Goal: Task Accomplishment & Management: Manage account settings

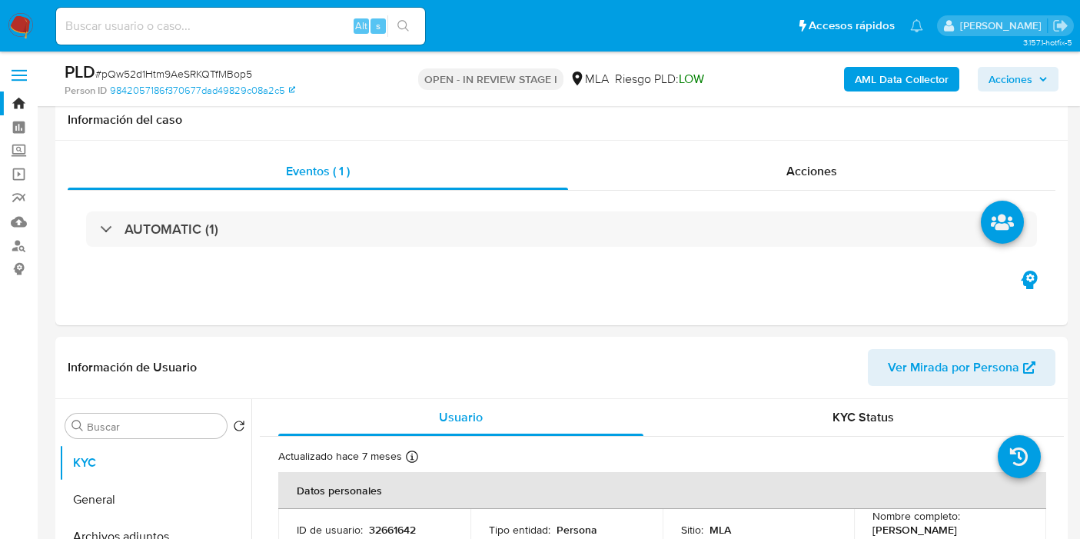
select select "10"
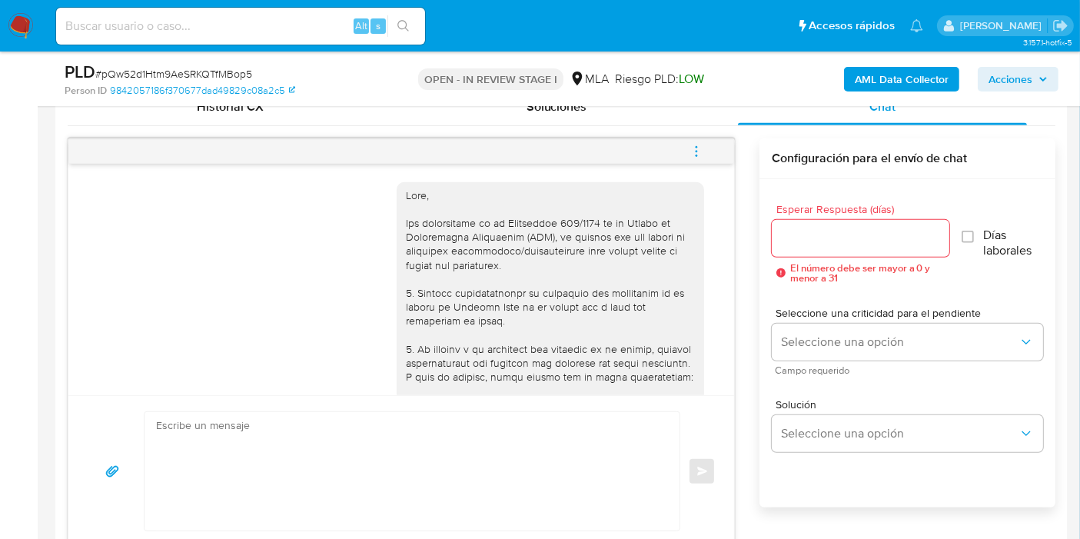
scroll to position [1463, 0]
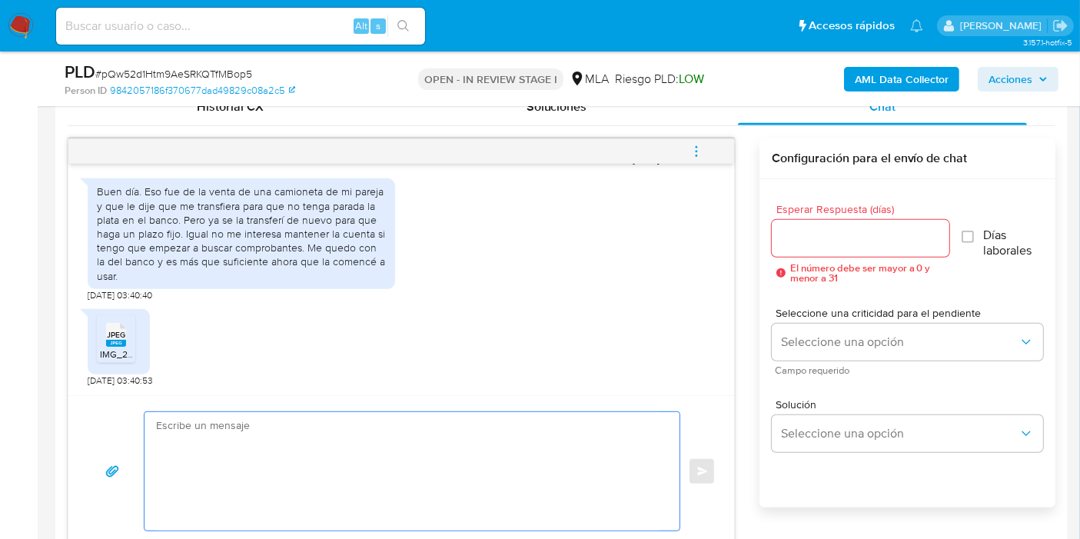
click at [397, 452] on textarea at bounding box center [408, 471] width 504 height 118
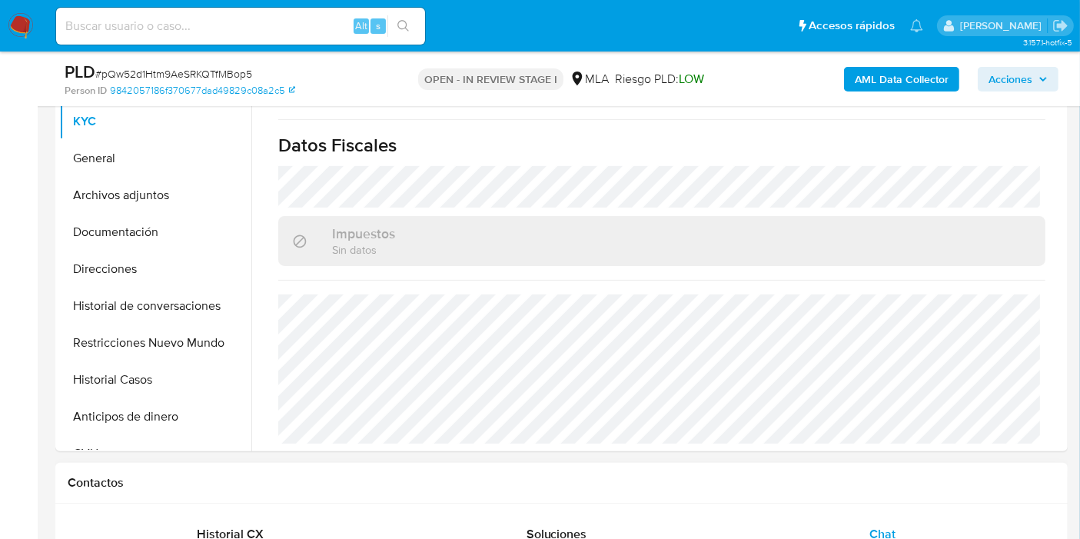
scroll to position [769, 0]
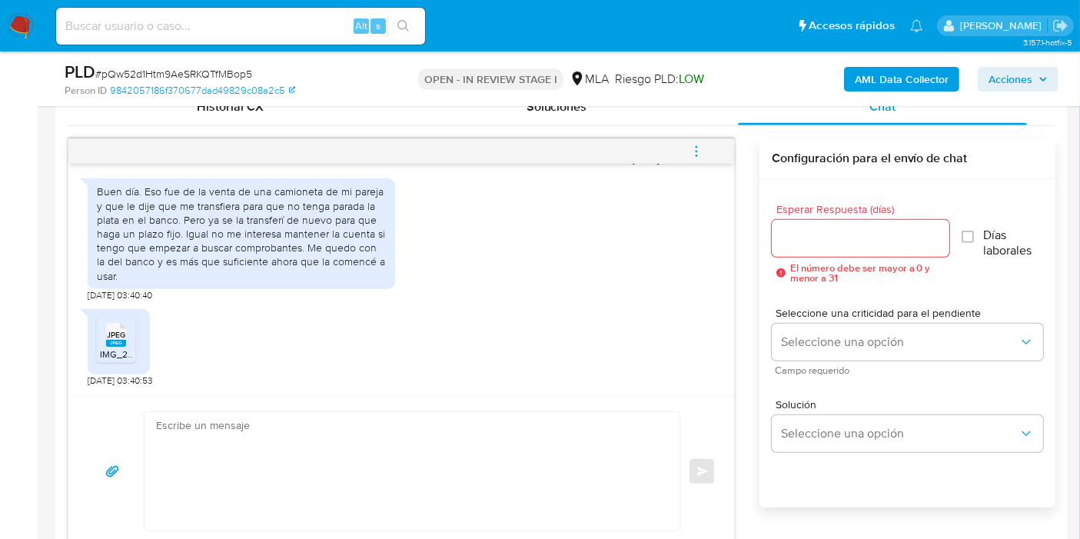
drag, startPoint x: 268, startPoint y: 374, endPoint x: 197, endPoint y: 441, distance: 97.4
click at [239, 404] on div "18/08/2025 17:43:24 Hola, Esperamos que te encuentres muy bien. Te consultamos …" at bounding box center [401, 342] width 667 height 409
click at [198, 440] on textarea at bounding box center [408, 471] width 504 height 118
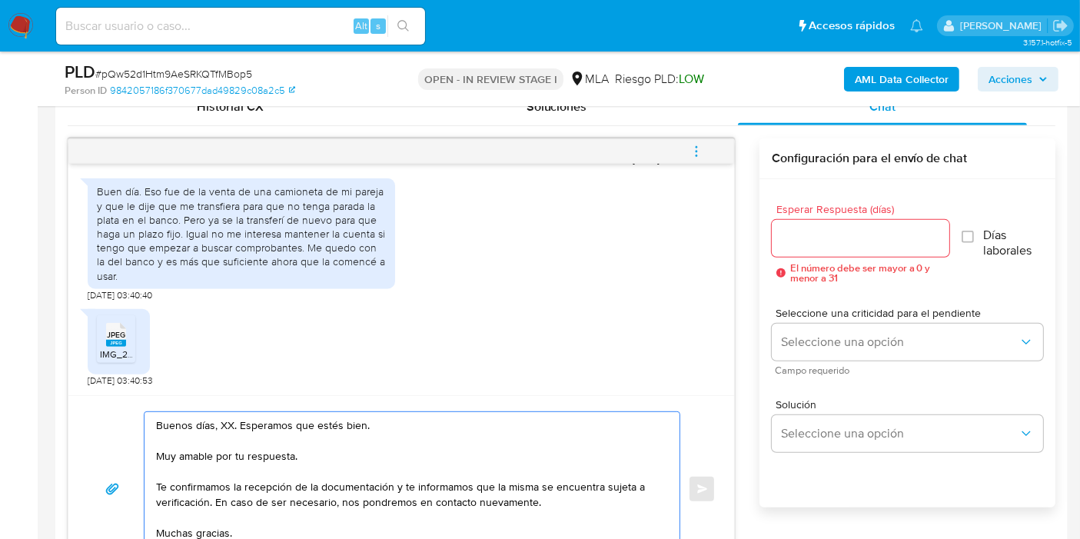
click at [223, 420] on textarea "Buenos días, XX. Esperamos que estés bien. Muy amable por tu respuesta. Te conf…" at bounding box center [408, 489] width 504 height 154
click at [254, 461] on textarea "Buenos días, Juan. Esperamos que estés bien. Muy amable por tu respuesta. Te co…" at bounding box center [408, 489] width 504 height 154
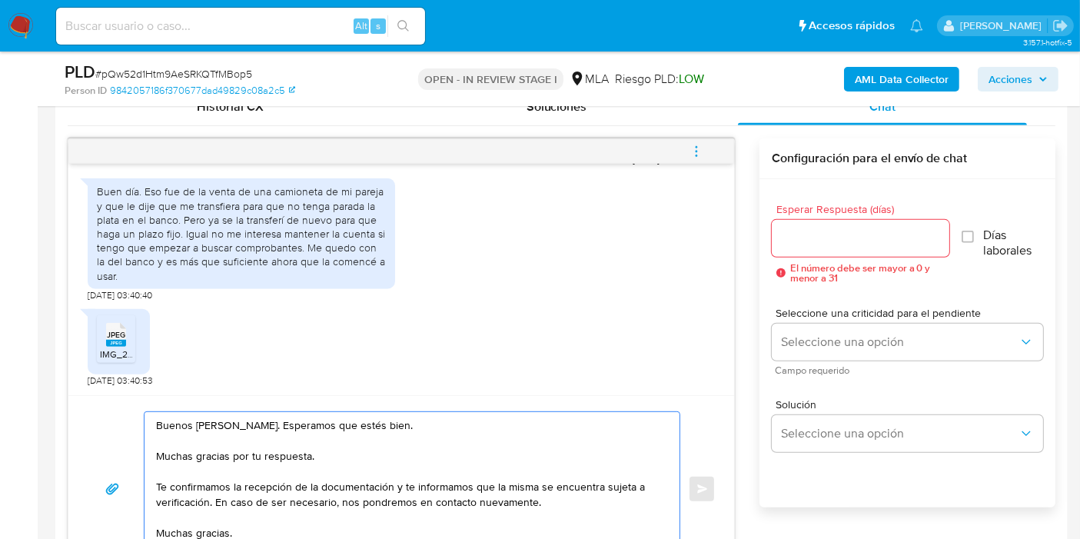
drag, startPoint x: 391, startPoint y: 488, endPoint x: 208, endPoint y: 501, distance: 182.7
click at [208, 501] on textarea "Buenos días, Juan. Esperamos que estés bien. Muchas gracias por tu respuesta. T…" at bounding box center [408, 489] width 504 height 154
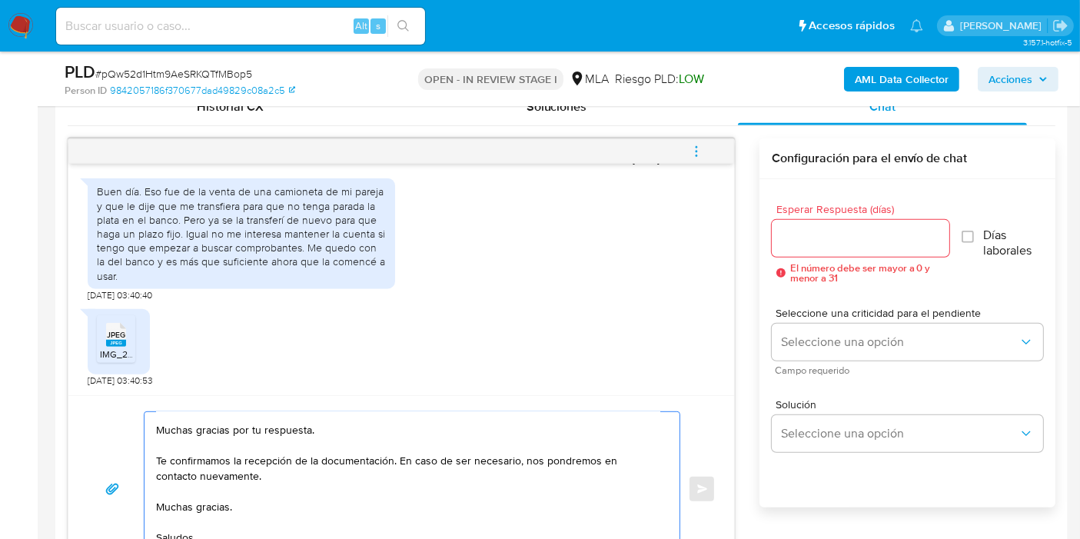
scroll to position [72, 0]
click at [221, 450] on textarea "Buenos días, Juan. Esperamos que estés bien. Muchas gracias por tu respuesta. T…" at bounding box center [408, 489] width 504 height 154
click at [185, 462] on textarea "Buenos días, Juan. Esperamos que estés bien. Muchas gracias por tu respuesta. T…" at bounding box center [408, 489] width 504 height 154
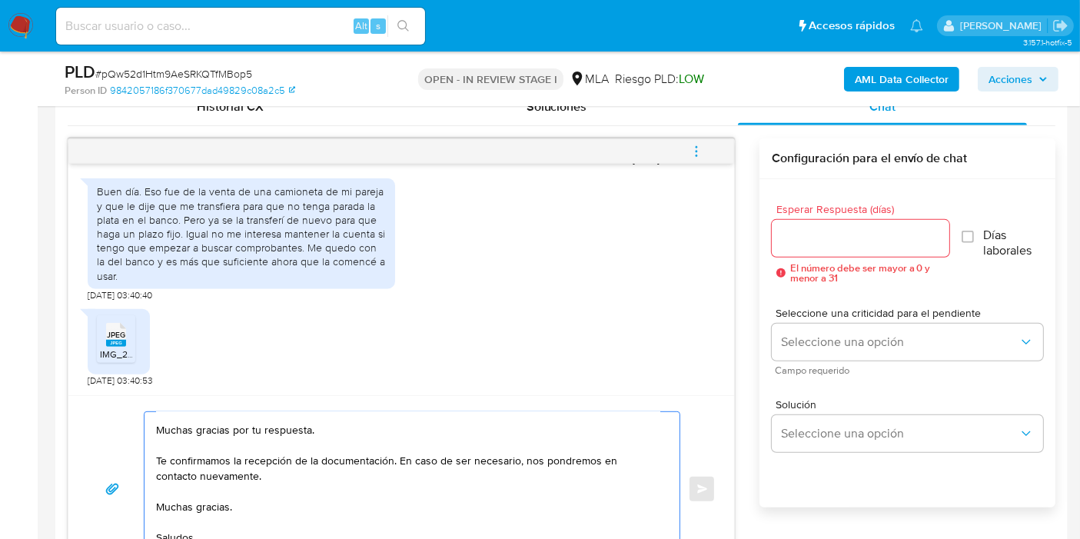
click at [185, 462] on textarea "Buenos días, Juan. Esperamos que estés bien. Muchas gracias por tu respuesta. T…" at bounding box center [408, 489] width 504 height 154
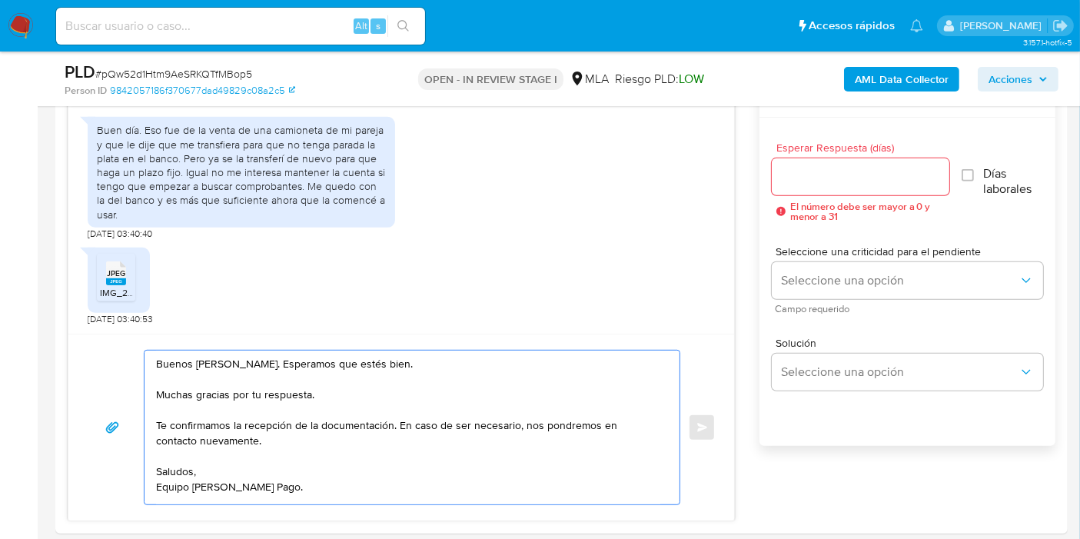
scroll to position [940, 0]
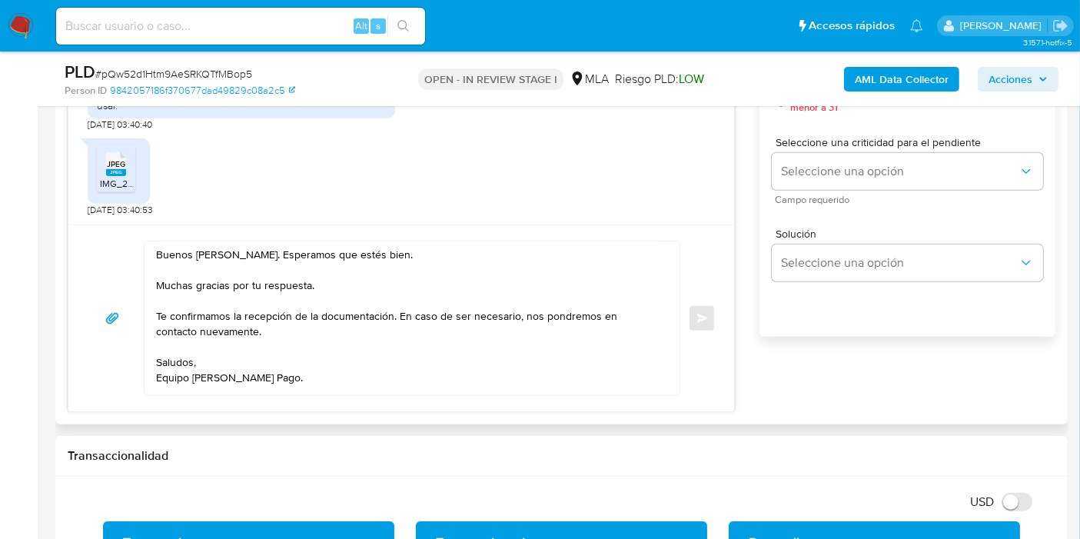
click at [203, 397] on div "Buenos días, Juan. Esperamos que estés bien. Muchas gracias por tu respuesta. T…" at bounding box center [401, 318] width 666 height 187
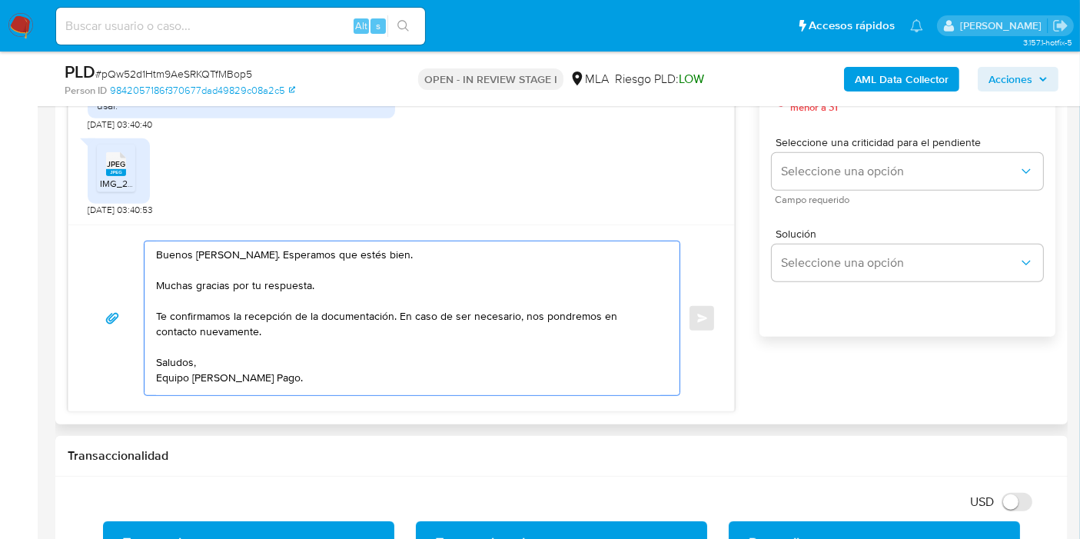
click at [211, 386] on textarea "Buenos días, Juan. Esperamos que estés bien. Muchas gracias por tu respuesta. T…" at bounding box center [408, 318] width 504 height 154
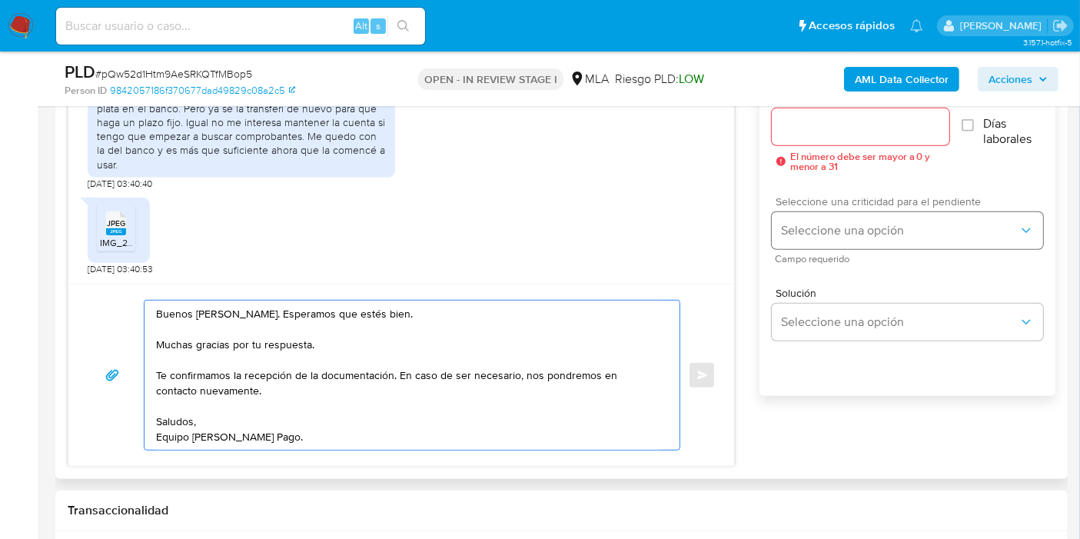
scroll to position [854, 0]
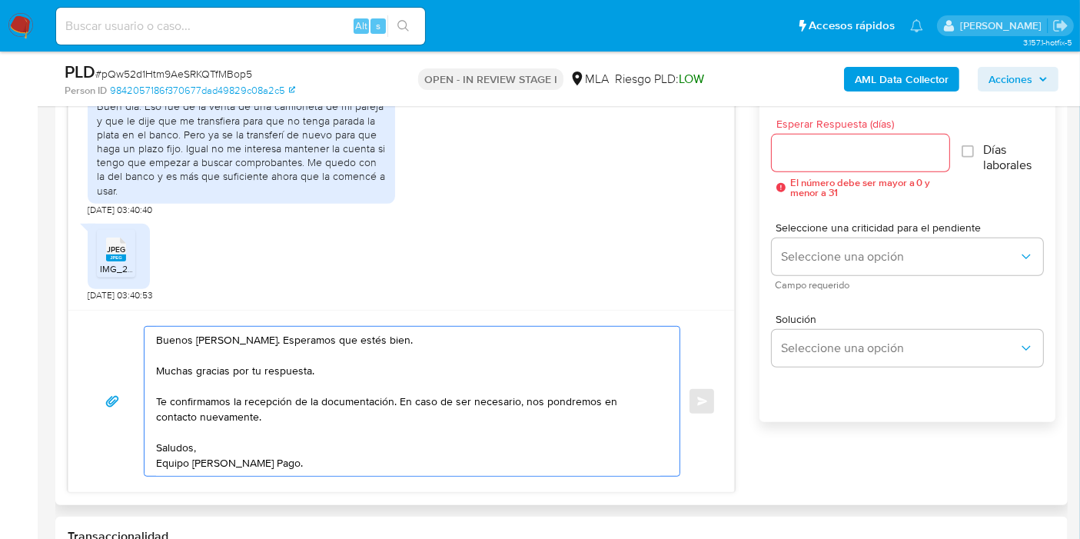
type textarea "Buenos días, Juan. Esperamos que estés bien. Muchas gracias por tu respuesta. T…"
click at [894, 158] on input "Esperar Respuesta (días)" at bounding box center [861, 153] width 178 height 20
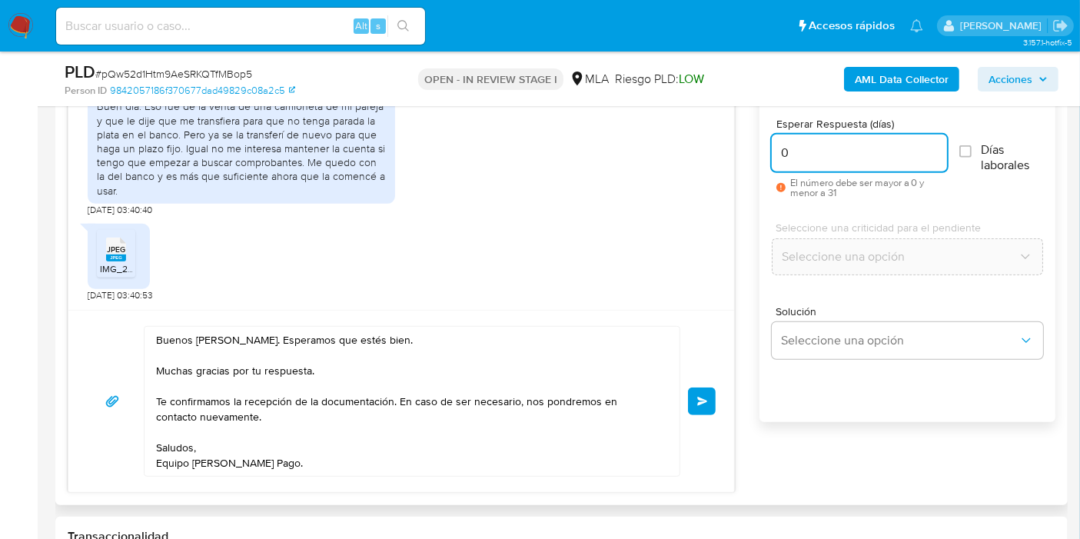
scroll to position [1025, 0]
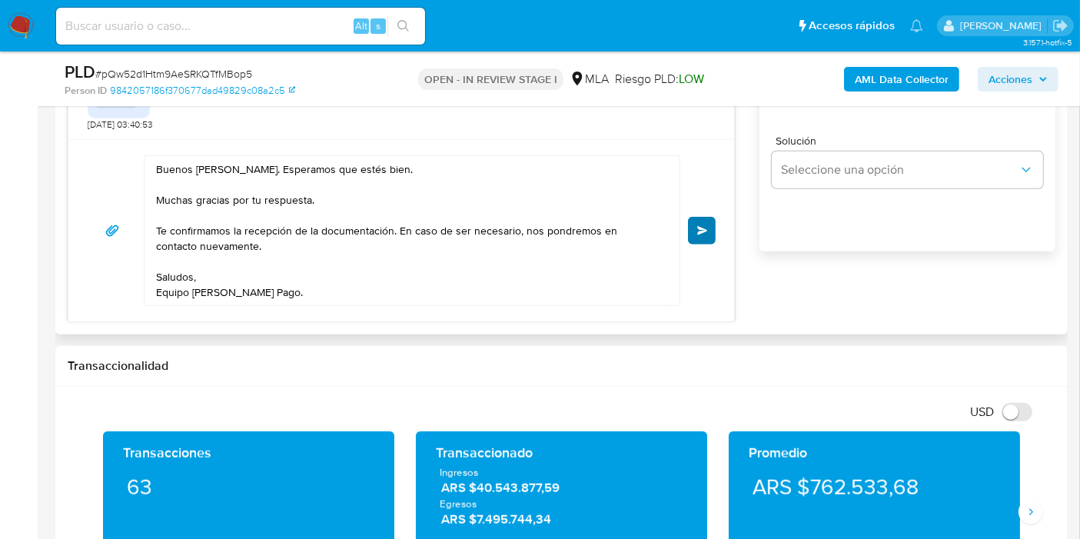
type input "0"
click at [702, 218] on button "Enviar" at bounding box center [702, 231] width 28 height 28
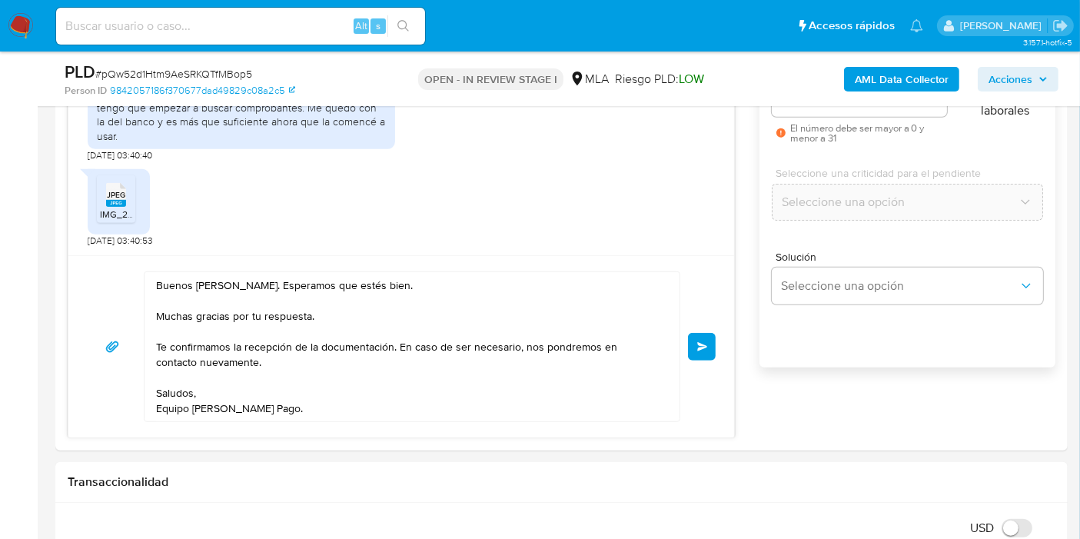
scroll to position [854, 0]
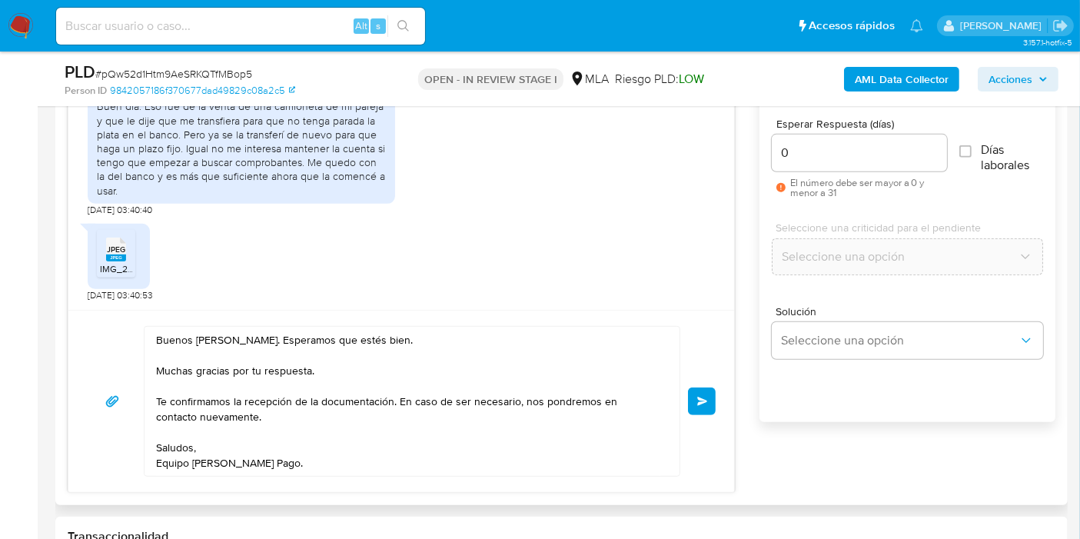
click at [684, 395] on div "Buenos días, Juan. Esperamos que estés bien. Muchas gracias por tu respuesta. T…" at bounding box center [401, 401] width 629 height 151
click at [695, 396] on button "Enviar" at bounding box center [702, 402] width 28 height 28
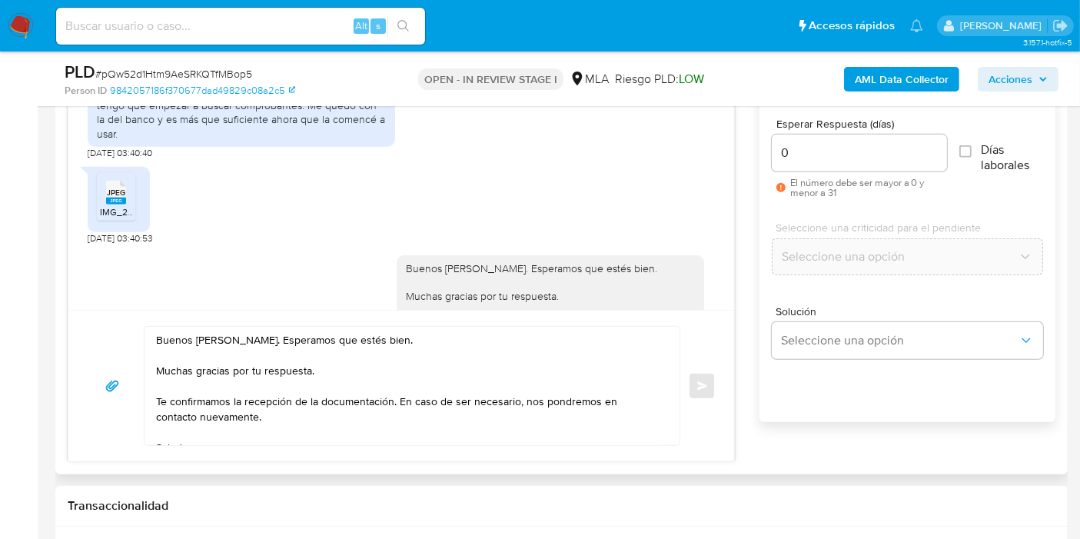
scroll to position [1463, 0]
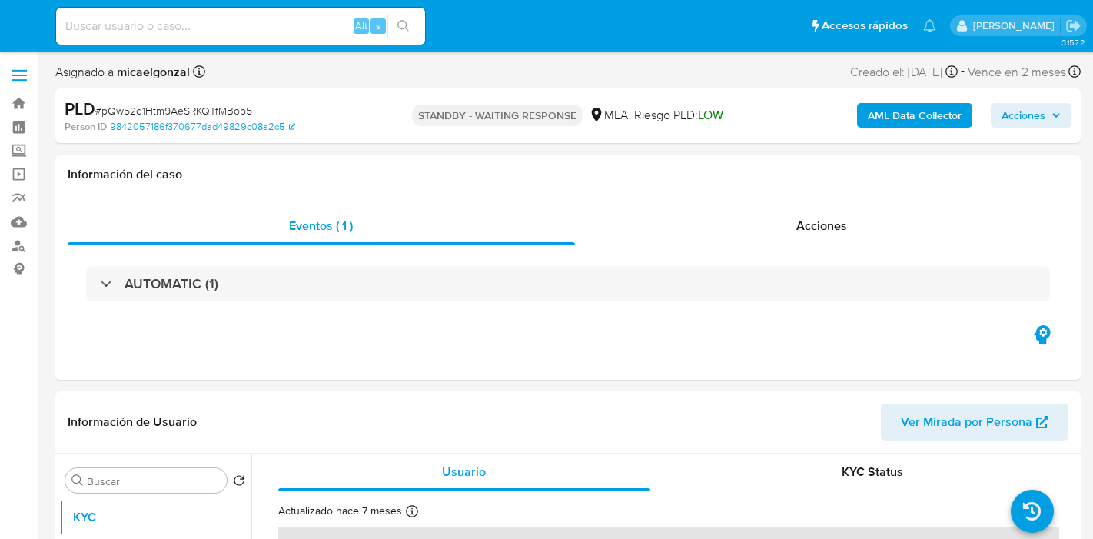
select select "10"
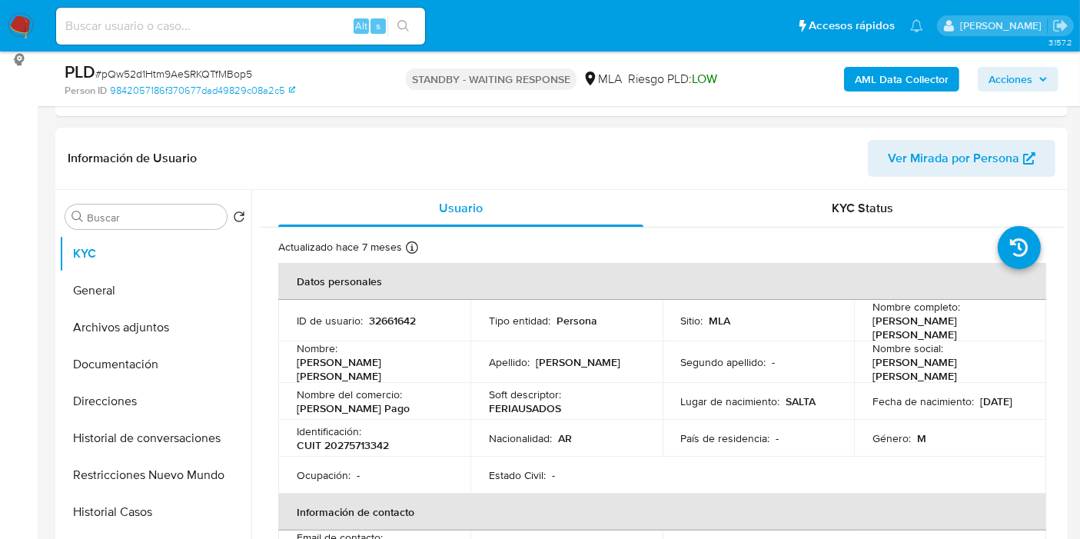
scroll to position [256, 0]
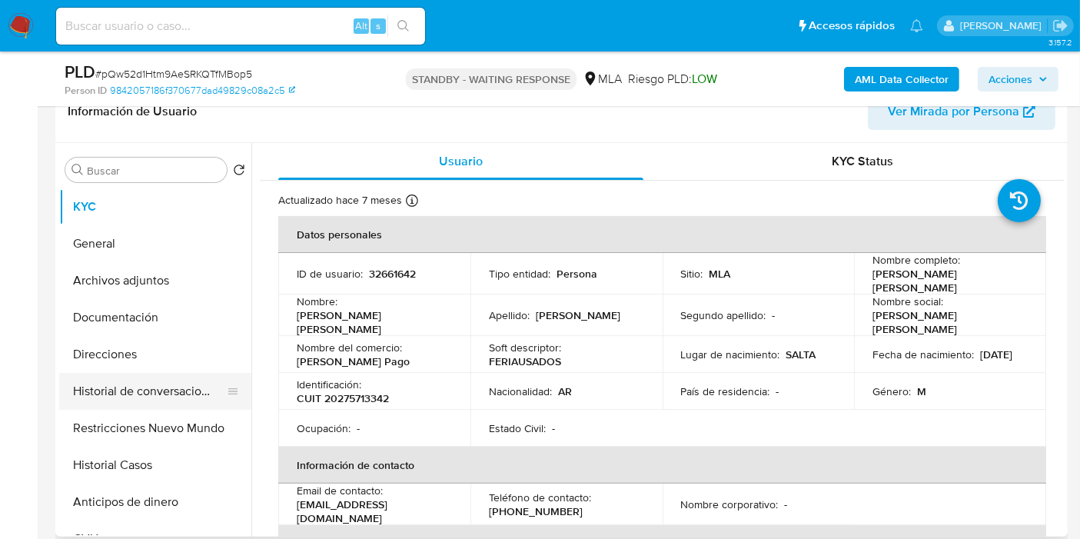
click at [115, 394] on button "Historial de conversaciones" at bounding box center [149, 391] width 180 height 37
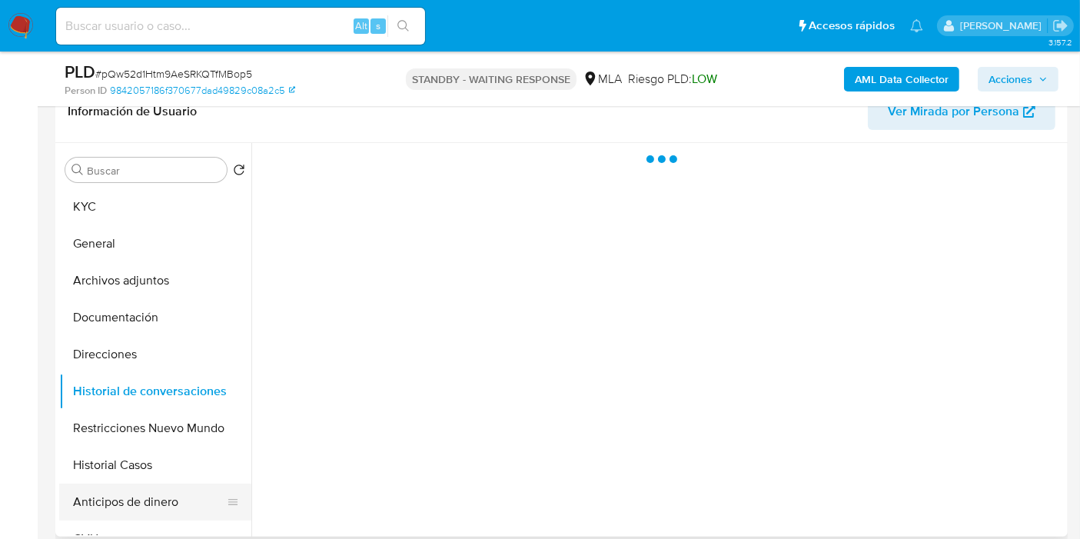
click at [102, 511] on button "Anticipos de dinero" at bounding box center [149, 502] width 180 height 37
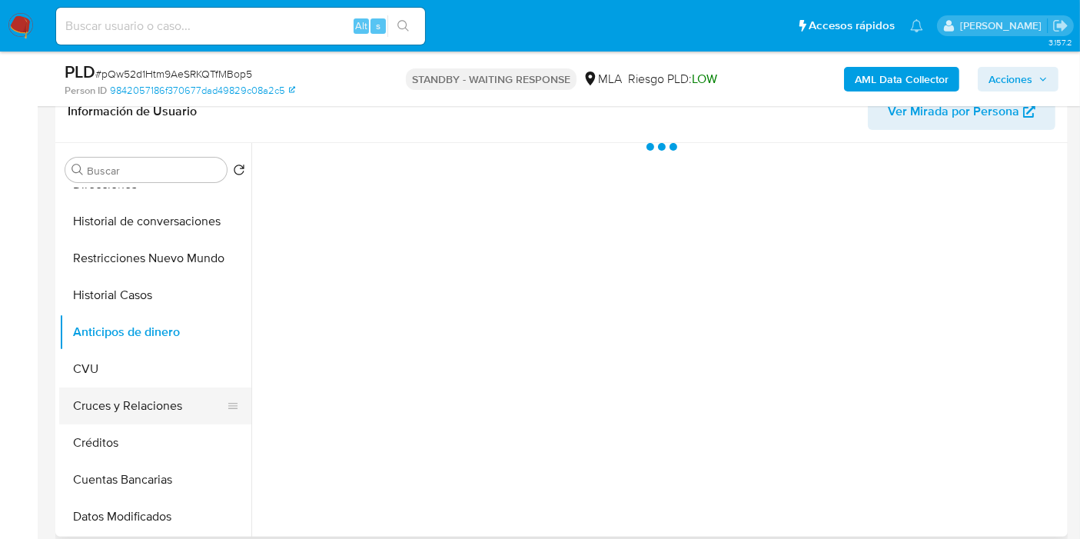
scroll to position [171, 0]
click at [161, 298] on button "Historial Casos" at bounding box center [149, 294] width 180 height 37
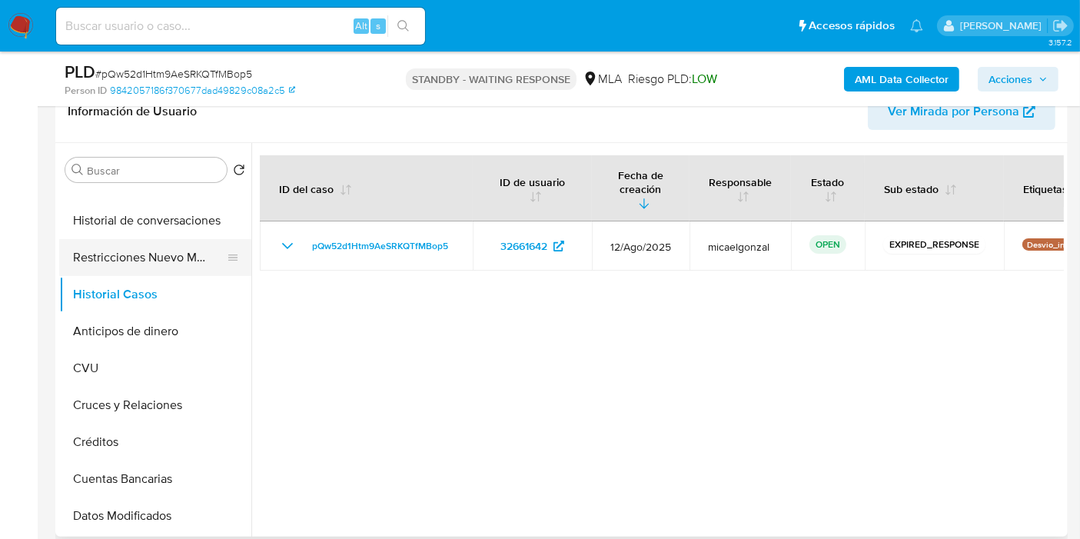
click at [182, 265] on button "Restricciones Nuevo Mundo" at bounding box center [149, 257] width 180 height 37
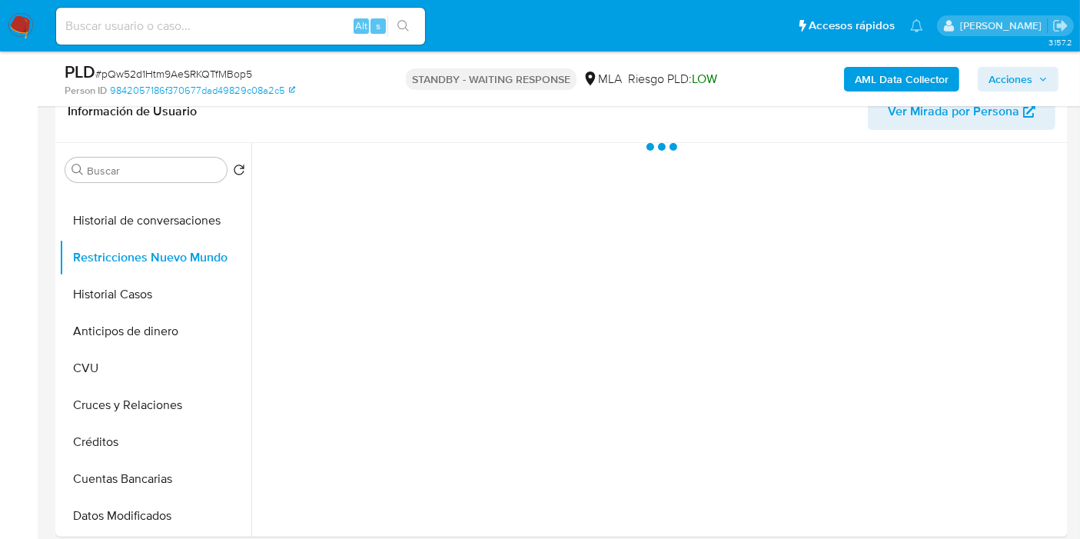
click at [215, 67] on span "# pQw52d1Htm9AeSRKQTfMBop5" at bounding box center [173, 73] width 157 height 15
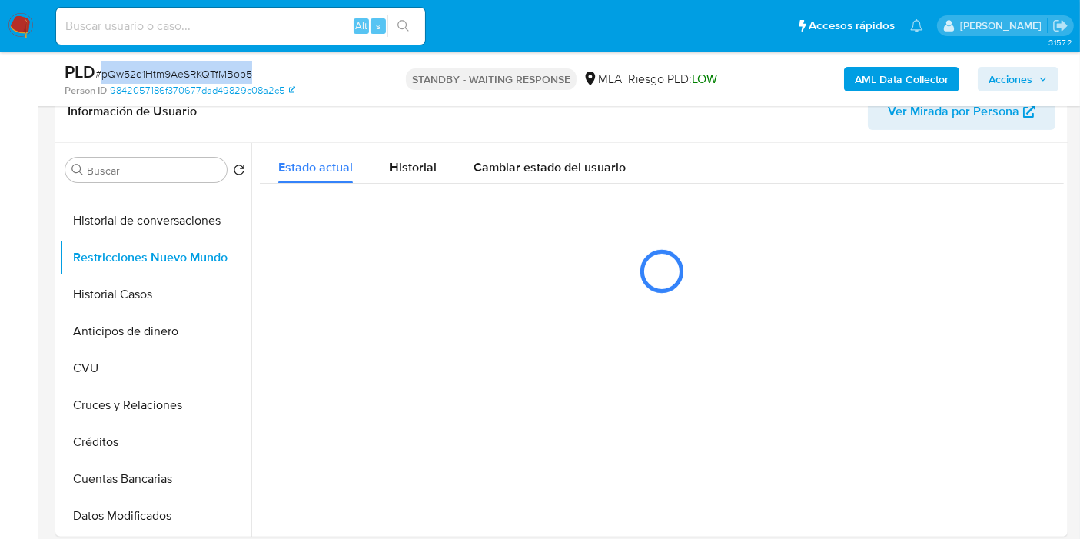
copy span "pQw52d1Htm9AeSRKQTfMBop5"
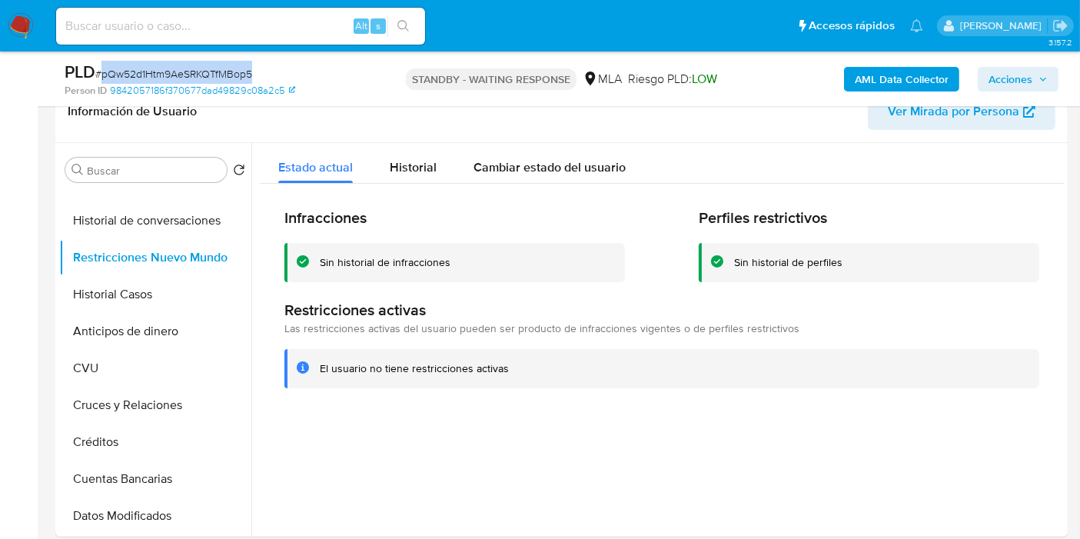
click at [31, 25] on img at bounding box center [21, 26] width 26 height 26
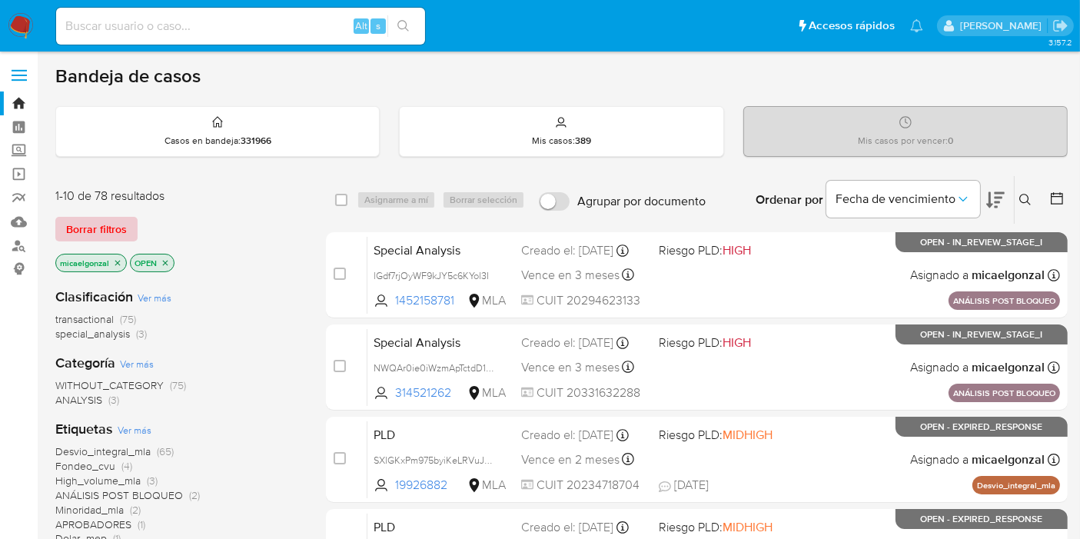
click at [116, 232] on span "Borrar filtros" at bounding box center [96, 229] width 61 height 22
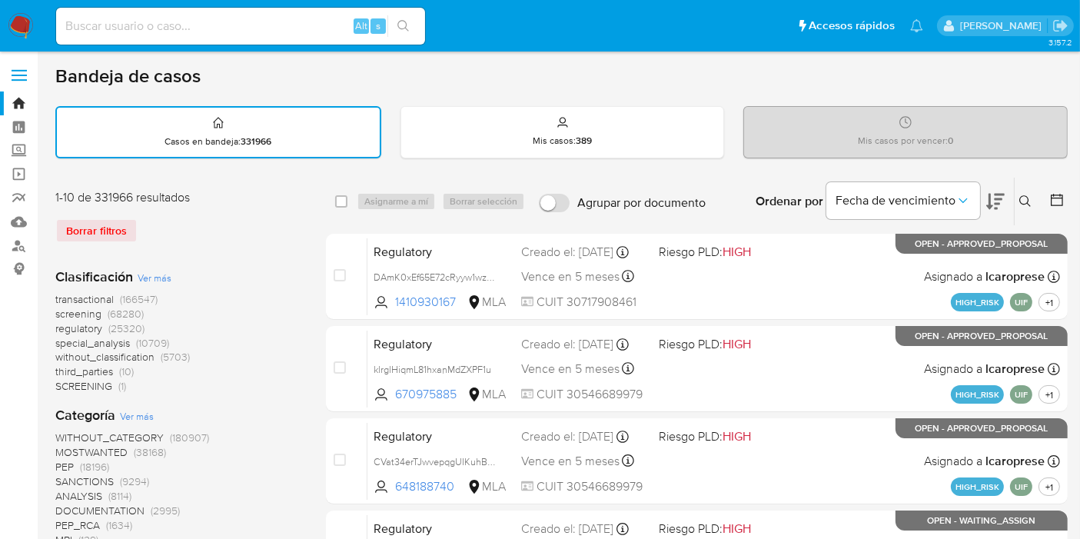
drag, startPoint x: 1015, startPoint y: 202, endPoint x: 1024, endPoint y: 201, distance: 9.4
click at [1016, 201] on button at bounding box center [1027, 201] width 25 height 18
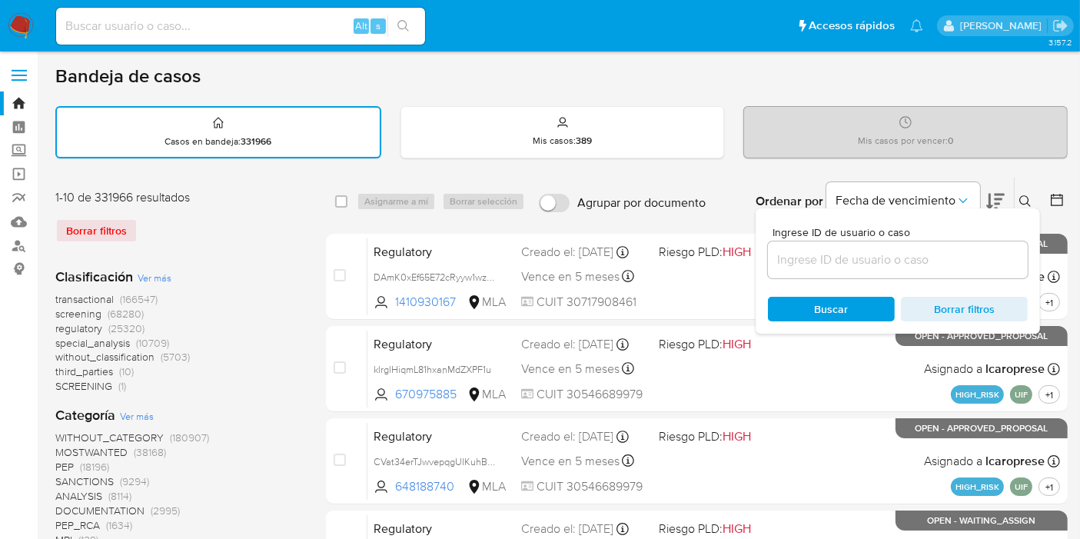
click at [784, 267] on input at bounding box center [898, 260] width 260 height 20
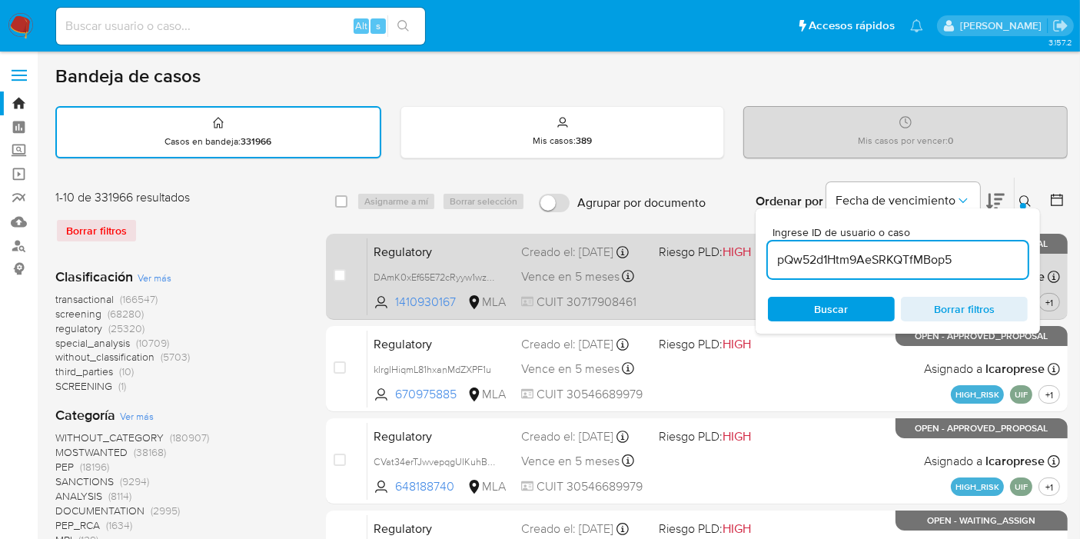
type input "pQw52d1Htm9AeSRKQTfMBop5"
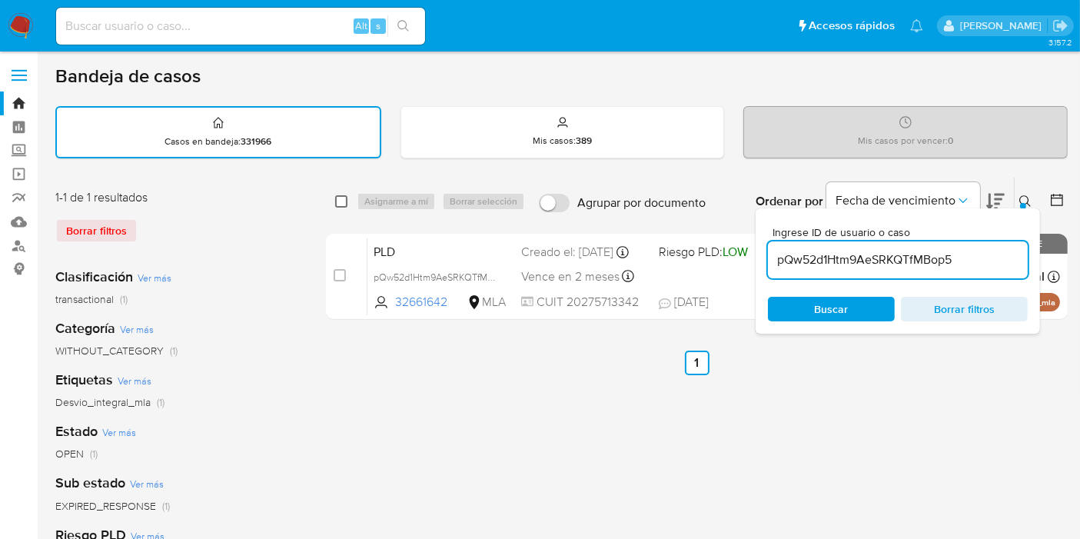
click at [347, 198] on input "checkbox" at bounding box center [341, 201] width 12 height 12
checkbox input "true"
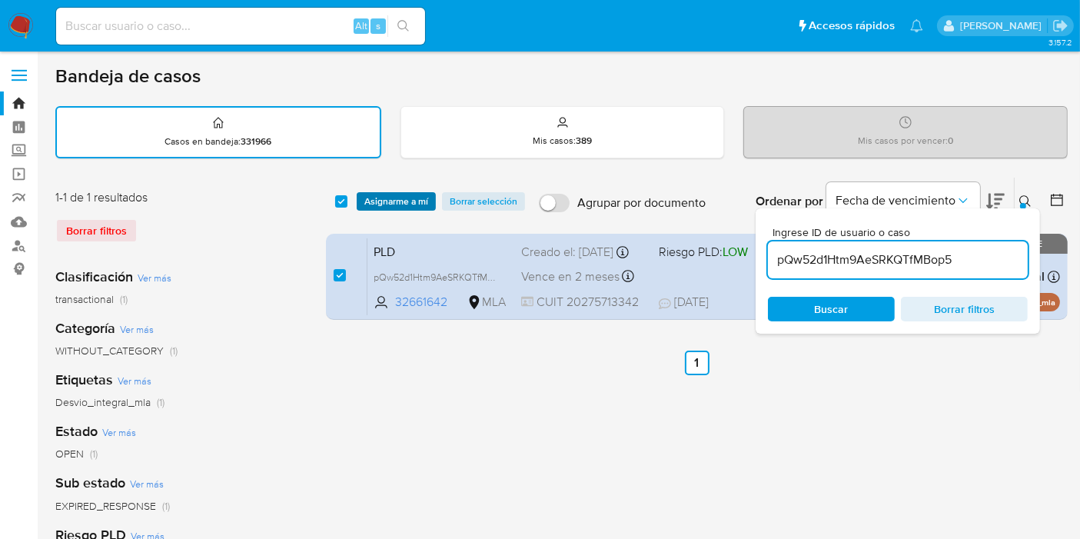
click at [385, 205] on span "Asignarme a mí" at bounding box center [396, 201] width 64 height 15
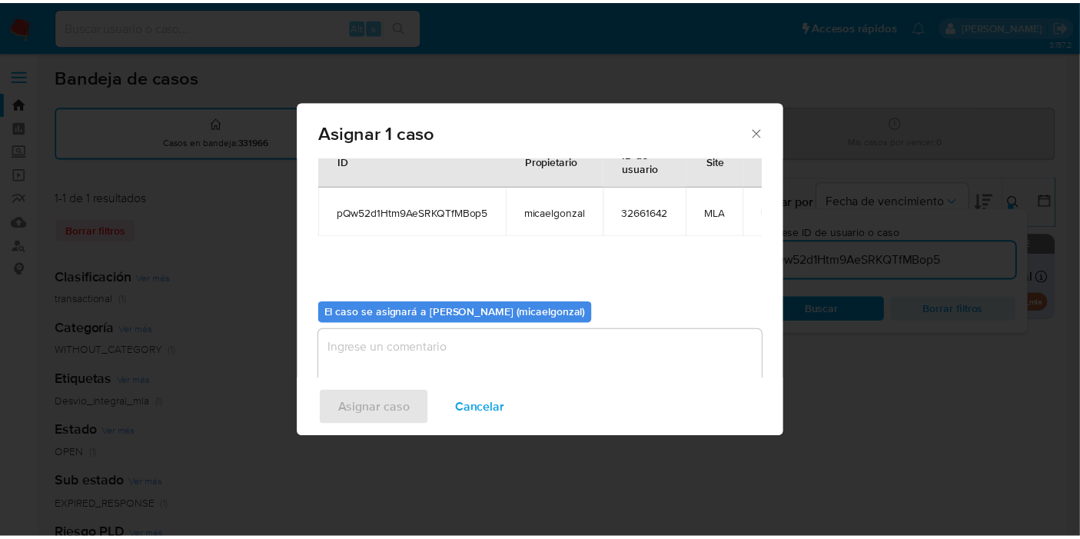
scroll to position [78, 0]
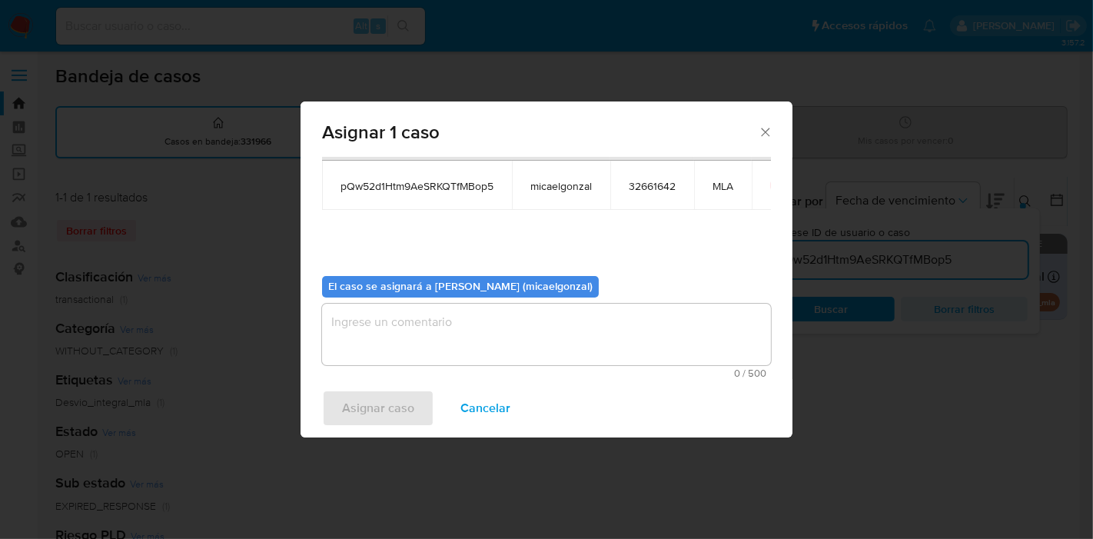
click at [398, 339] on textarea "assign-modal" at bounding box center [546, 335] width 449 height 62
click at [379, 401] on span "Asignar caso" at bounding box center [378, 408] width 72 height 34
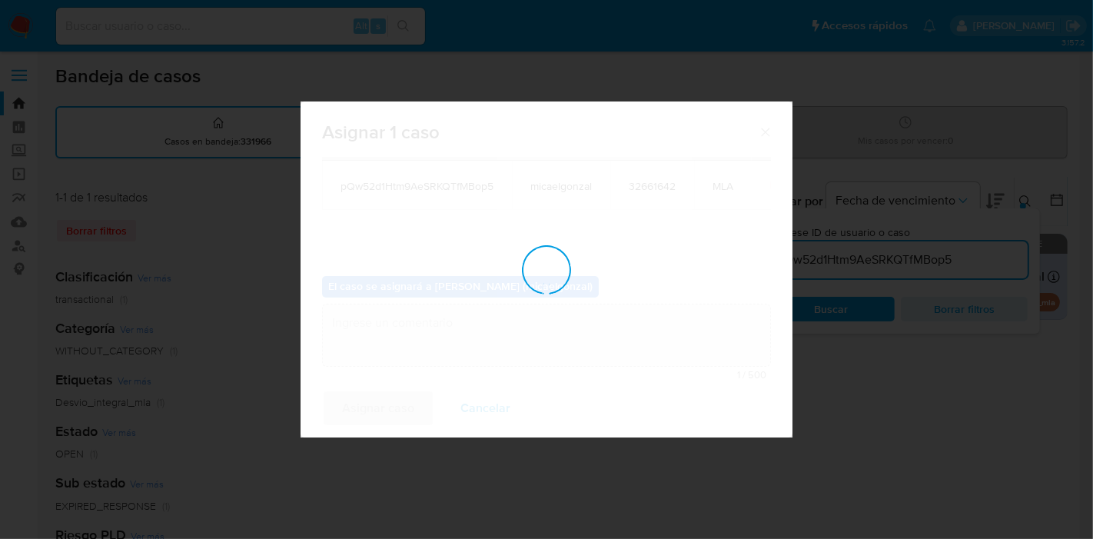
checkbox input "false"
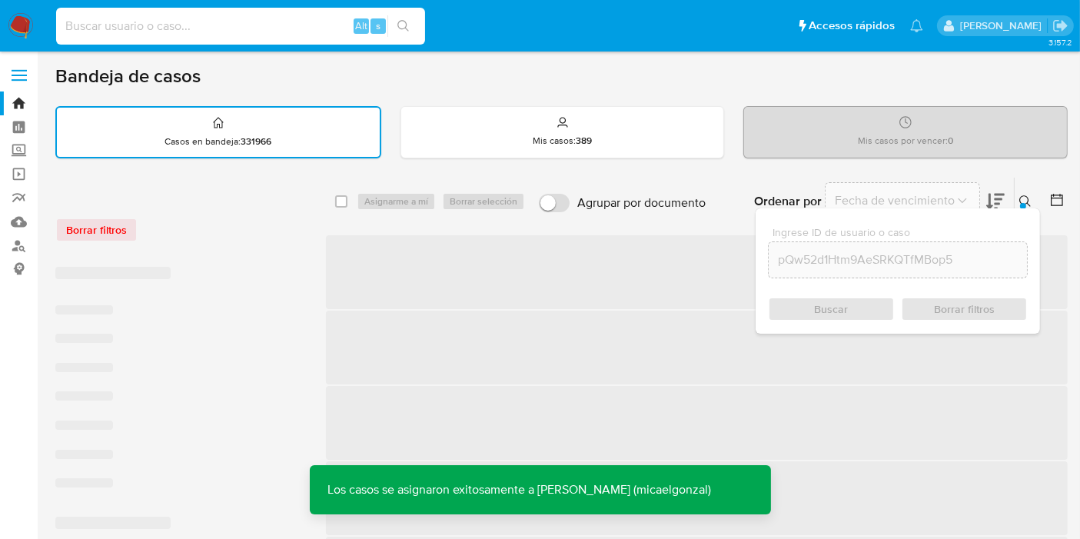
click at [281, 25] on input at bounding box center [240, 26] width 369 height 20
paste input "pQw52d1Htm9AeSRKQTfMBop5"
type input "pQw52d1Htm9AeSRKQTfMBop5"
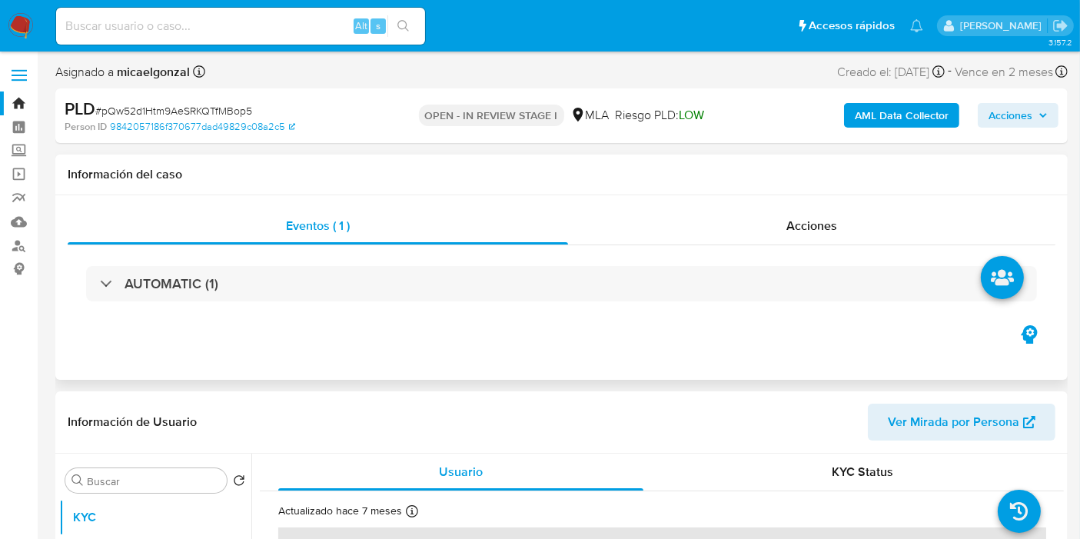
select select "10"
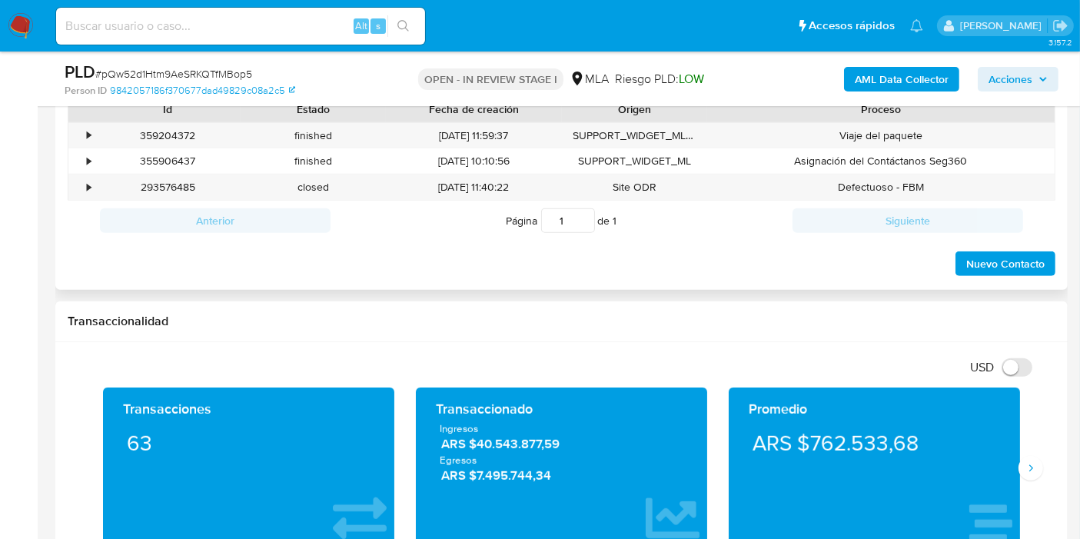
scroll to position [683, 0]
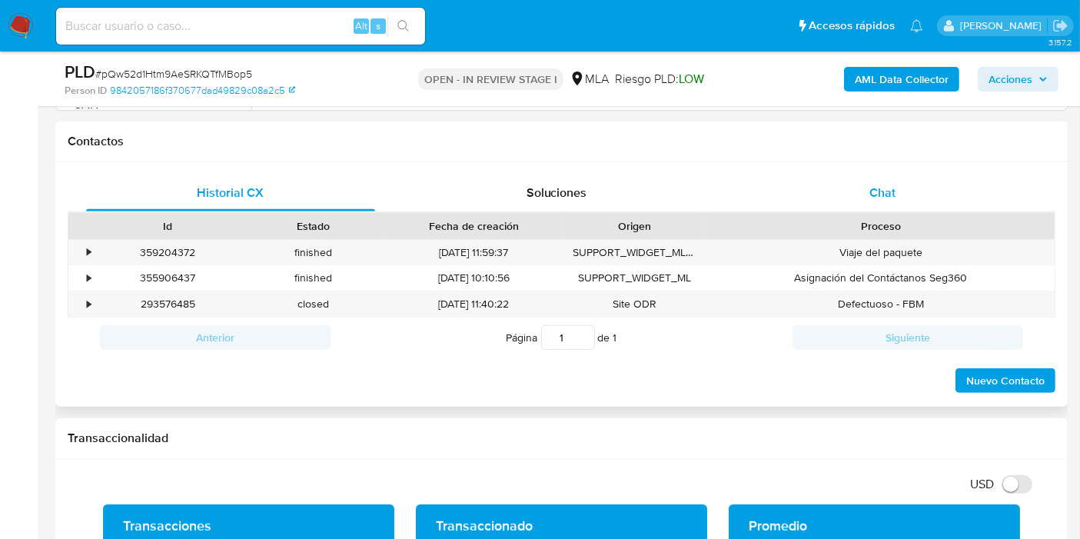
click at [877, 197] on span "Chat" at bounding box center [883, 193] width 26 height 18
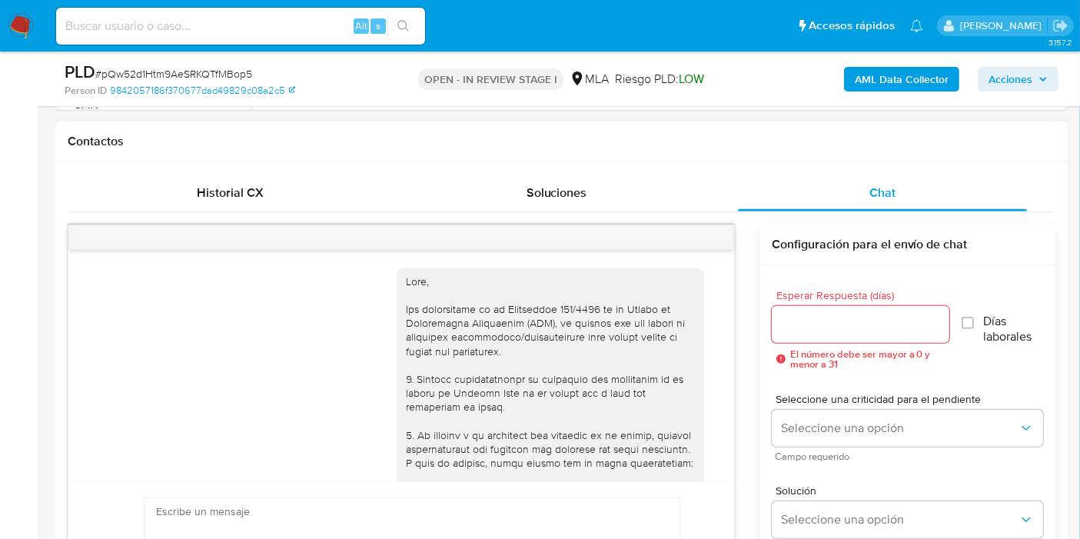
scroll to position [1634, 0]
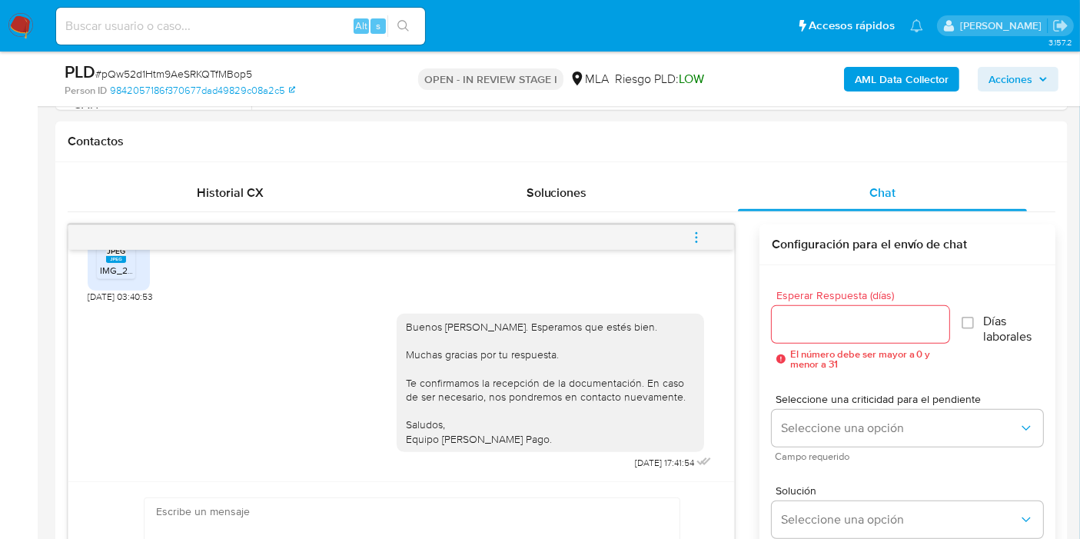
drag, startPoint x: 699, startPoint y: 234, endPoint x: 597, endPoint y: 221, distance: 102.2
click at [698, 234] on icon "menu-action" at bounding box center [697, 238] width 14 height 14
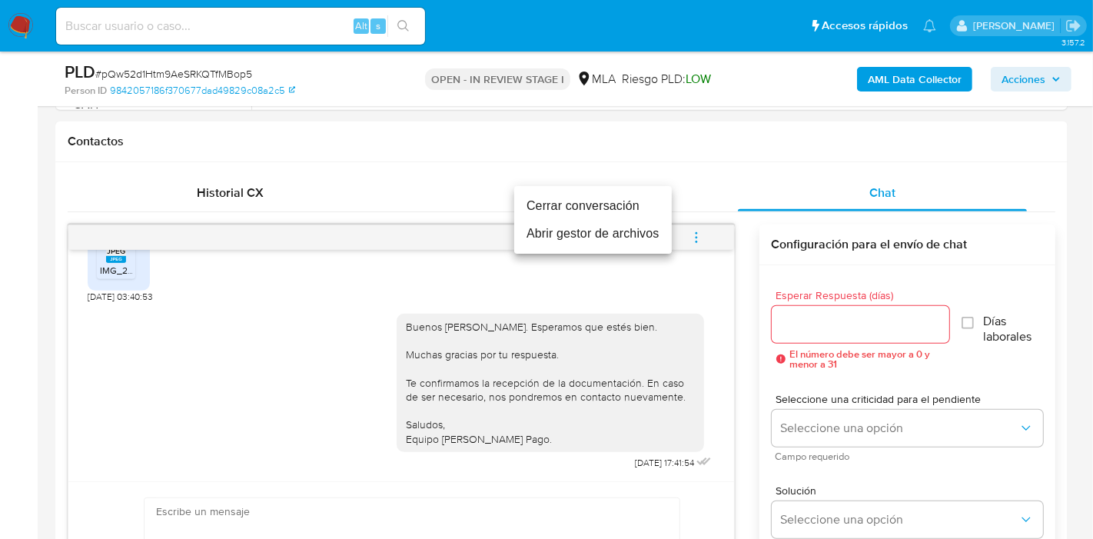
click at [612, 209] on li "Cerrar conversación" at bounding box center [593, 206] width 158 height 28
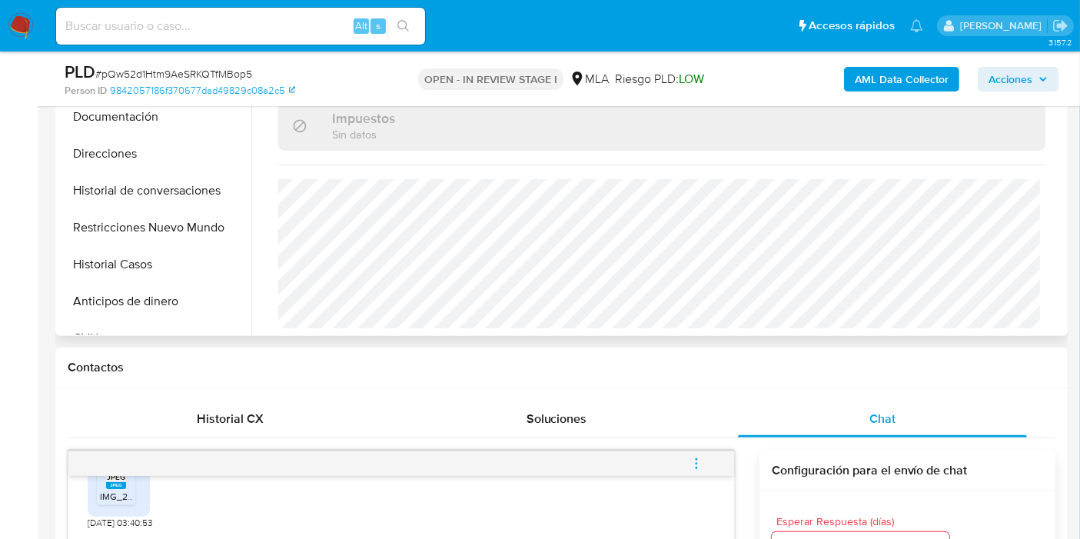
scroll to position [256, 0]
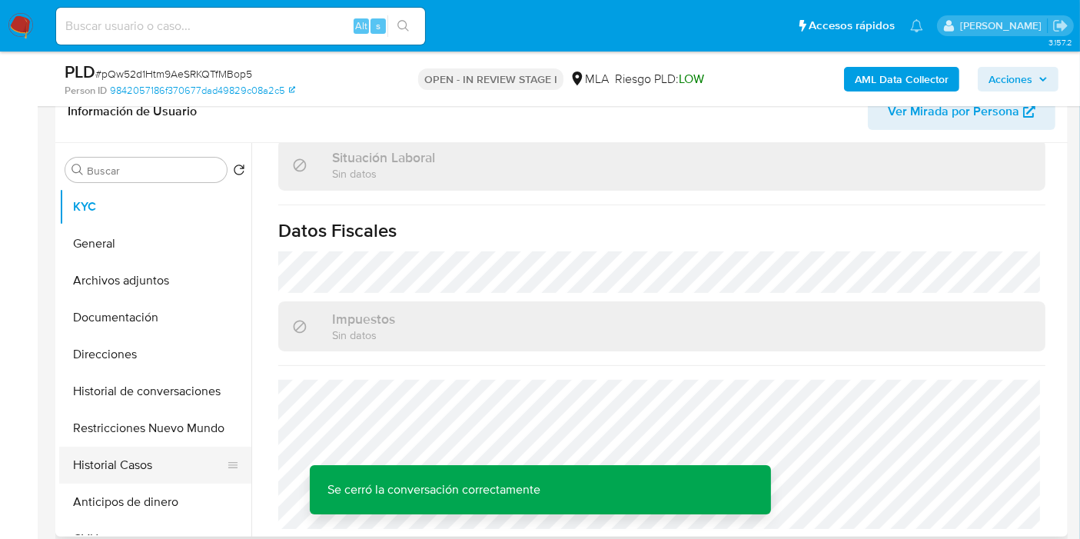
click at [129, 447] on button "Historial Casos" at bounding box center [149, 465] width 180 height 37
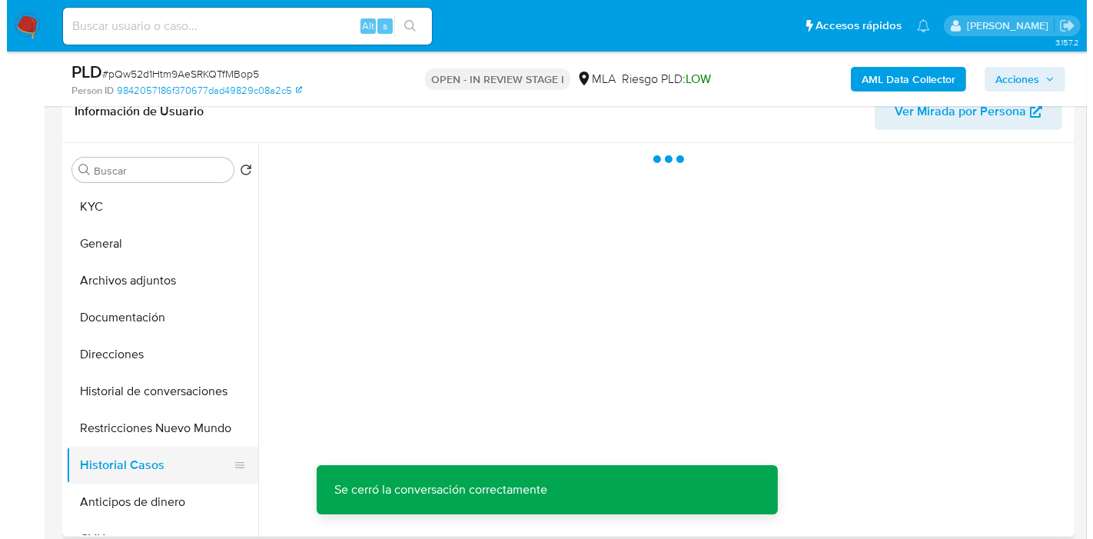
scroll to position [0, 0]
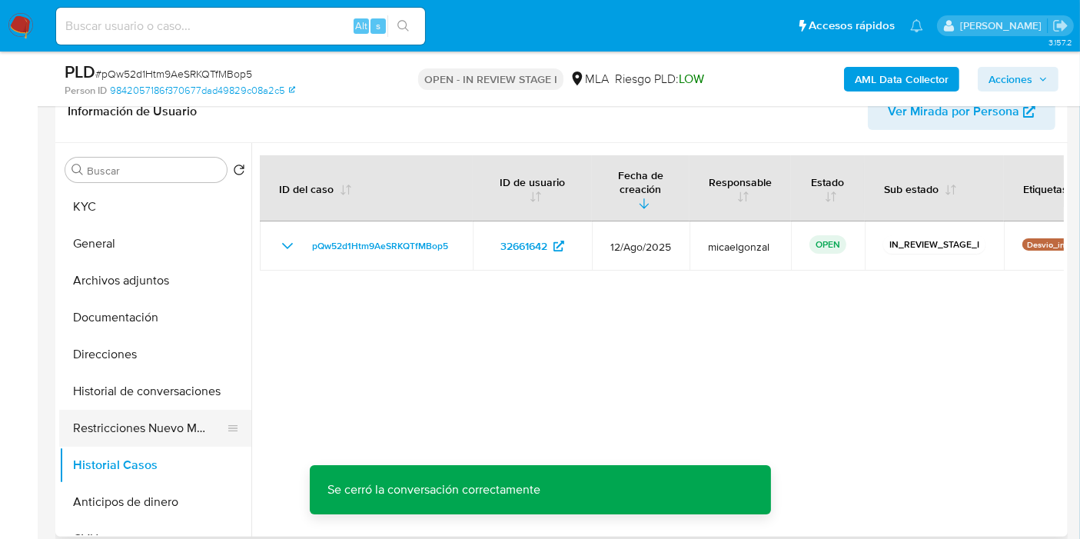
click at [129, 417] on button "Restricciones Nuevo Mundo" at bounding box center [149, 428] width 180 height 37
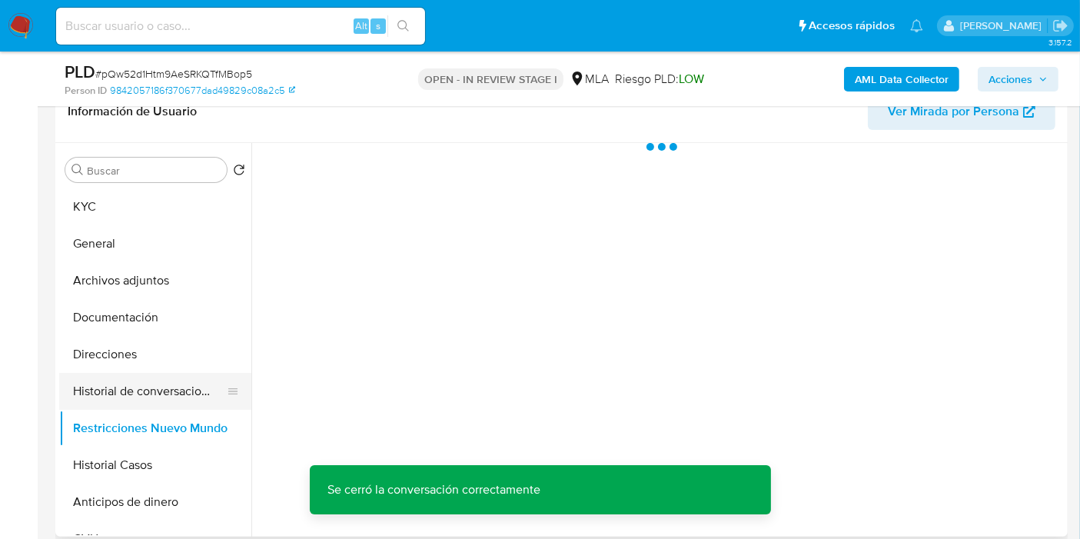
click at [144, 404] on button "Historial de conversaciones" at bounding box center [149, 391] width 180 height 37
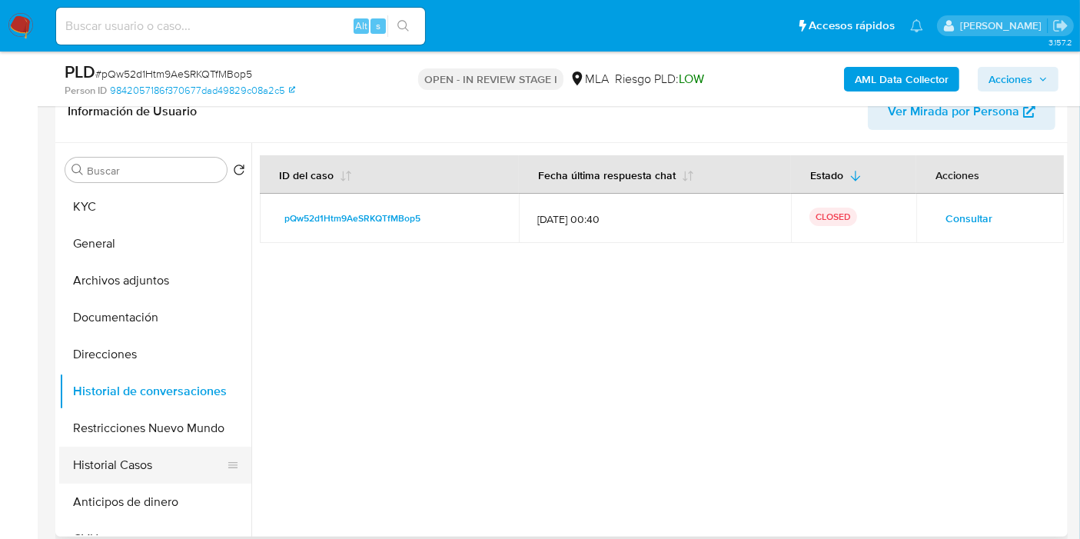
click at [149, 458] on button "Historial Casos" at bounding box center [149, 465] width 180 height 37
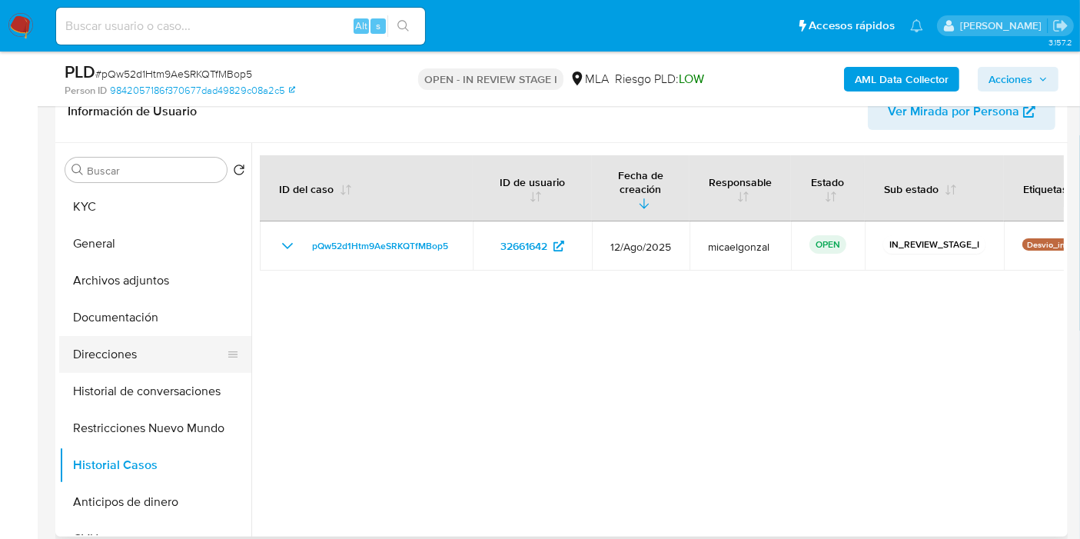
click at [161, 368] on button "Direcciones" at bounding box center [149, 354] width 180 height 37
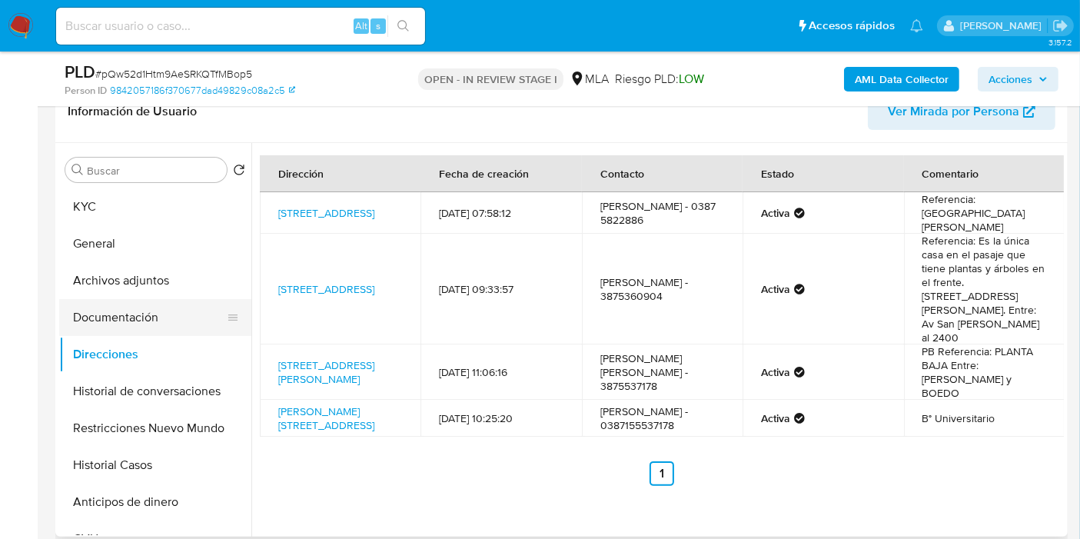
click at [143, 306] on button "Documentación" at bounding box center [149, 317] width 180 height 37
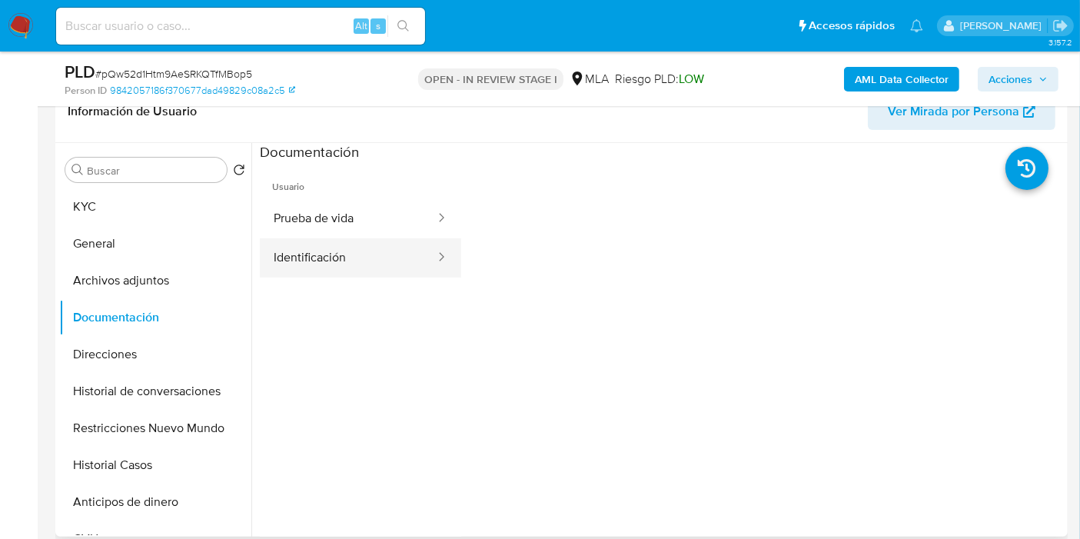
click at [298, 245] on button "Identificación" at bounding box center [348, 257] width 177 height 39
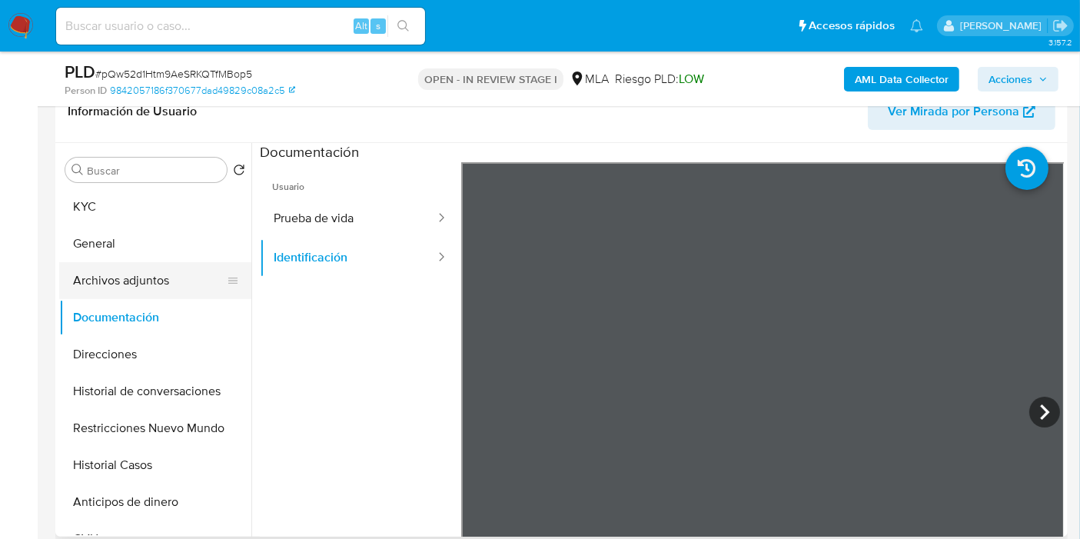
click at [143, 275] on button "Archivos adjuntos" at bounding box center [149, 280] width 180 height 37
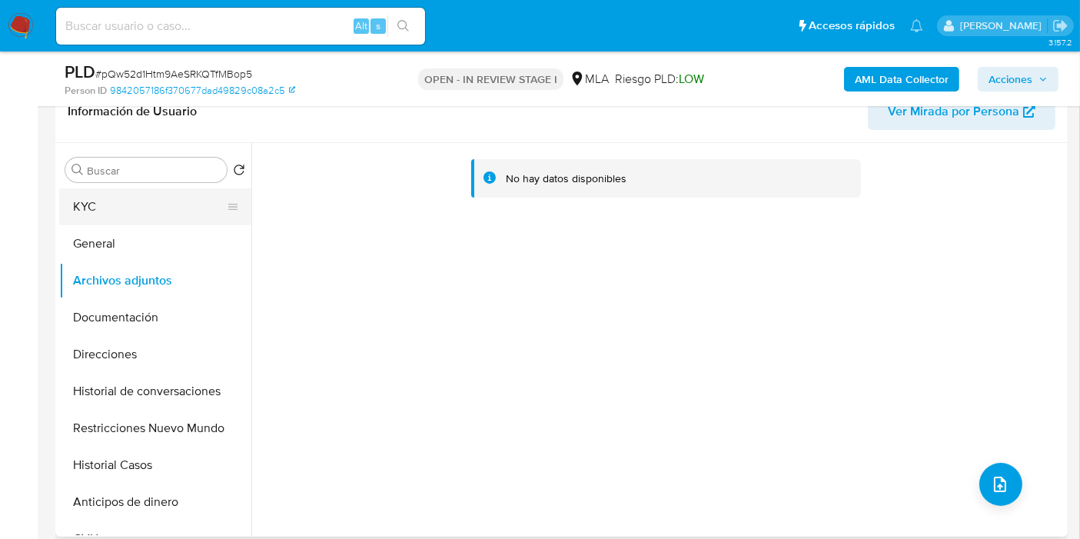
click at [180, 205] on button "KYC" at bounding box center [149, 206] width 180 height 37
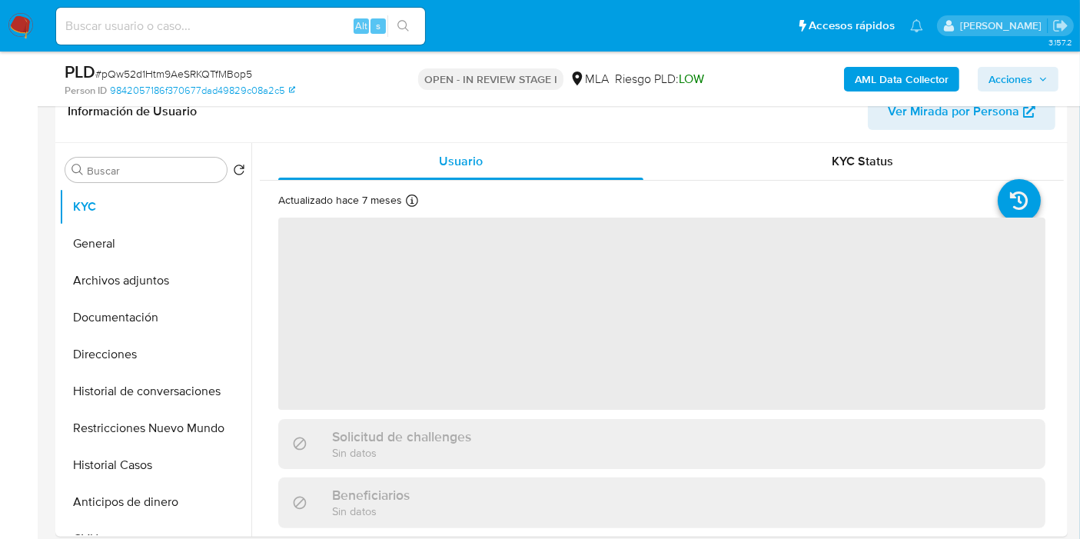
click at [857, 79] on b "AML Data Collector" at bounding box center [902, 79] width 94 height 25
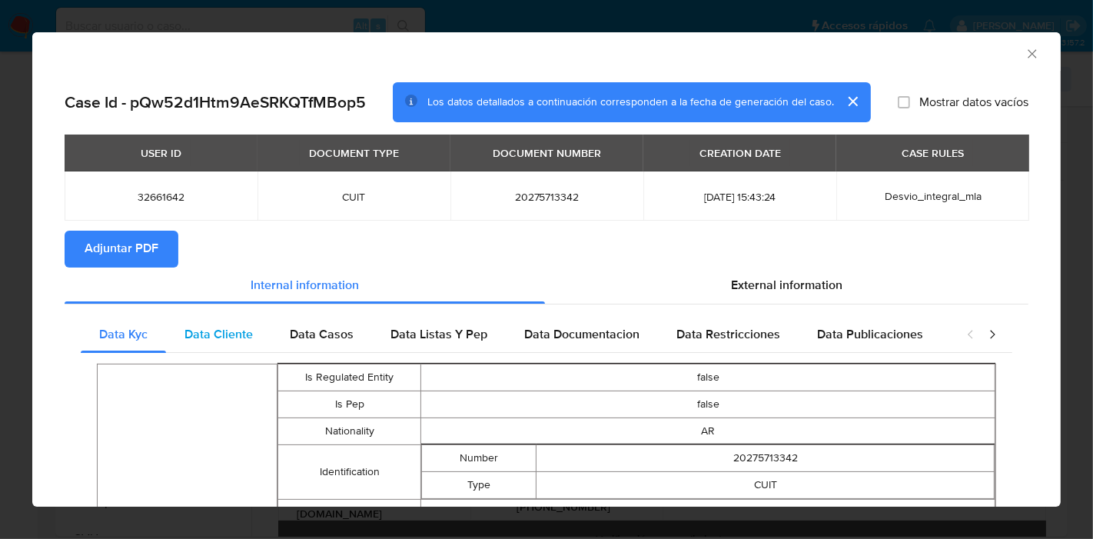
click at [198, 322] on div "Data Cliente" at bounding box center [218, 334] width 105 height 37
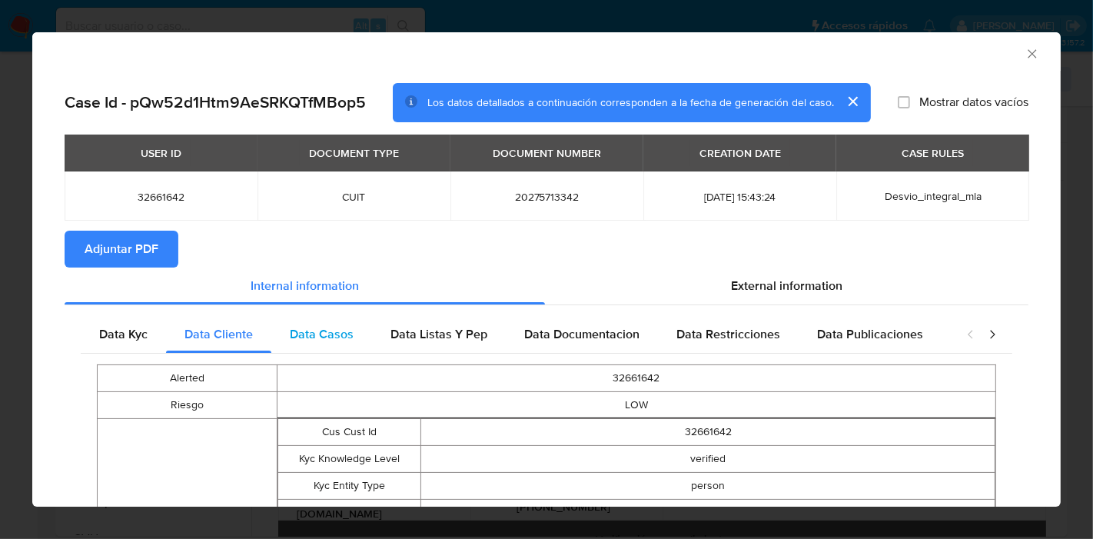
click at [315, 327] on span "Data Casos" at bounding box center [322, 334] width 64 height 18
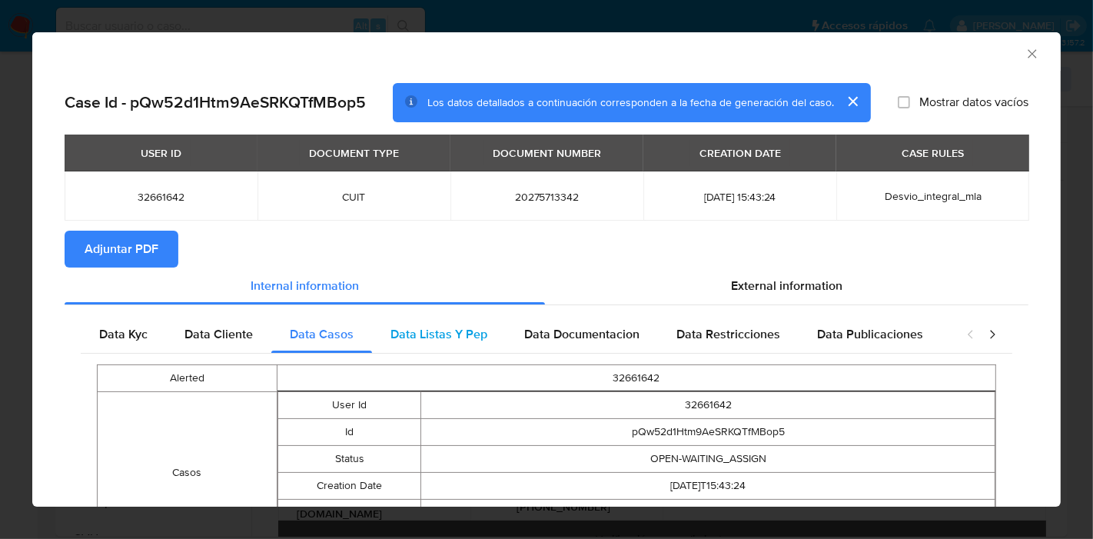
click at [425, 329] on span "Data Listas Y Pep" at bounding box center [439, 334] width 97 height 18
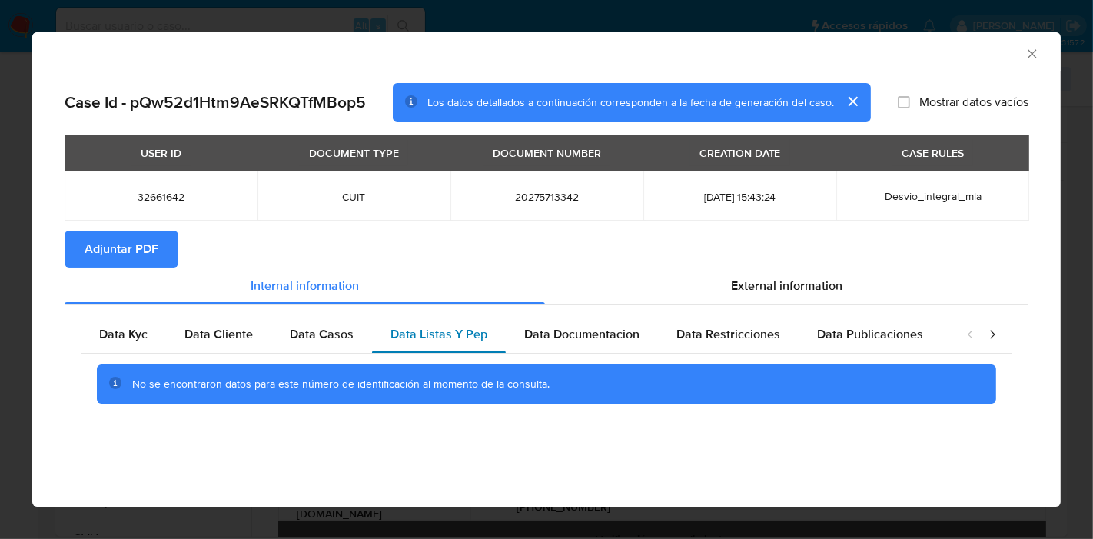
click at [490, 332] on div "Data Listas Y Pep" at bounding box center [439, 334] width 134 height 37
drag, startPoint x: 560, startPoint y: 330, endPoint x: 693, endPoint y: 328, distance: 133.0
click at [561, 330] on span "Data Documentacion" at bounding box center [581, 334] width 115 height 18
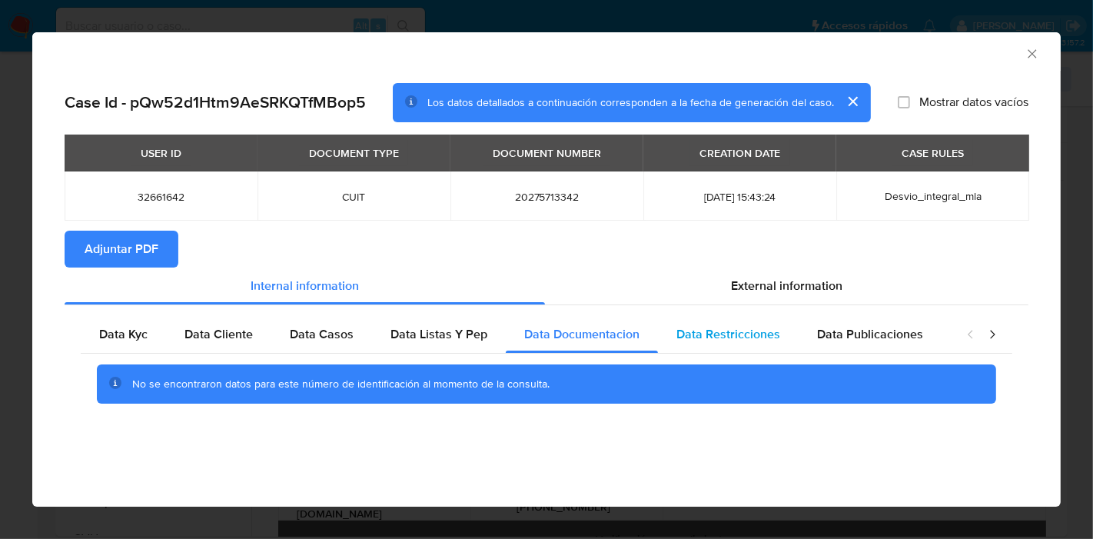
click at [693, 328] on span "Data Restricciones" at bounding box center [729, 334] width 104 height 18
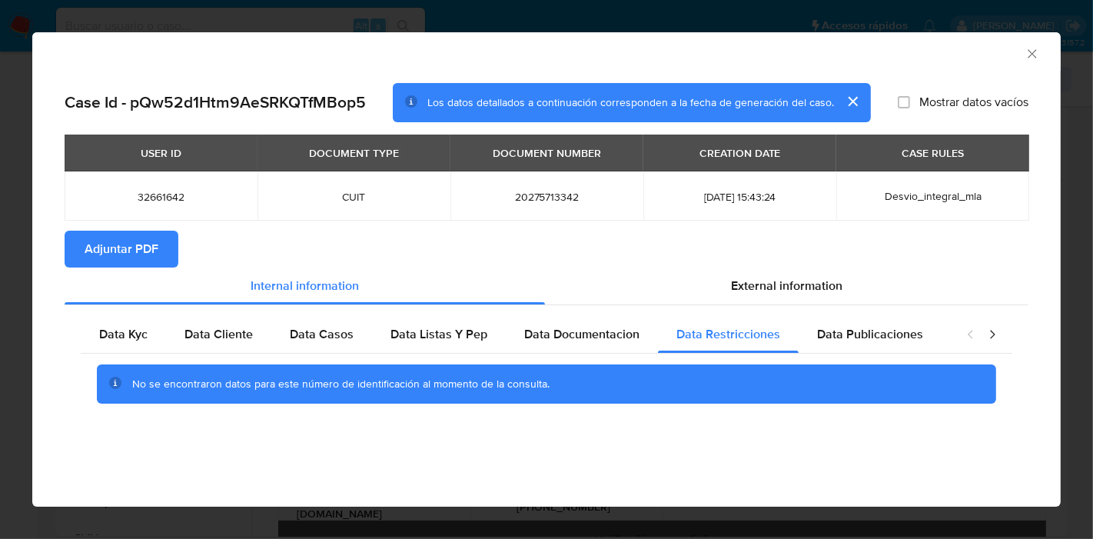
drag, startPoint x: 890, startPoint y: 327, endPoint x: 982, endPoint y: 339, distance: 93.1
click at [897, 329] on span "Data Publicaciones" at bounding box center [870, 334] width 106 height 18
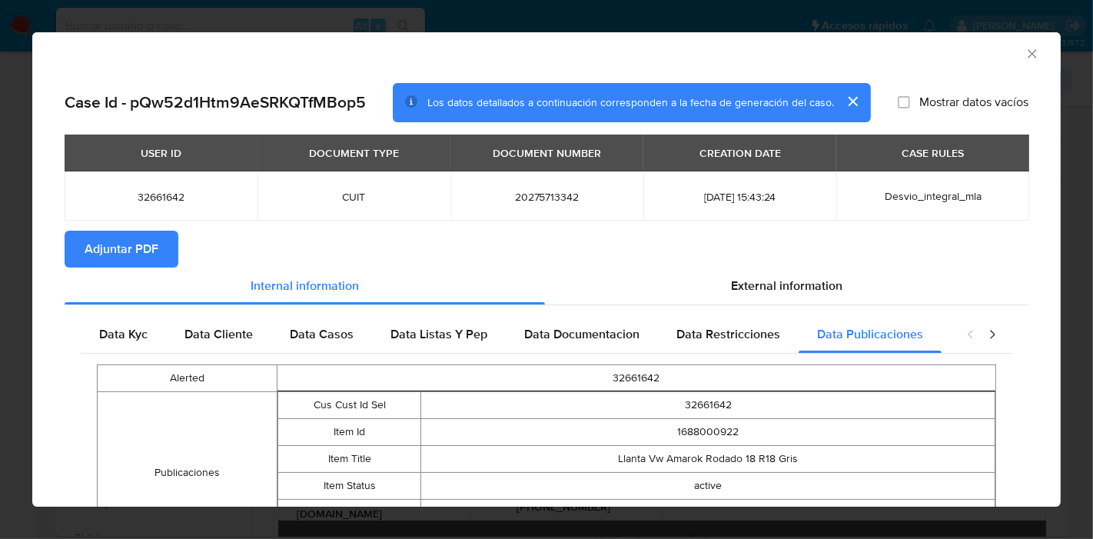
click at [990, 338] on icon "closure-recommendation-modal" at bounding box center [992, 334] width 5 height 8
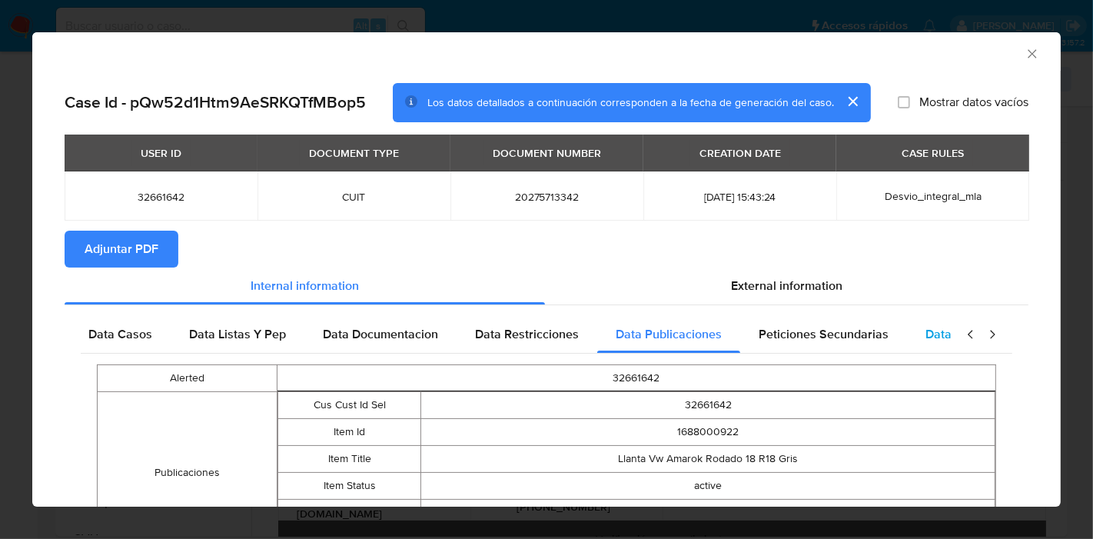
scroll to position [0, 283]
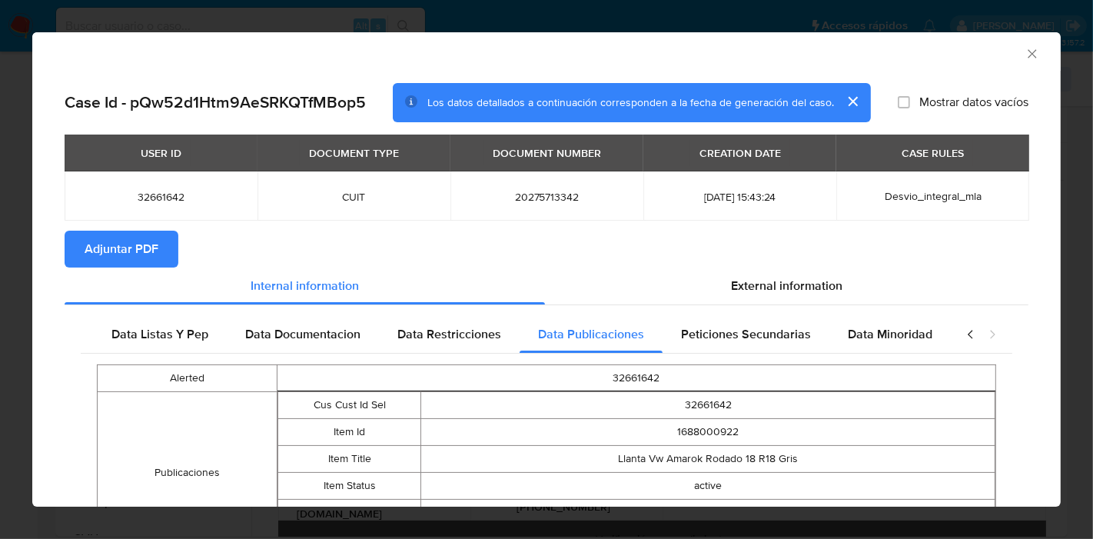
click at [781, 354] on div "Alerted 32661642 Publicaciones Cus Cust Id Sel 32661642 Item Id 1688000922 Item…" at bounding box center [547, 473] width 932 height 238
drag, startPoint x: 846, startPoint y: 340, endPoint x: 830, endPoint y: 344, distance: 15.9
click at [848, 341] on span "Data Minoridad" at bounding box center [890, 334] width 85 height 18
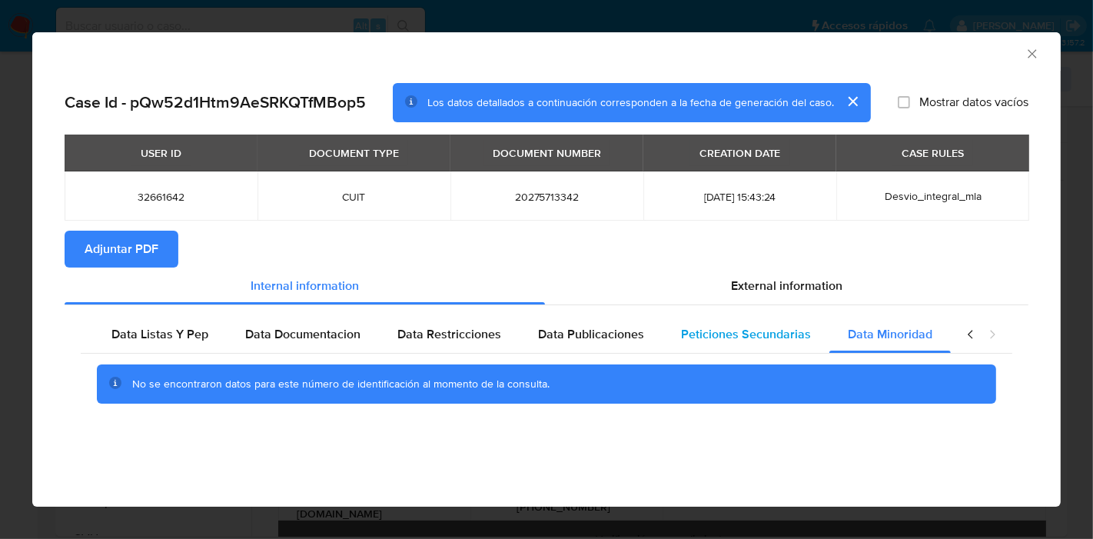
scroll to position [0, 270]
click at [791, 346] on div "Peticiones Secundarias" at bounding box center [755, 334] width 167 height 37
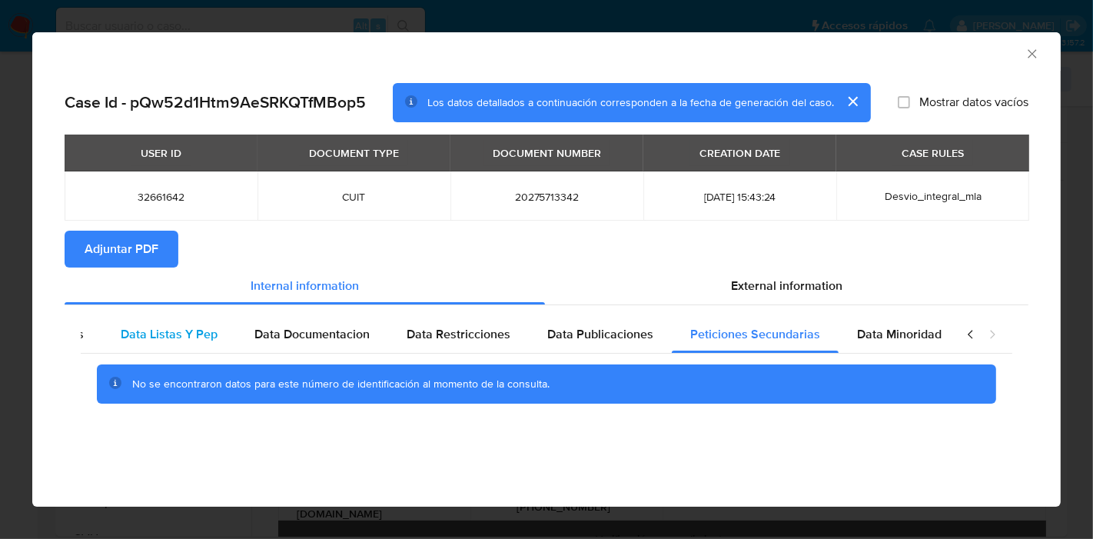
click at [162, 321] on div "Data Listas Y Pep" at bounding box center [169, 334] width 134 height 37
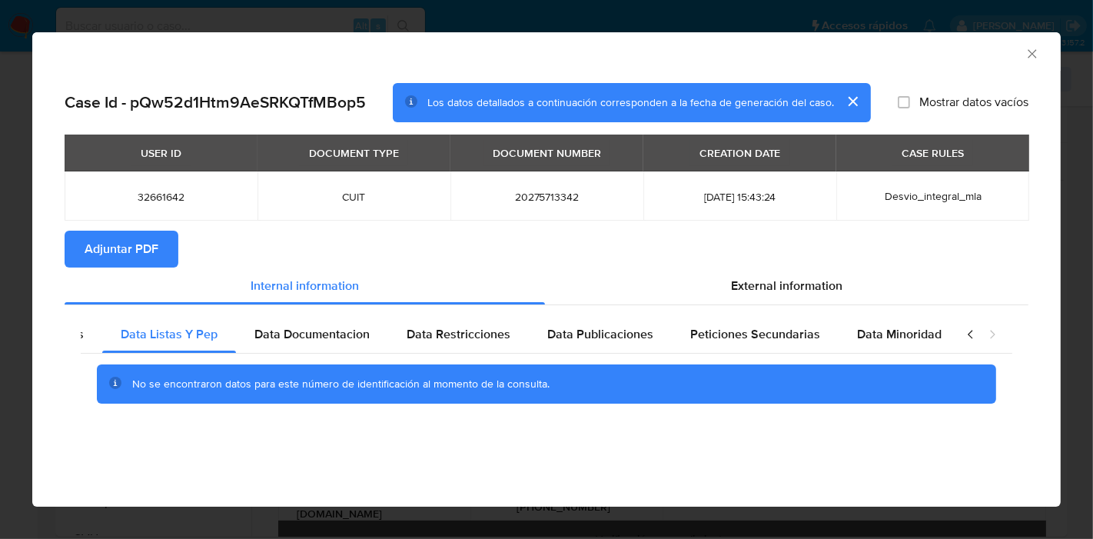
click at [976, 340] on div "closure-recommendation-modal" at bounding box center [982, 334] width 62 height 37
click at [974, 338] on icon "closure-recommendation-modal" at bounding box center [971, 334] width 15 height 15
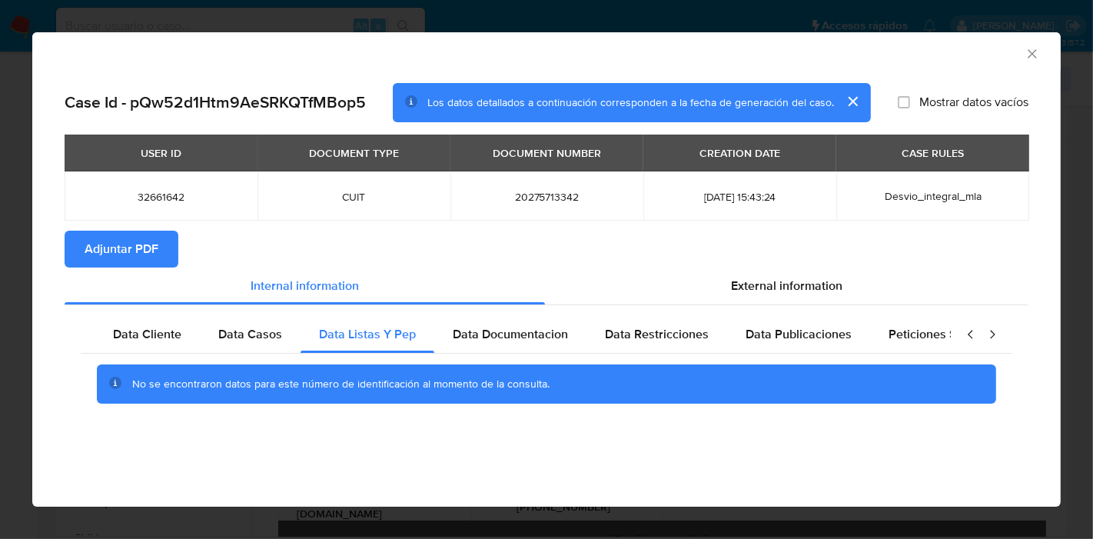
scroll to position [0, 0]
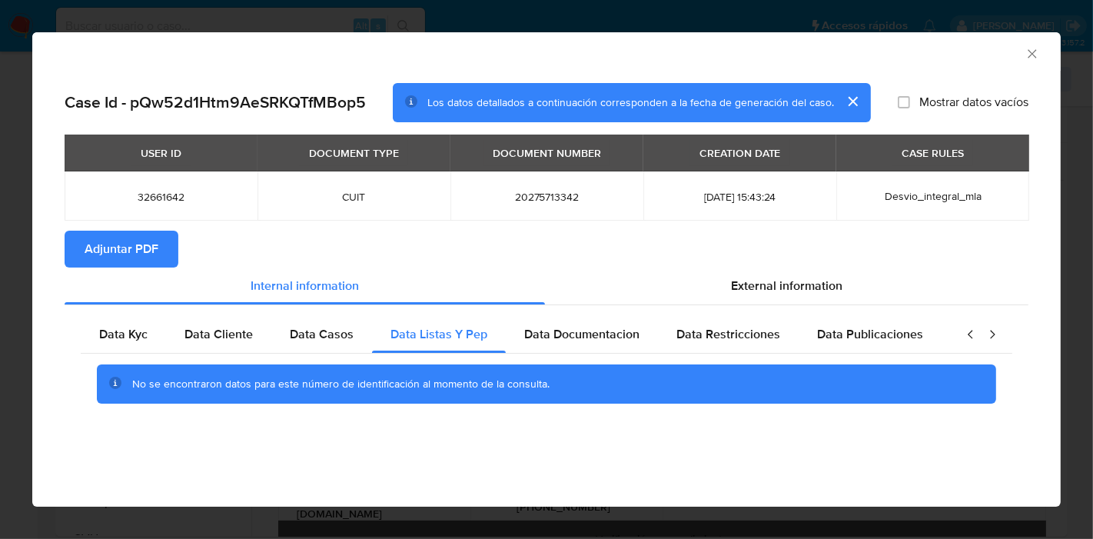
click at [972, 337] on icon "closure-recommendation-modal" at bounding box center [970, 334] width 5 height 8
drag, startPoint x: 137, startPoint y: 316, endPoint x: 131, endPoint y: 321, distance: 8.2
click at [137, 317] on div "Data Kyc" at bounding box center [123, 334] width 85 height 37
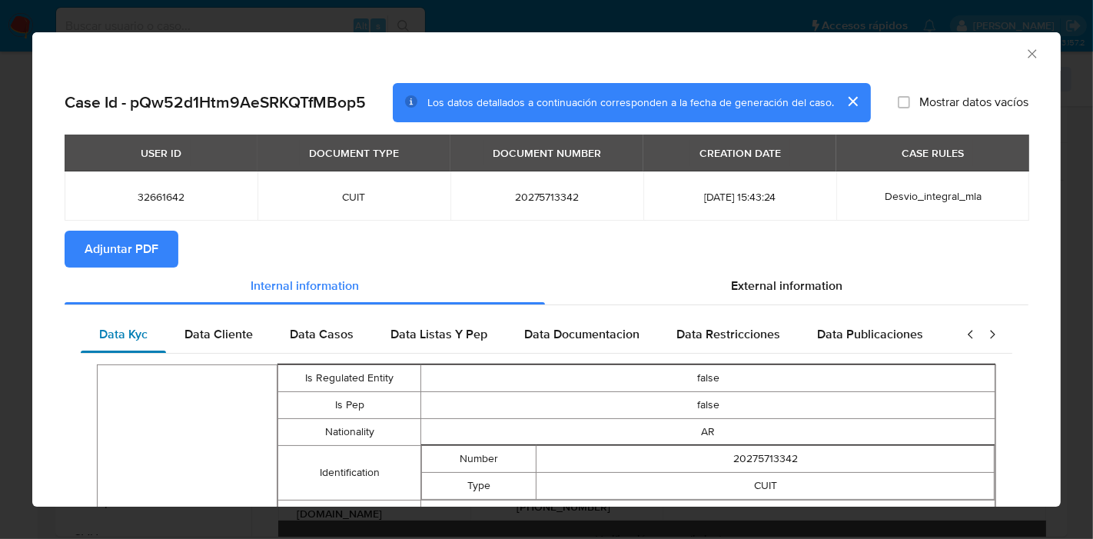
click at [131, 321] on div "Data Kyc" at bounding box center [123, 334] width 85 height 37
click at [711, 298] on div "External information" at bounding box center [787, 286] width 484 height 37
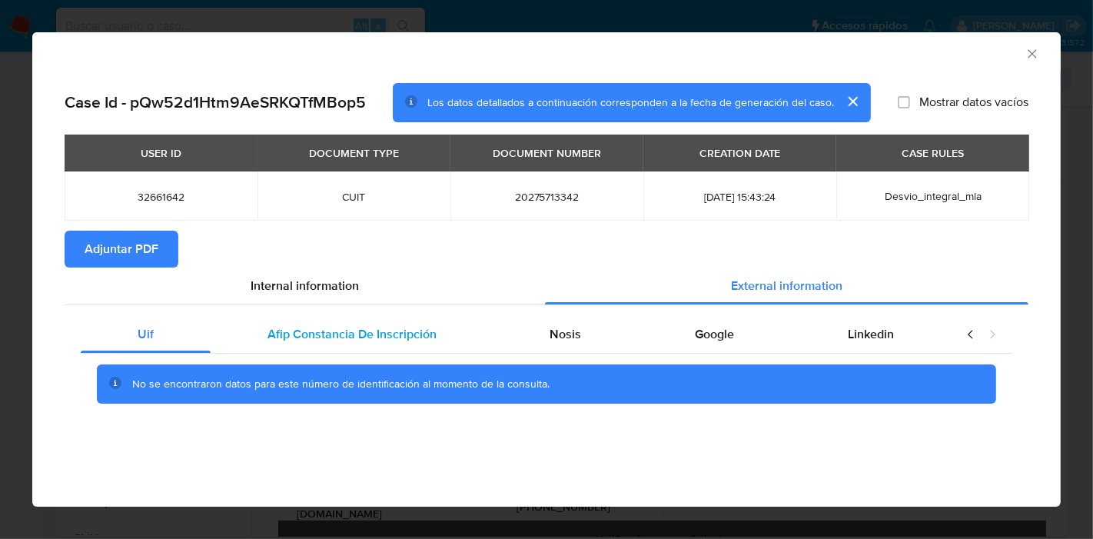
click at [358, 344] on div "Afip Constancia De Inscripción" at bounding box center [352, 334] width 283 height 37
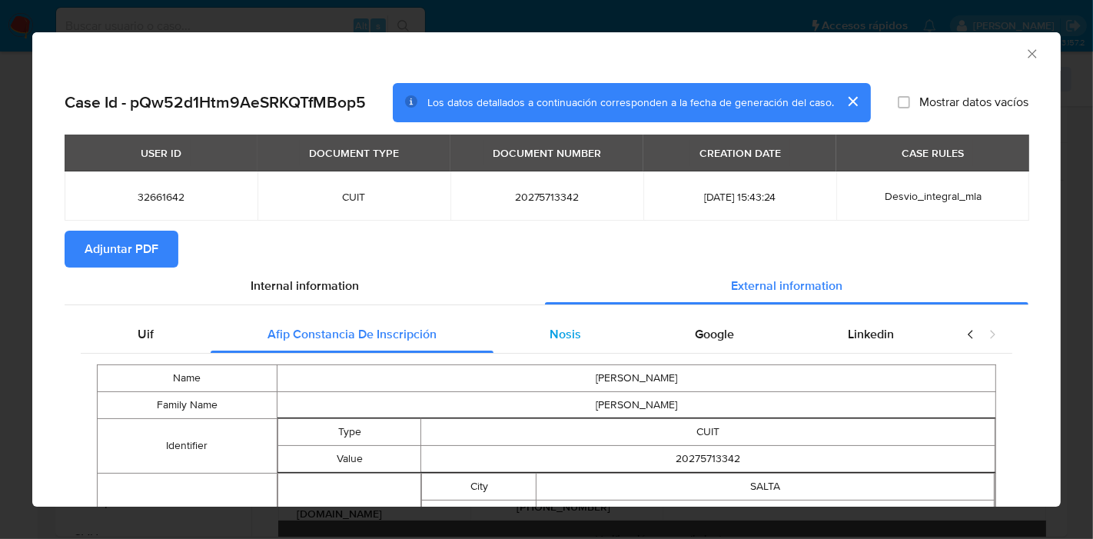
click at [568, 337] on span "Nosis" at bounding box center [566, 334] width 32 height 18
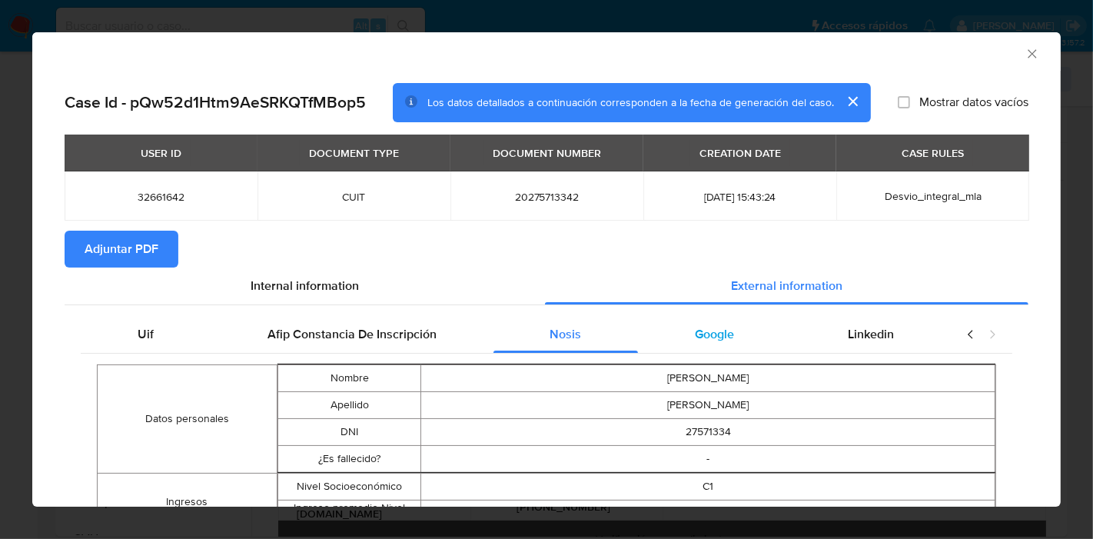
click at [695, 336] on span "Google" at bounding box center [714, 334] width 39 height 18
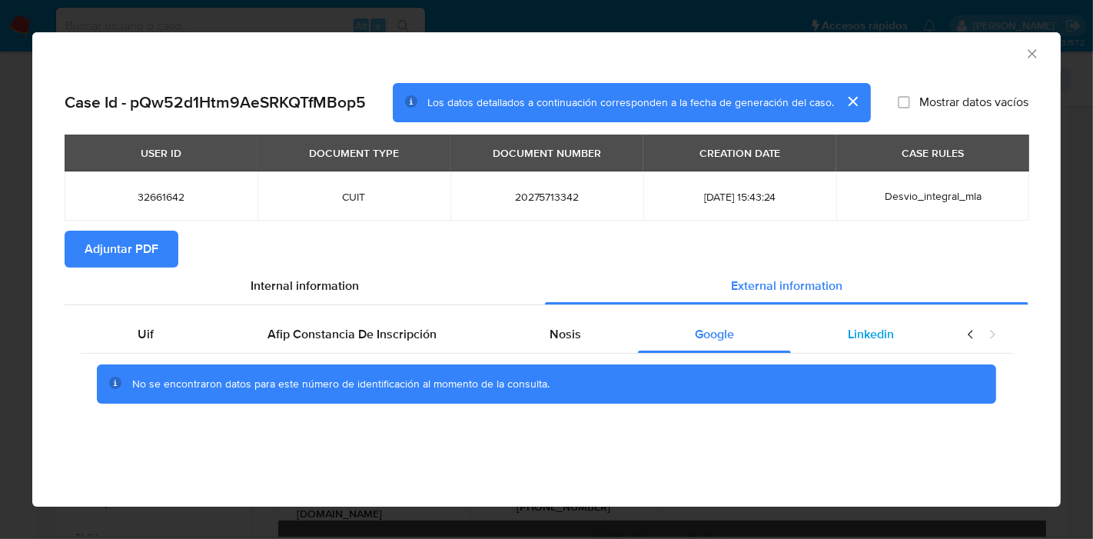
drag, startPoint x: 842, startPoint y: 331, endPoint x: 823, endPoint y: 331, distance: 19.2
click at [833, 331] on div "Linkedin" at bounding box center [871, 334] width 160 height 37
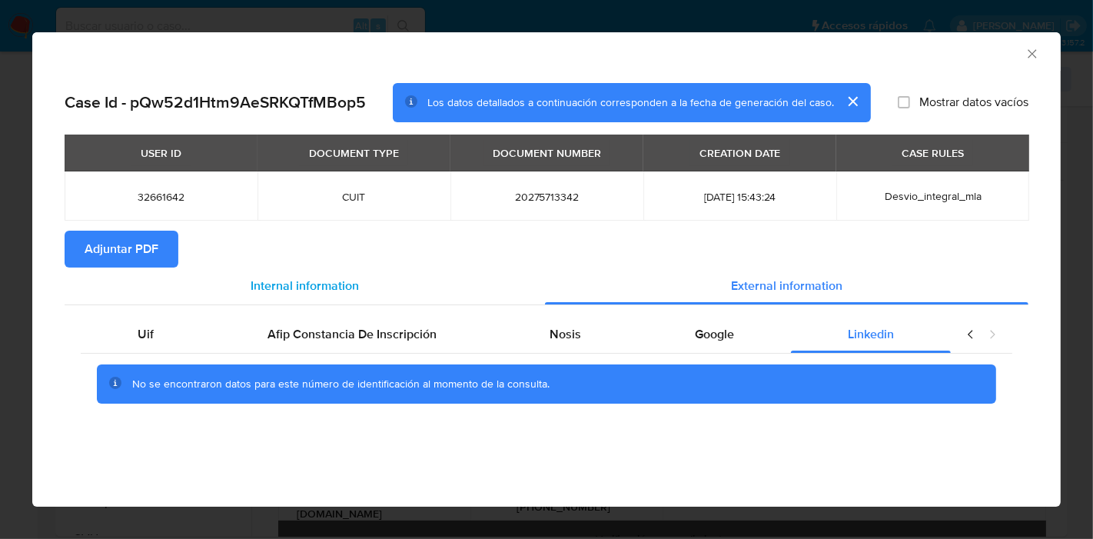
drag, startPoint x: 135, startPoint y: 326, endPoint x: 343, endPoint y: 299, distance: 210.1
click at [139, 326] on div "Uif" at bounding box center [146, 334] width 130 height 37
click at [358, 288] on span "Internal information" at bounding box center [305, 286] width 108 height 18
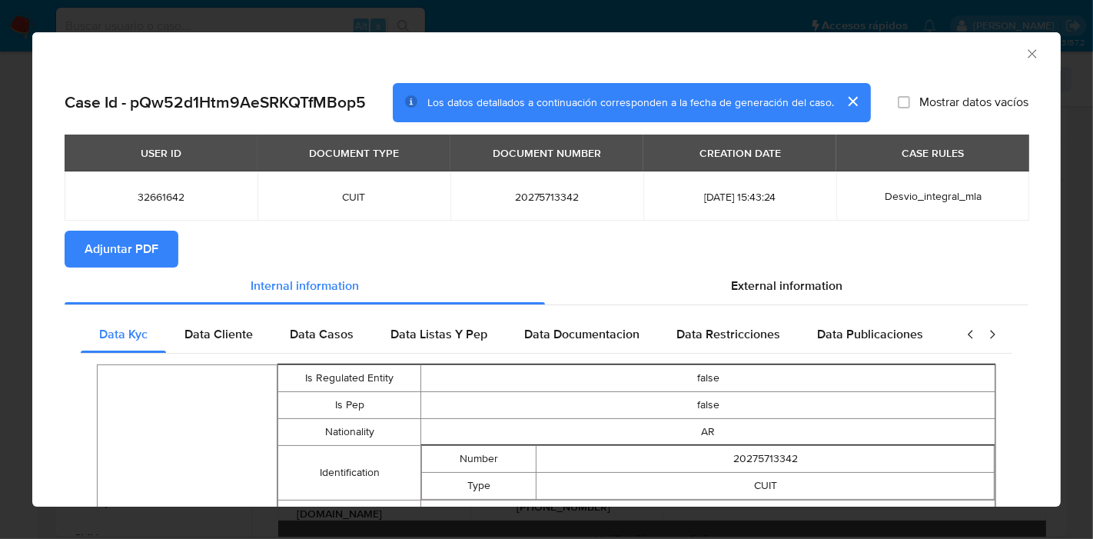
click at [135, 251] on span "Adjuntar PDF" at bounding box center [122, 249] width 74 height 34
click at [0, 141] on div "AML Data Collector Case Id - pQw52d1Htm9AeSRKQTfMBop5 Los datos detallados a co…" at bounding box center [546, 269] width 1093 height 539
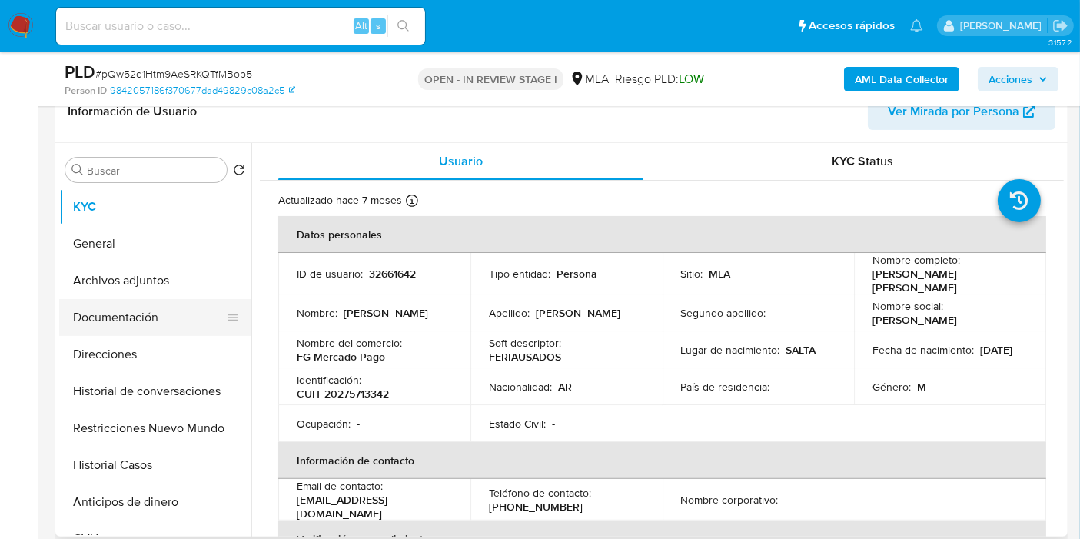
click at [131, 299] on button "Documentación" at bounding box center [149, 317] width 180 height 37
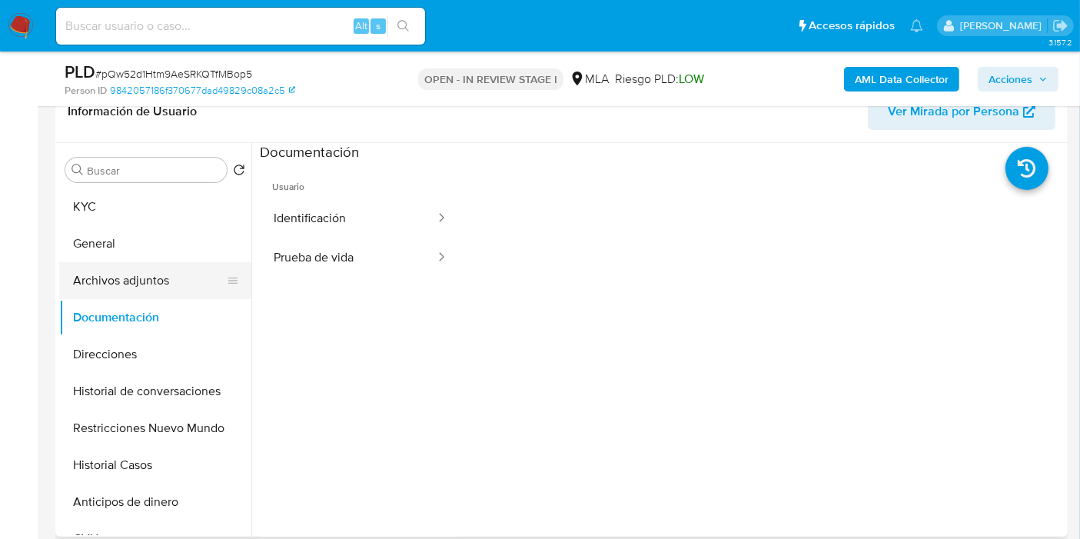
click at [136, 280] on button "Archivos adjuntos" at bounding box center [149, 280] width 180 height 37
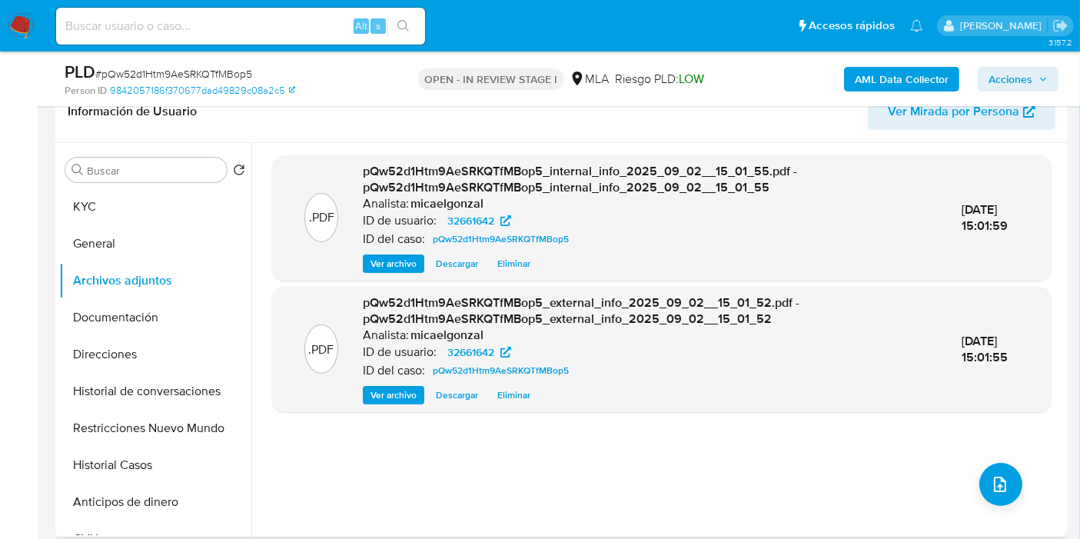
click at [973, 466] on div ".PDF pQw52d1Htm9AeSRKQTfMBop5_internal_info_2025_09_02__15_01_55.pdf - pQw52d1H…" at bounding box center [662, 339] width 780 height 369
click at [991, 486] on icon "upload-file" at bounding box center [1000, 484] width 18 height 18
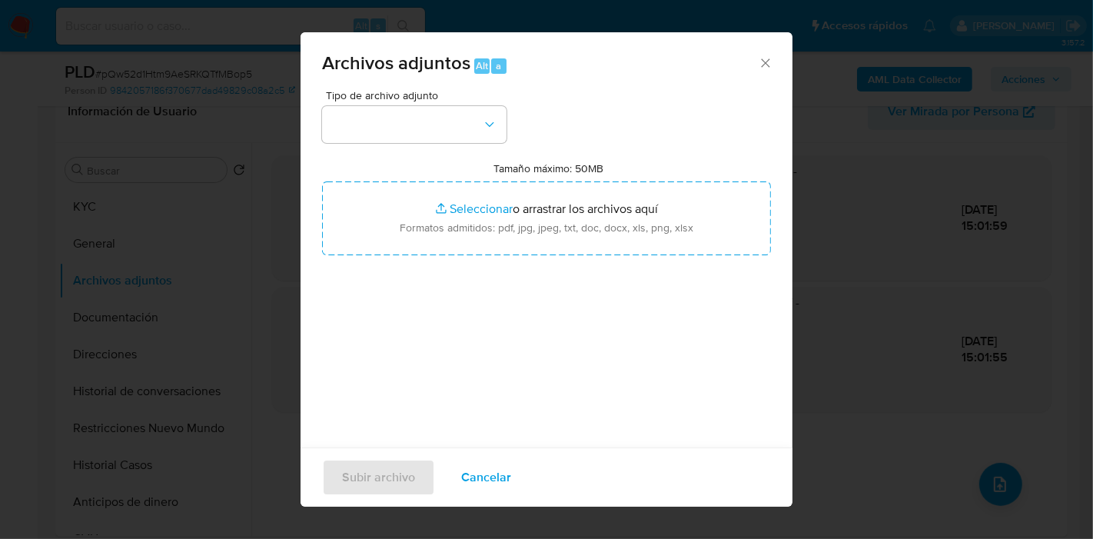
click at [454, 142] on div "Tipo de archivo adjunto Tamaño máximo: 50MB Seleccionar archivos Seleccionar o …" at bounding box center [546, 271] width 449 height 363
click at [492, 107] on button "button" at bounding box center [414, 124] width 185 height 37
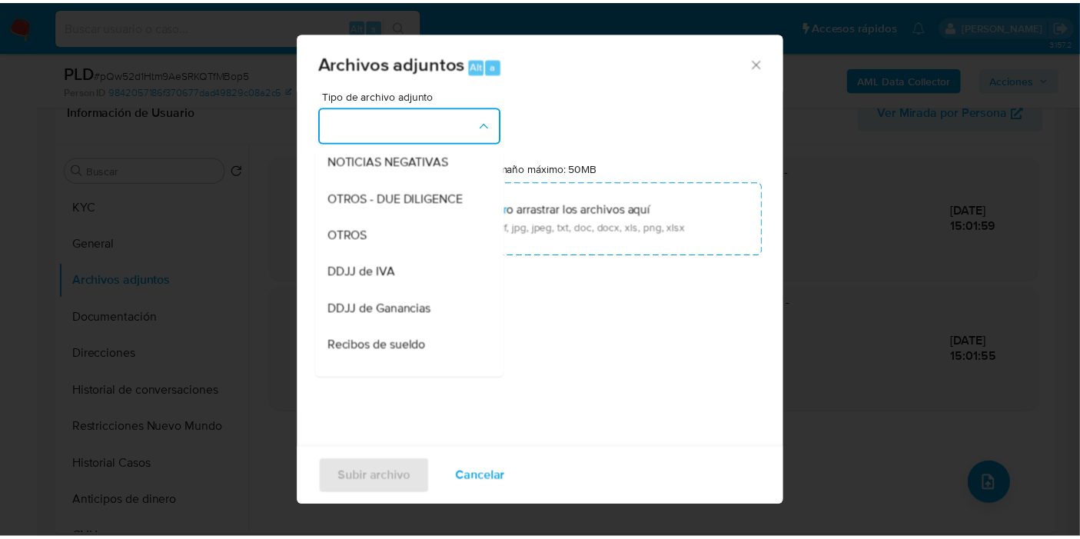
scroll to position [256, 0]
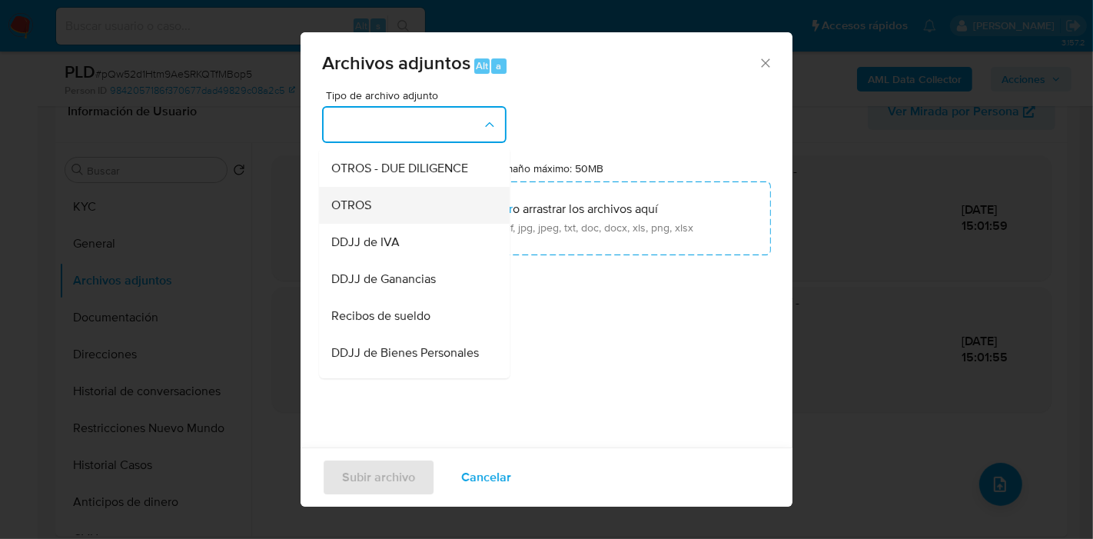
click at [435, 216] on div "OTROS" at bounding box center [409, 205] width 157 height 37
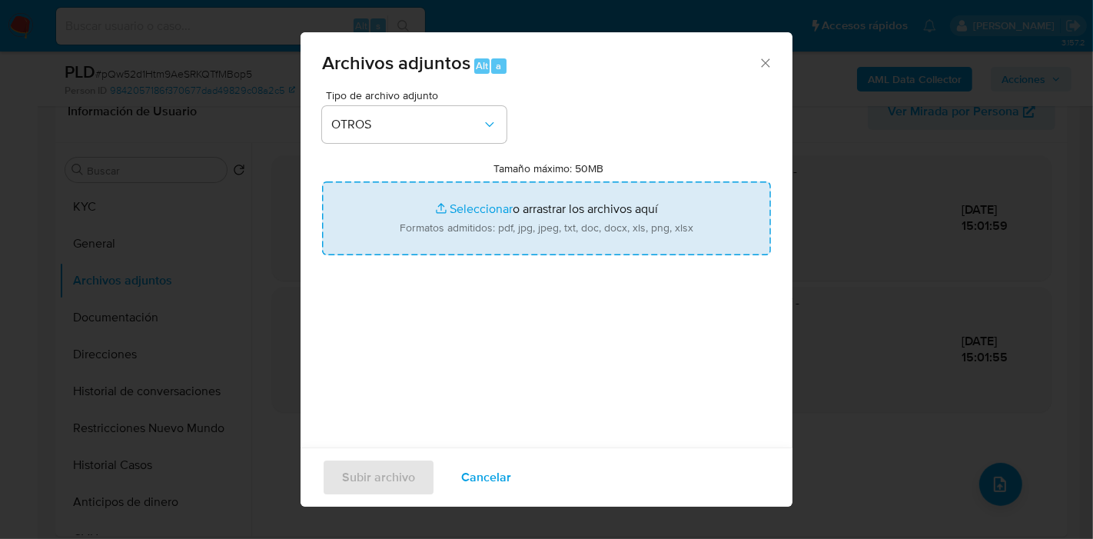
click at [522, 216] on input "Tamaño máximo: 50MB Seleccionar archivos" at bounding box center [546, 218] width 449 height 74
type input "C:\fakepath\DNRPA - Mariana Rocio Saavedra.pdf"
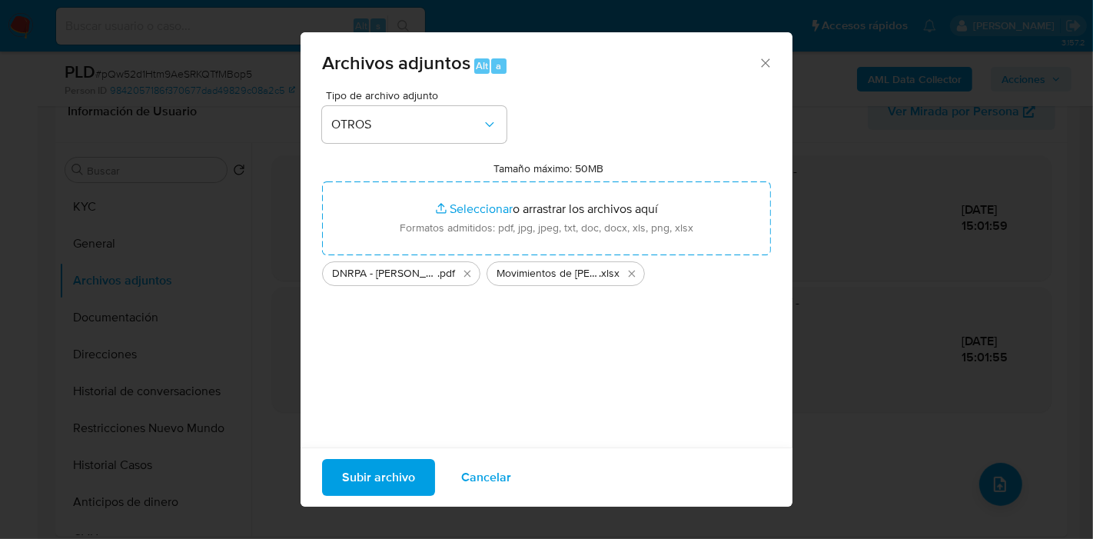
click at [435, 328] on div "Tipo de archivo adjunto OTROS Tamaño máximo: 50MB Seleccionar archivos Seleccio…" at bounding box center [546, 271] width 449 height 363
click at [367, 476] on span "Subir archivo" at bounding box center [378, 478] width 73 height 34
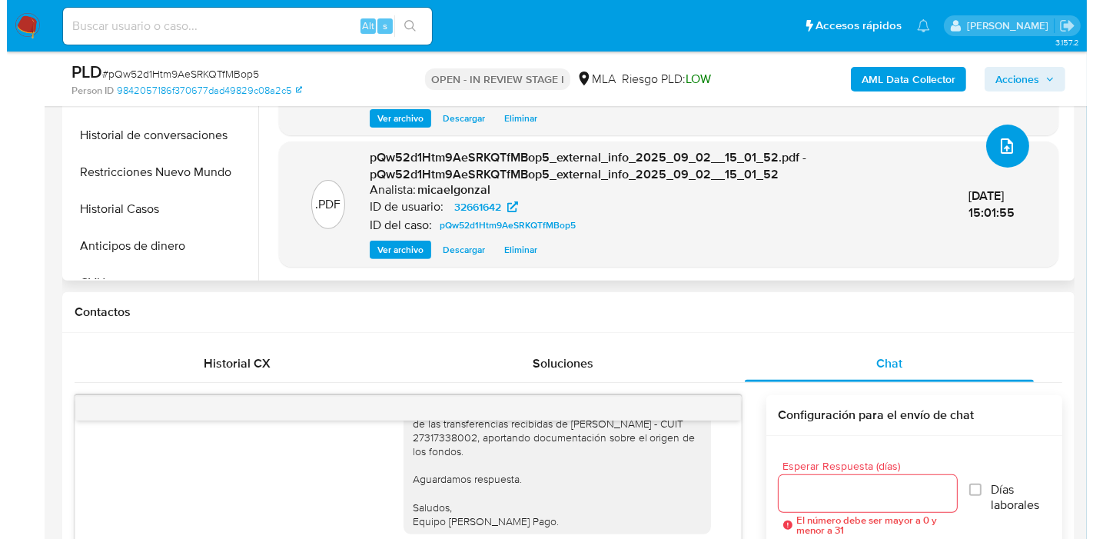
scroll to position [0, 0]
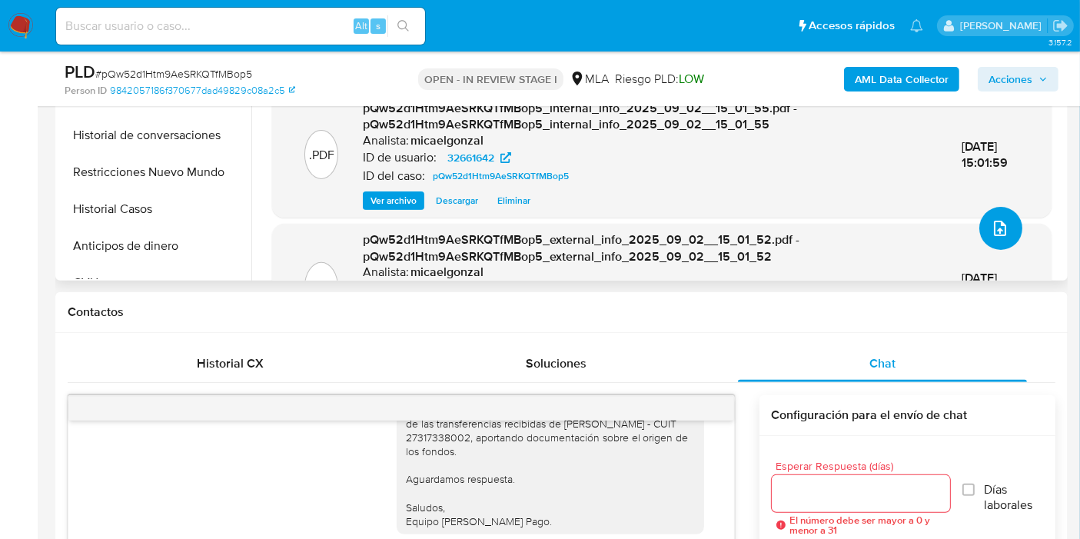
click at [991, 227] on icon "upload-file" at bounding box center [1000, 228] width 18 height 18
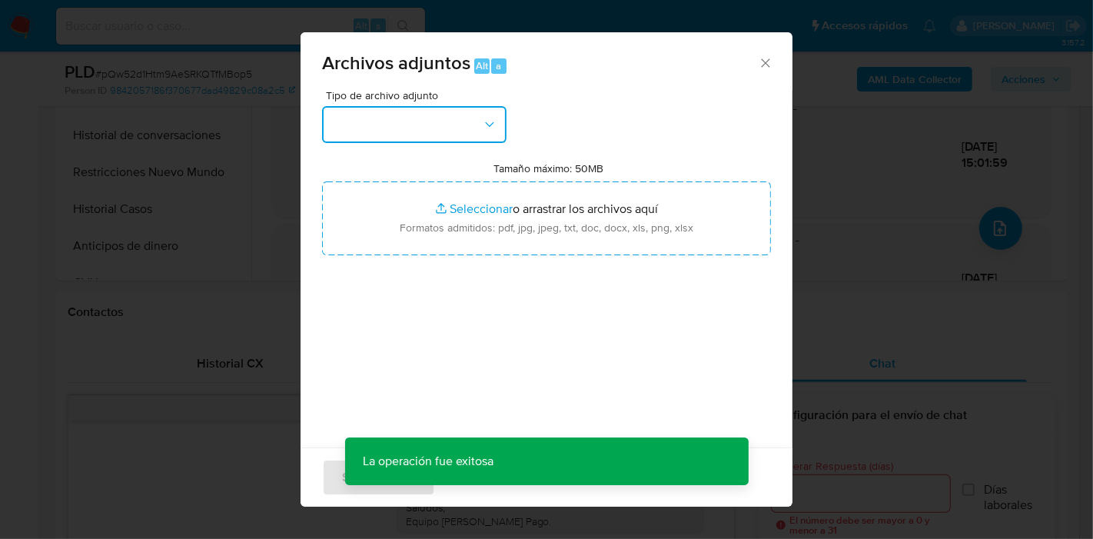
click at [459, 124] on button "button" at bounding box center [414, 124] width 185 height 37
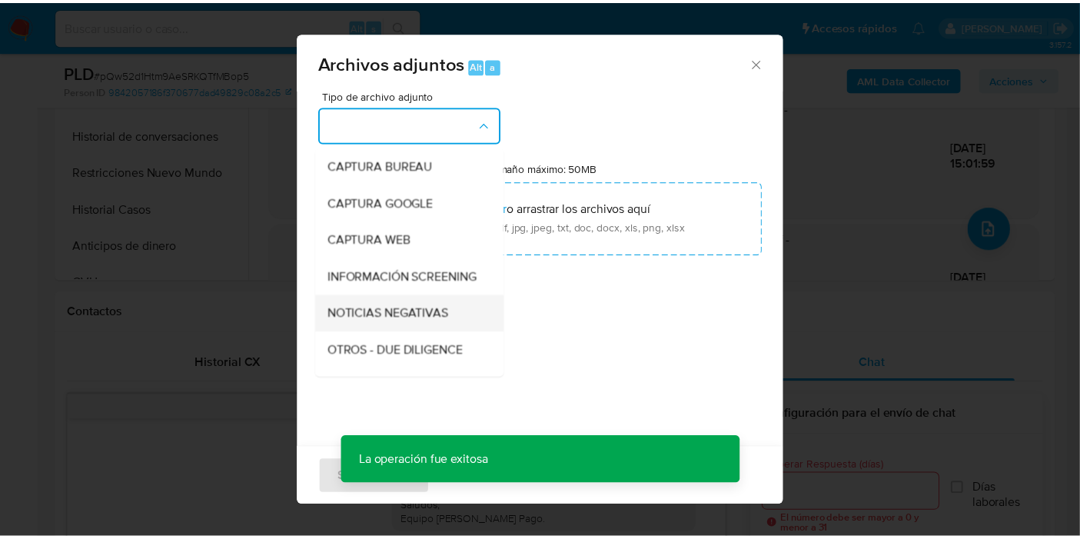
scroll to position [171, 0]
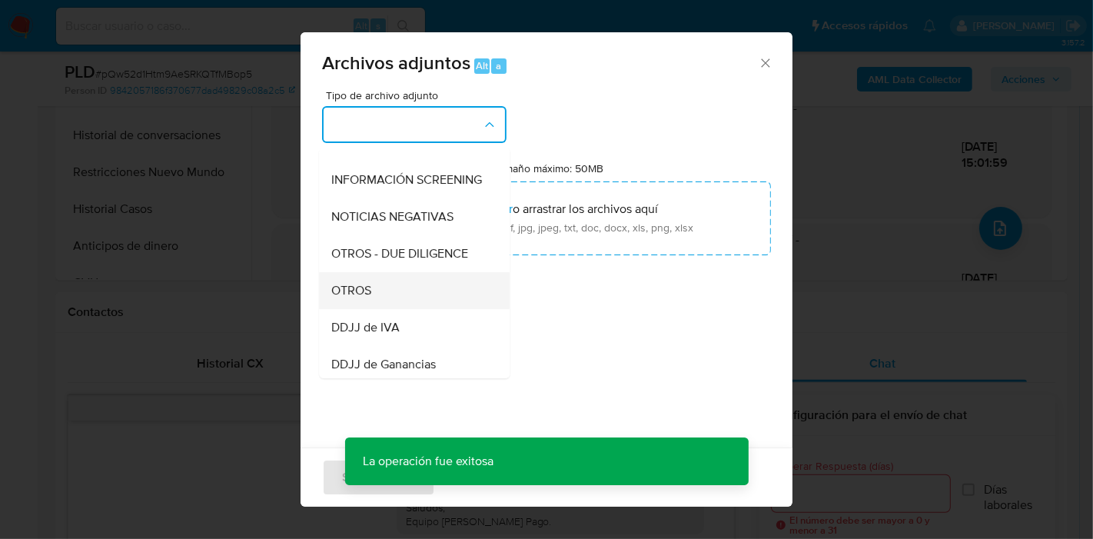
click at [398, 302] on div "OTROS" at bounding box center [409, 290] width 157 height 37
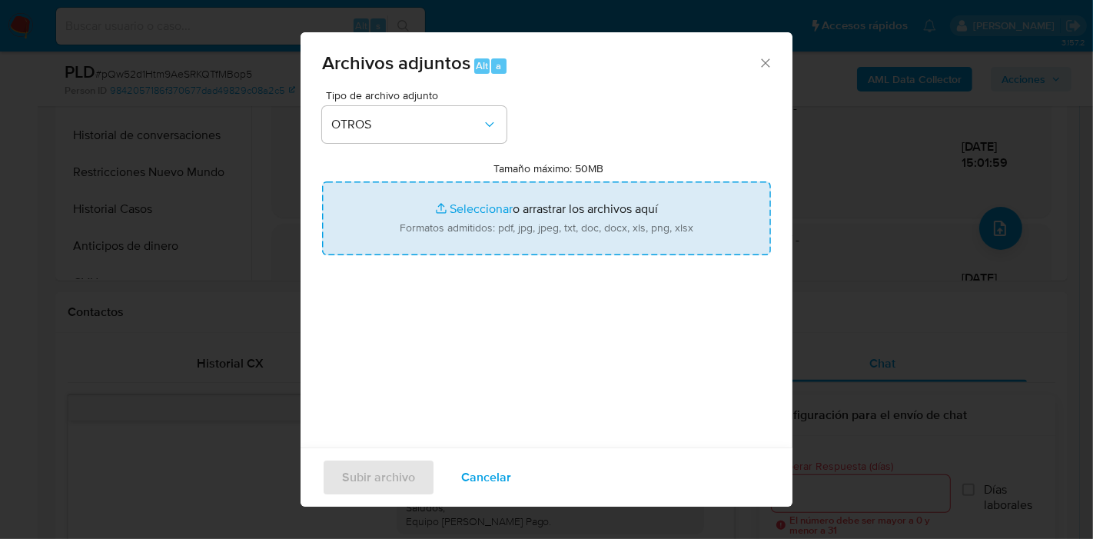
click at [564, 210] on input "Tamaño máximo: 50MB Seleccionar archivos" at bounding box center [546, 218] width 449 height 74
type input "C:\fakepath\Caselog pQw52d1Htm9AeSRKQTfMBop5_2025_08_19_16_17_04.docx"
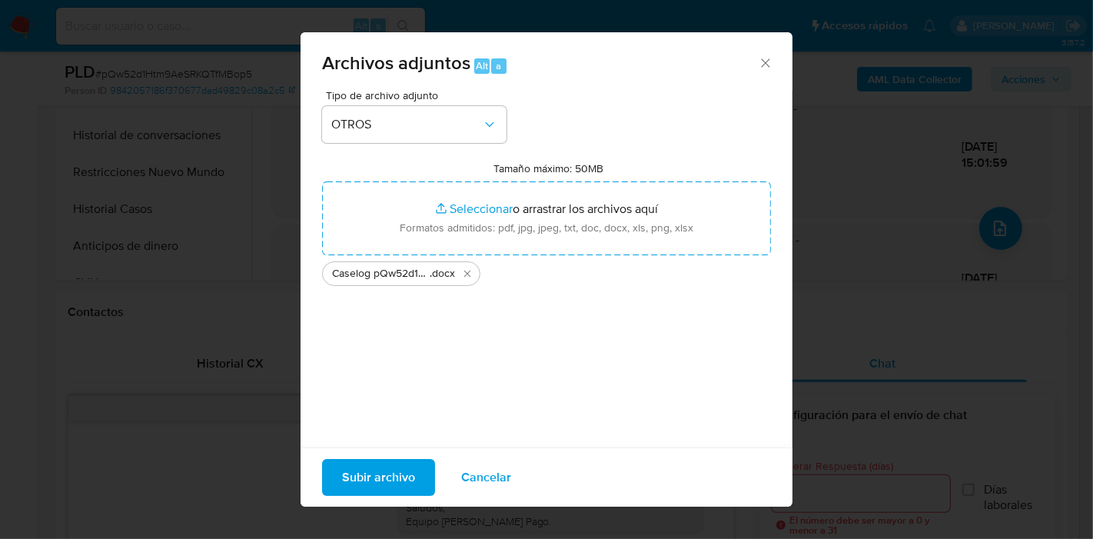
click at [524, 360] on div "Tipo de archivo adjunto OTROS Tamaño máximo: 50MB Seleccionar archivos Seleccio…" at bounding box center [546, 271] width 449 height 363
click at [347, 479] on span "Subir archivo" at bounding box center [378, 478] width 73 height 34
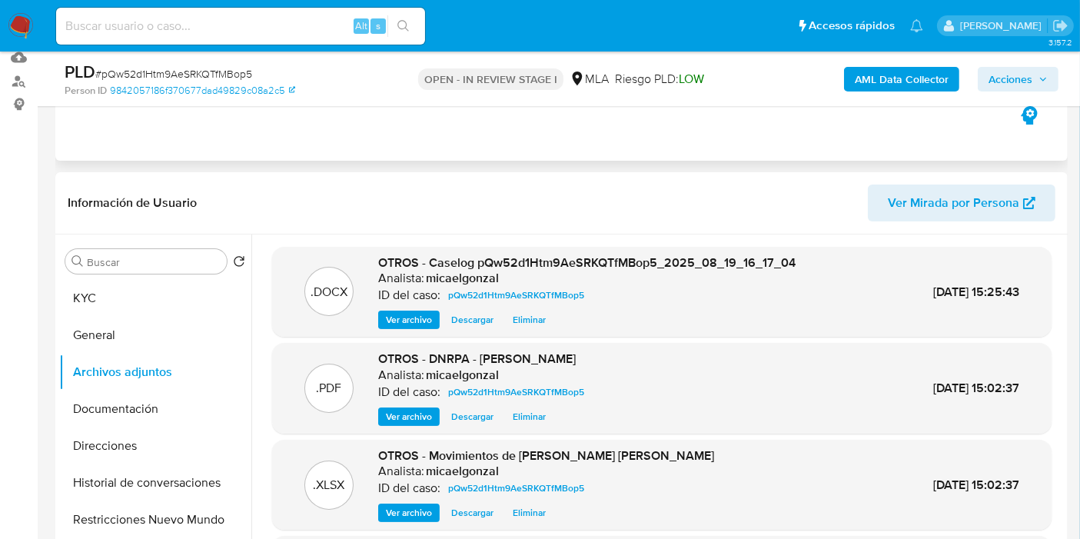
scroll to position [85, 0]
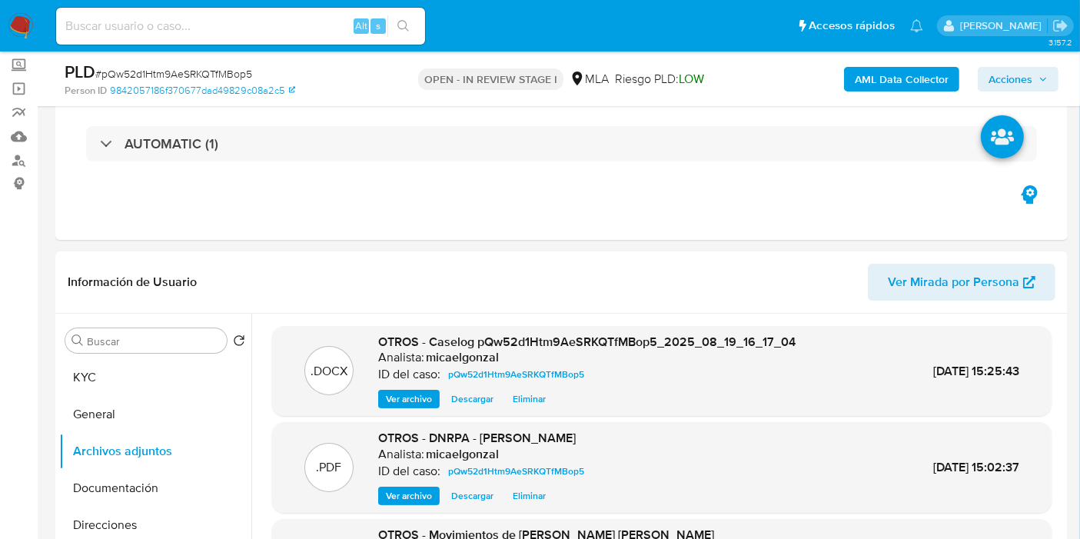
click at [983, 83] on button "Acciones" at bounding box center [1018, 79] width 81 height 25
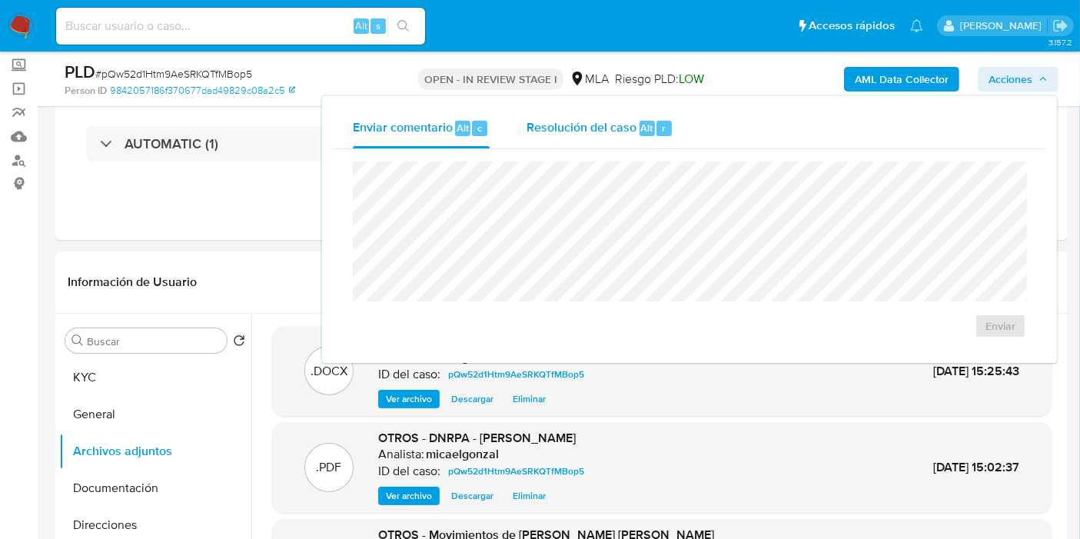
click at [579, 129] on span "Resolución del caso" at bounding box center [582, 127] width 110 height 18
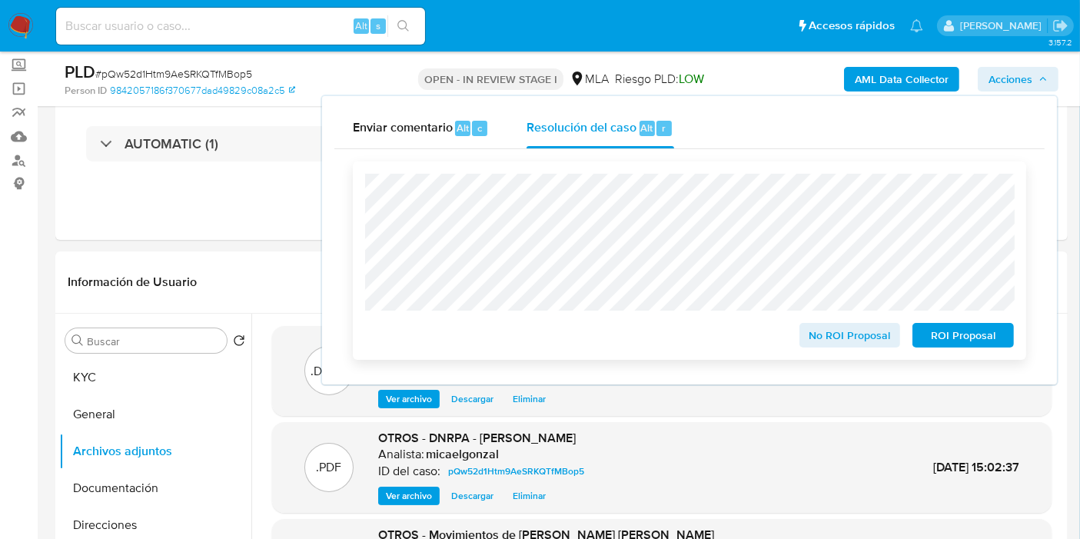
click at [848, 326] on span "No ROI Proposal" at bounding box center [850, 336] width 80 height 22
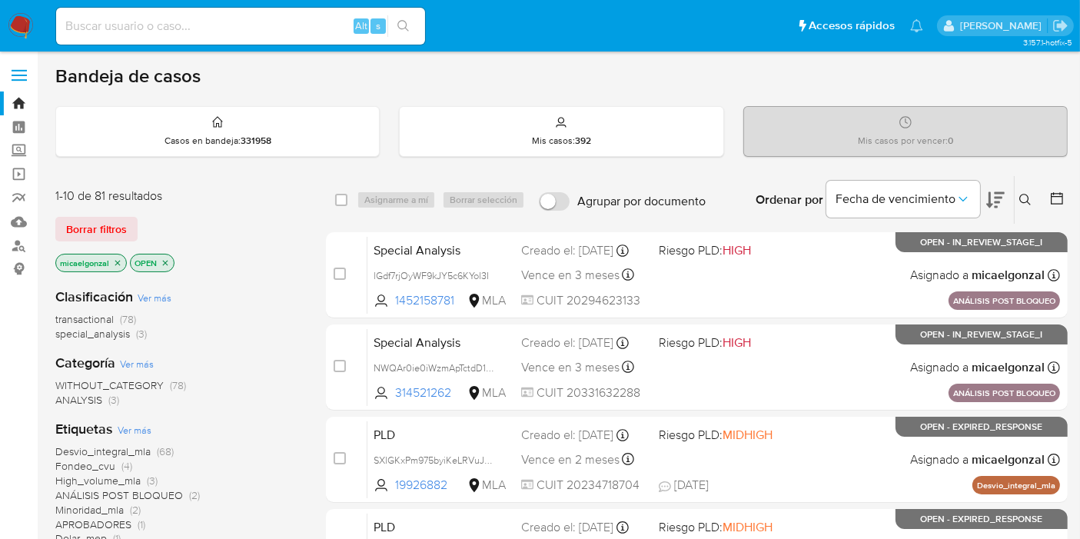
click at [0, 14] on nav "Pausado Ver notificaciones Alt s Accesos rápidos Presiona las siguientes teclas…" at bounding box center [540, 26] width 1080 height 52
click at [15, 23] on img at bounding box center [21, 26] width 26 height 26
click at [121, 226] on span "Borrar filtros" at bounding box center [96, 229] width 61 height 22
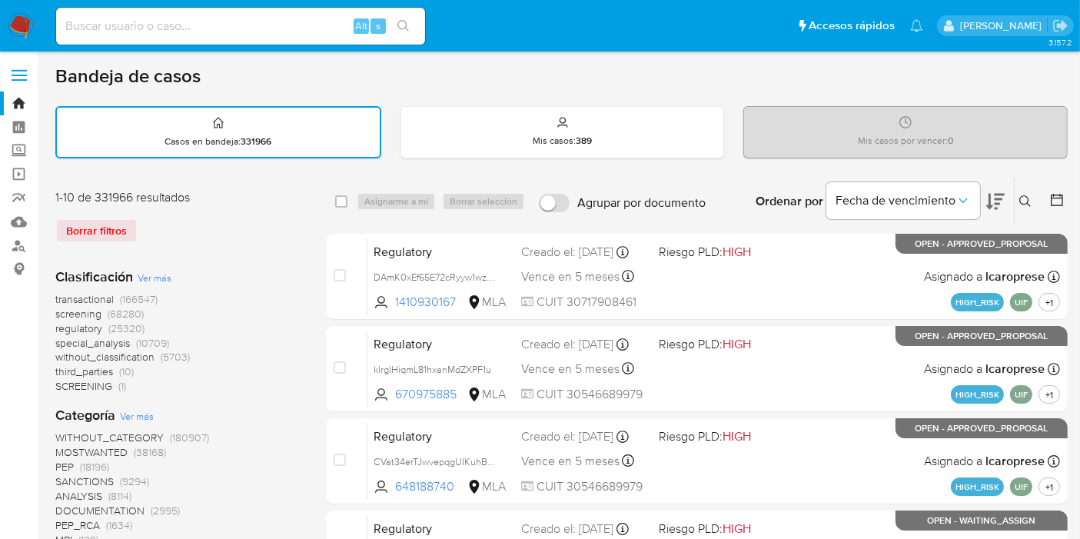
click at [1030, 205] on icon at bounding box center [1026, 201] width 12 height 12
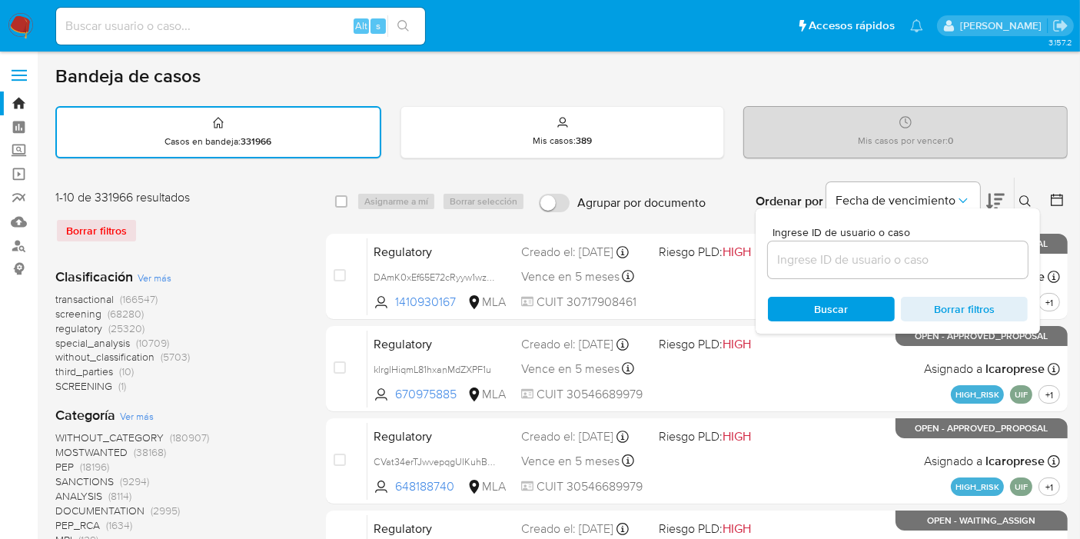
click at [864, 266] on input at bounding box center [898, 260] width 260 height 20
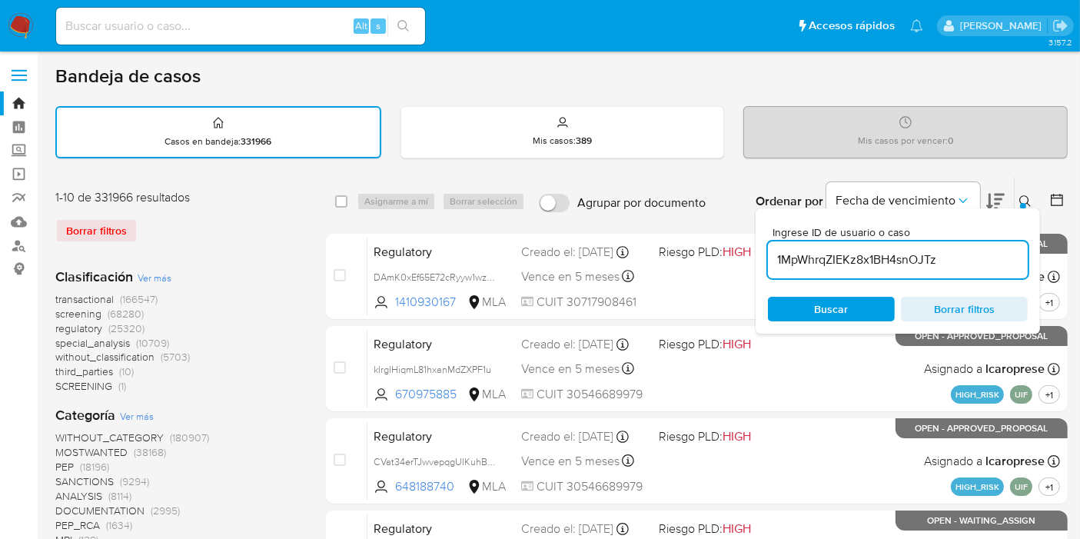
type input "1MpWhrqZIEKz8x1BH4snOJTz"
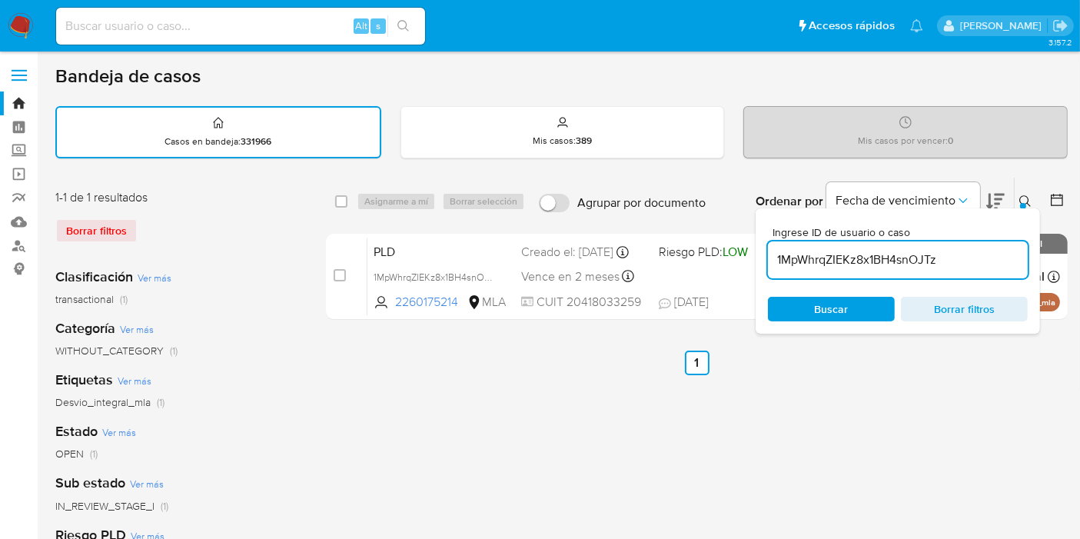
click at [341, 206] on div "select-all-cases-checkbox" at bounding box center [341, 201] width 12 height 15
click at [339, 204] on div "select-all-cases-checkbox Asignarme a mí Borrar selección Agrupar por documento…" at bounding box center [697, 202] width 742 height 48
drag, startPoint x: 339, startPoint y: 204, endPoint x: 417, endPoint y: 201, distance: 77.7
click at [341, 204] on input "checkbox" at bounding box center [341, 201] width 12 height 12
checkbox input "true"
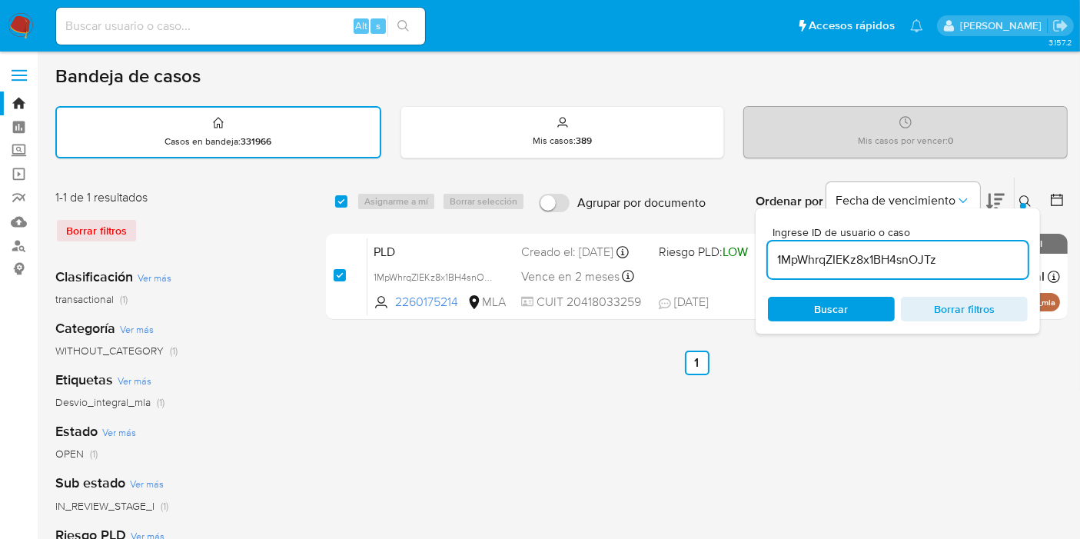
checkbox input "true"
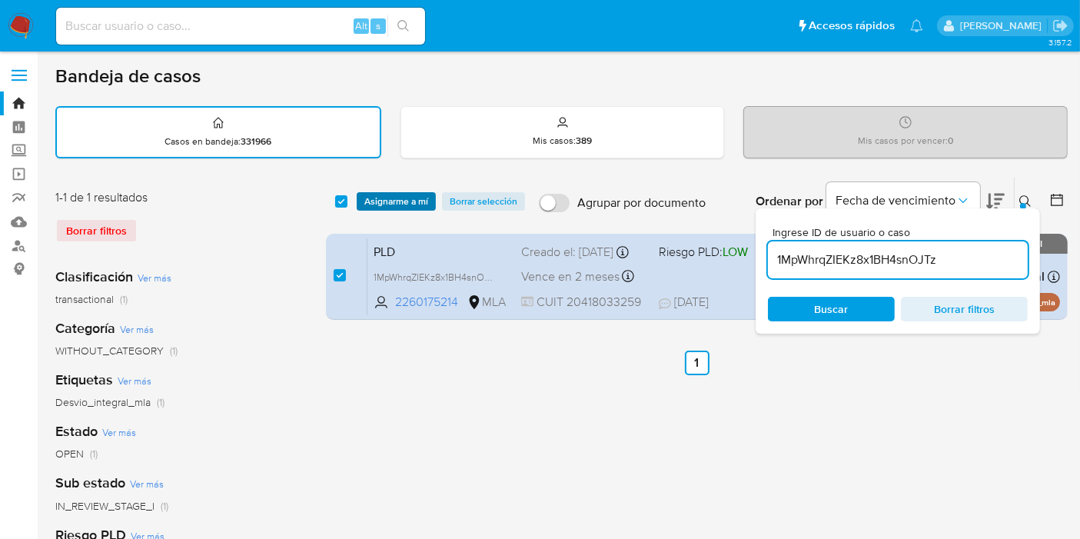
click at [421, 196] on span "Asignarme a mí" at bounding box center [396, 201] width 64 height 15
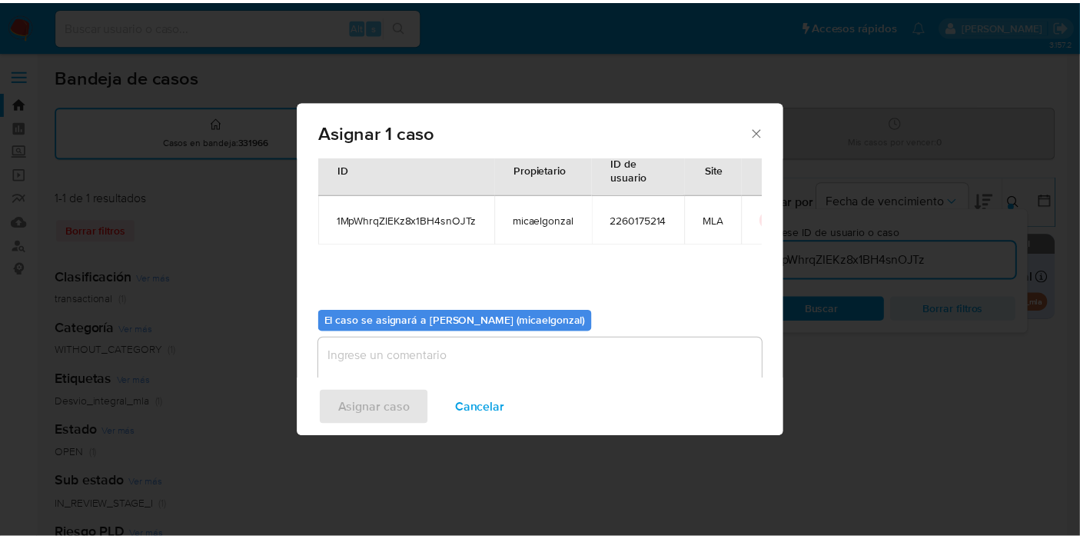
scroll to position [78, 0]
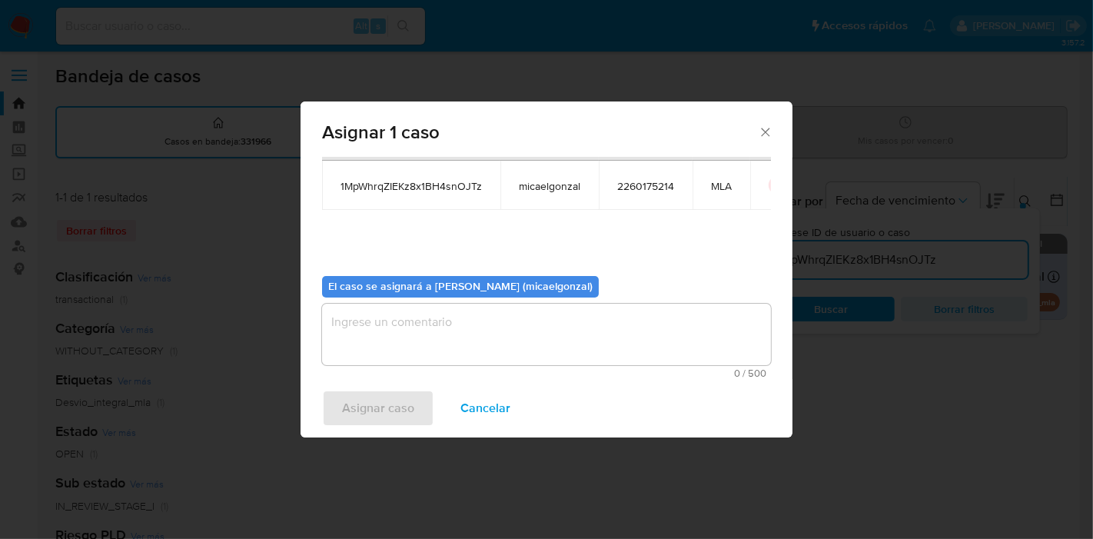
click at [492, 339] on textarea "assign-modal" at bounding box center [546, 335] width 449 height 62
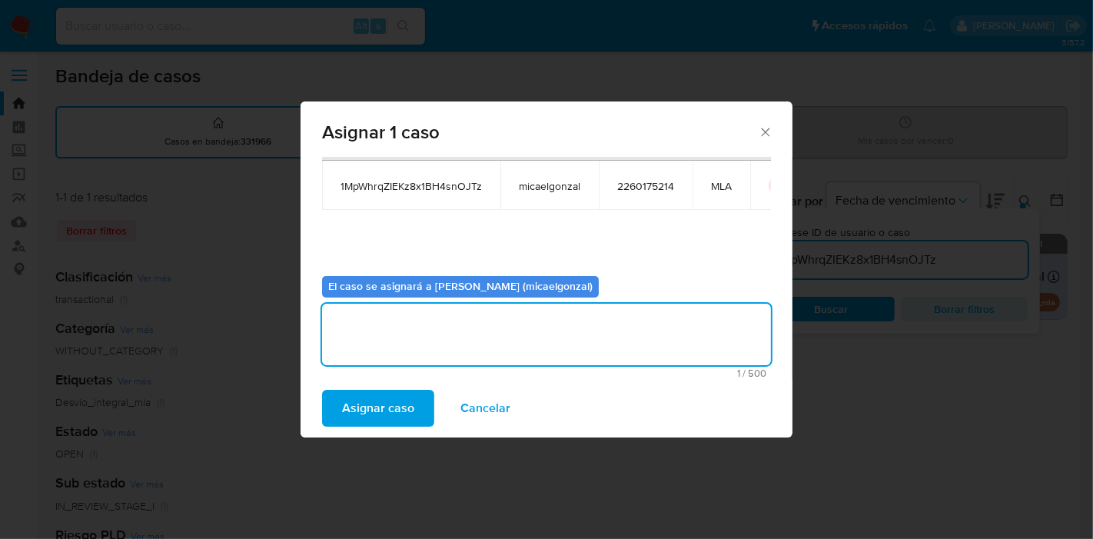
click at [396, 404] on span "Asignar caso" at bounding box center [378, 408] width 72 height 34
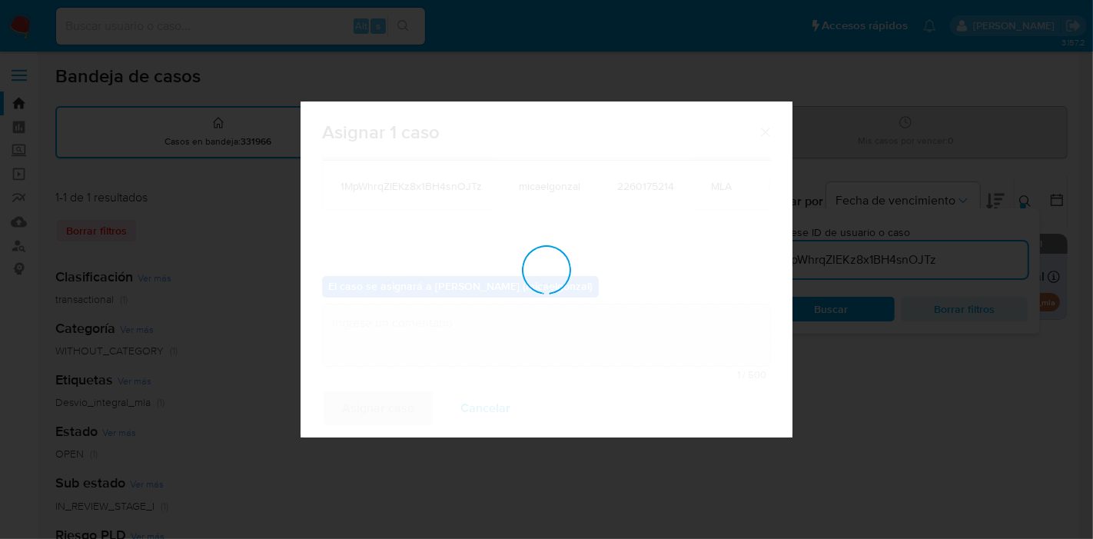
checkbox input "false"
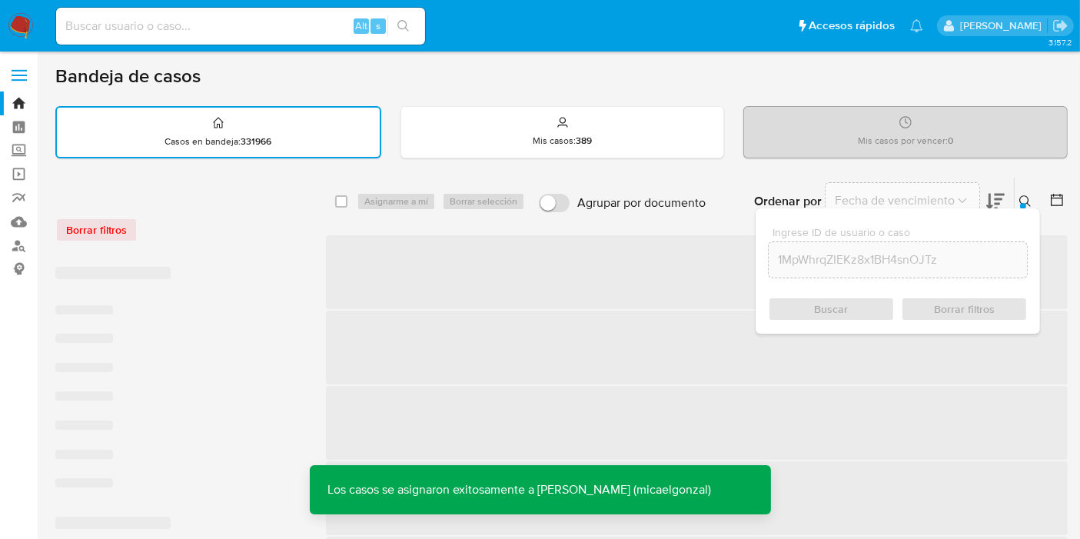
drag, startPoint x: 293, startPoint y: 42, endPoint x: 308, endPoint y: 33, distance: 17.3
click at [301, 37] on div "Alt s" at bounding box center [240, 26] width 369 height 37
click at [308, 33] on input at bounding box center [240, 26] width 369 height 20
paste input "1MpWhrqZIEKz8x1BH4snOJTz"
type input "1MpWhrqZIEKz8x1BH4snOJTz"
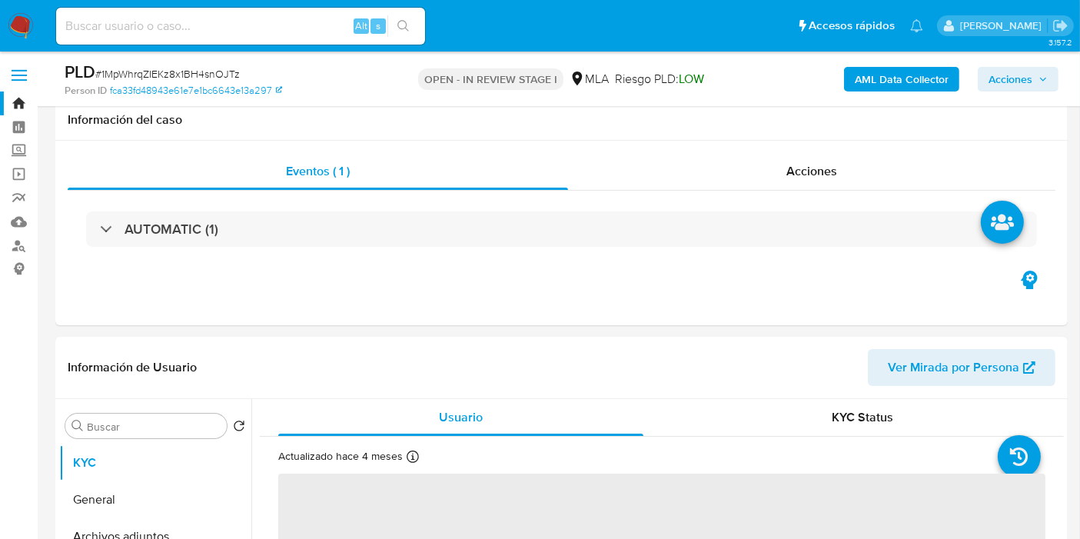
scroll to position [427, 0]
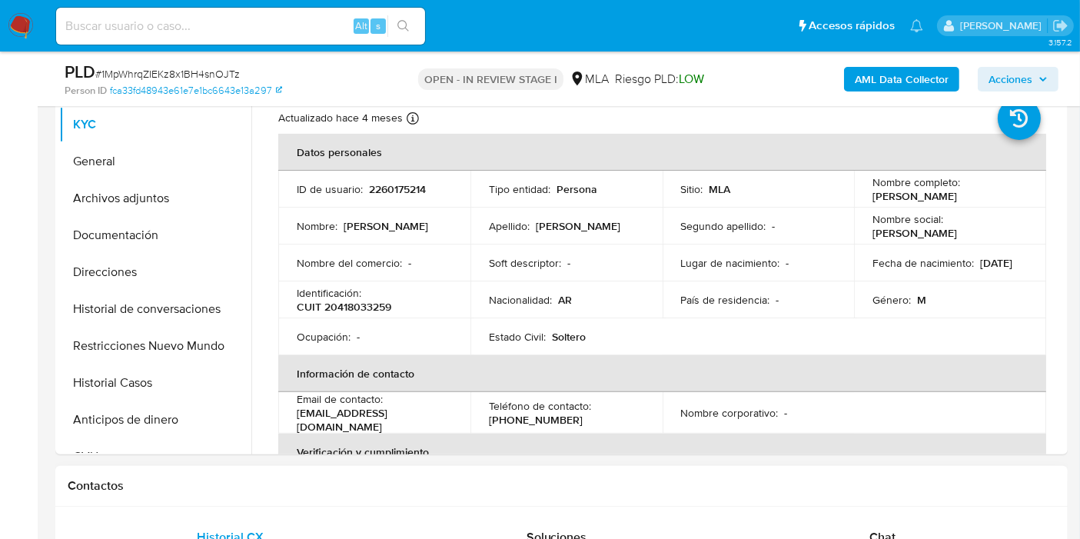
select select "10"
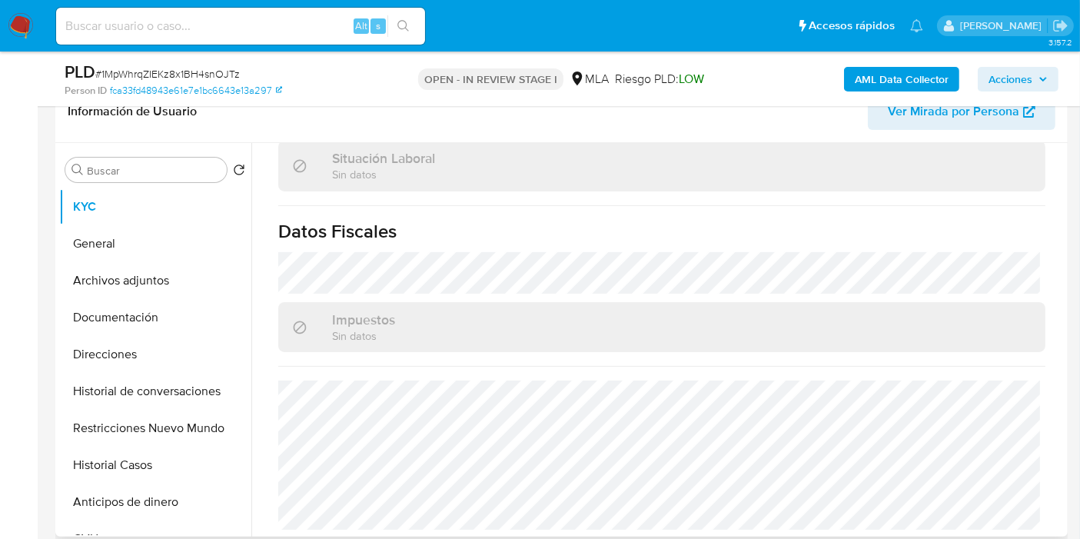
scroll to position [597, 0]
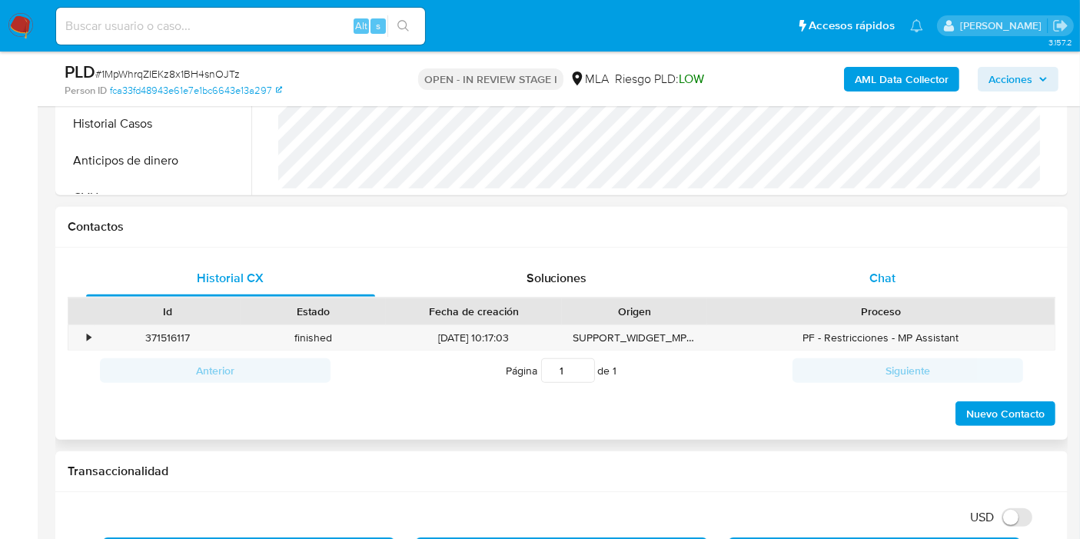
click at [1002, 268] on div "Chat" at bounding box center [882, 278] width 289 height 37
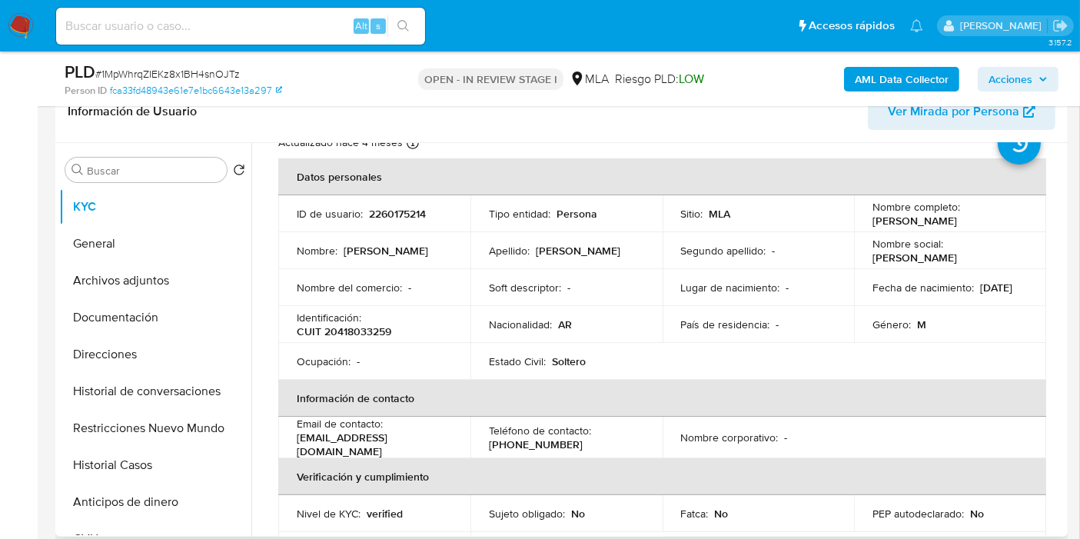
scroll to position [0, 0]
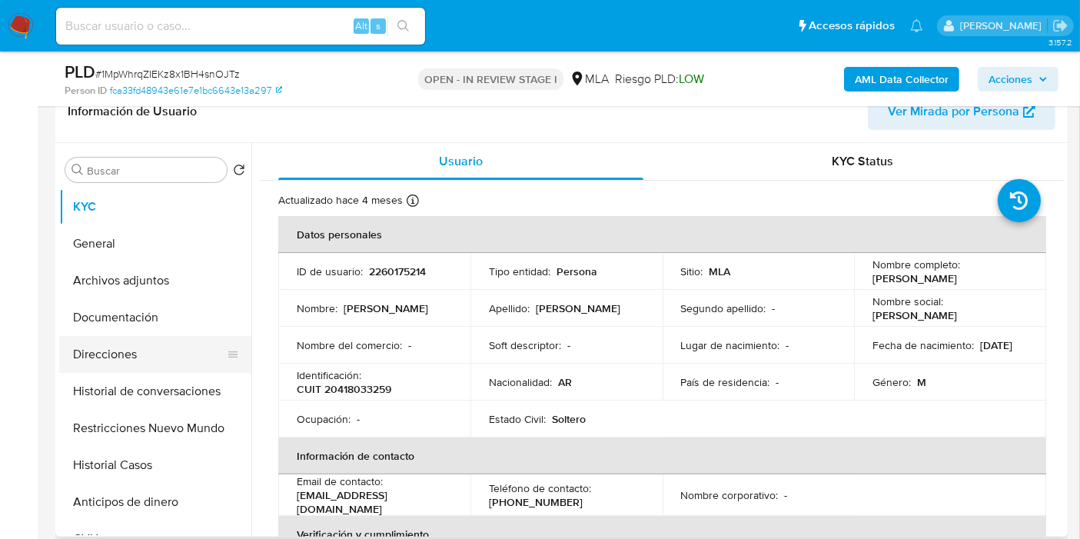
click at [152, 354] on button "Direcciones" at bounding box center [149, 354] width 180 height 37
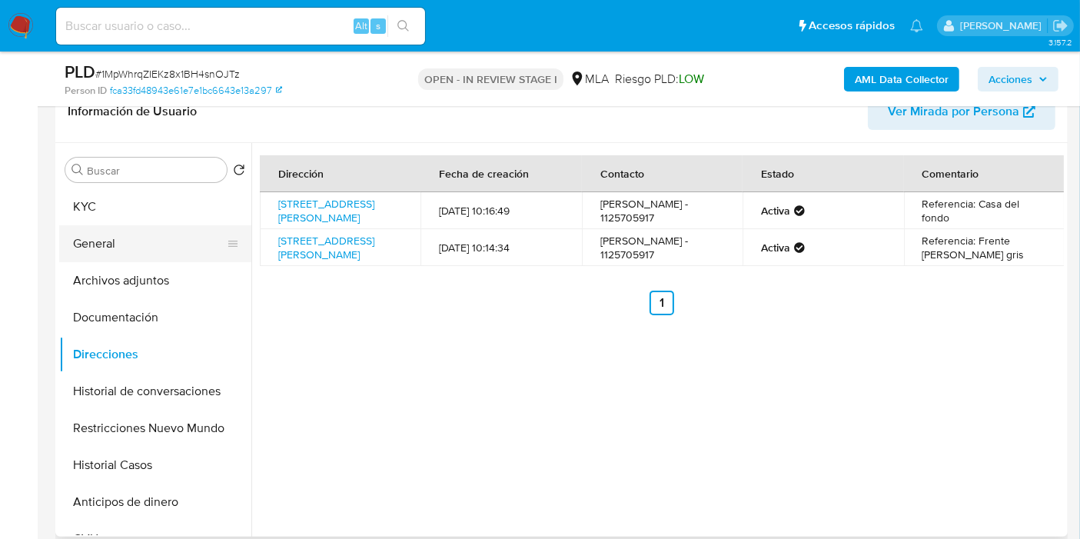
click at [115, 251] on button "General" at bounding box center [149, 243] width 180 height 37
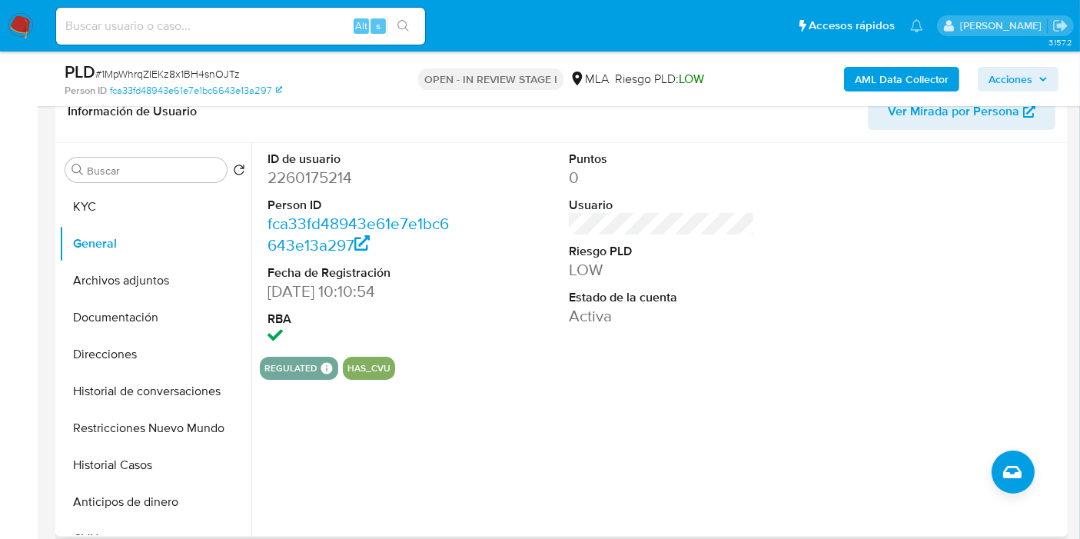
click at [332, 172] on dd "2260175214" at bounding box center [361, 178] width 186 height 22
copy dd "2260175214"
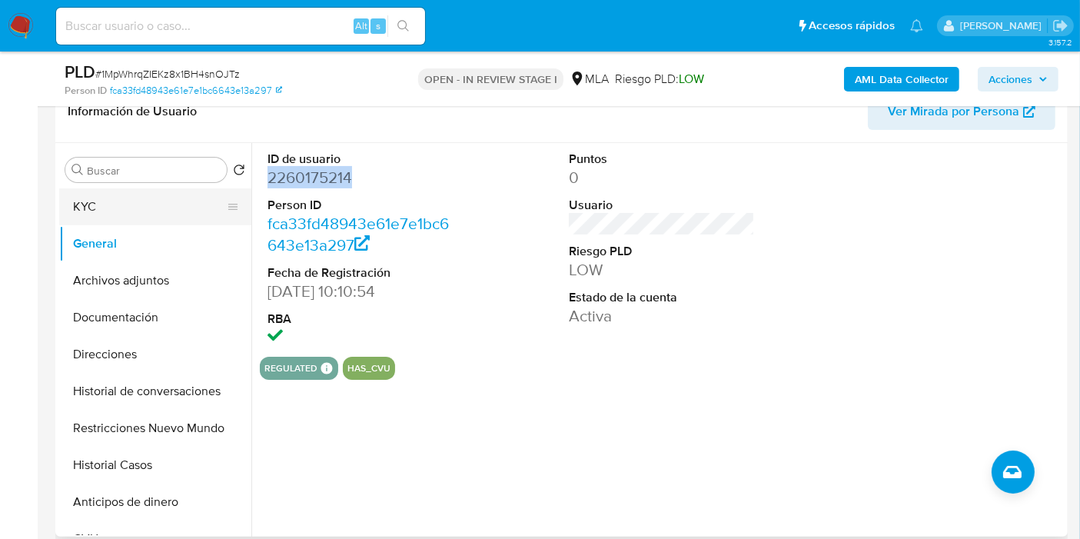
click at [201, 193] on button "KYC" at bounding box center [149, 206] width 180 height 37
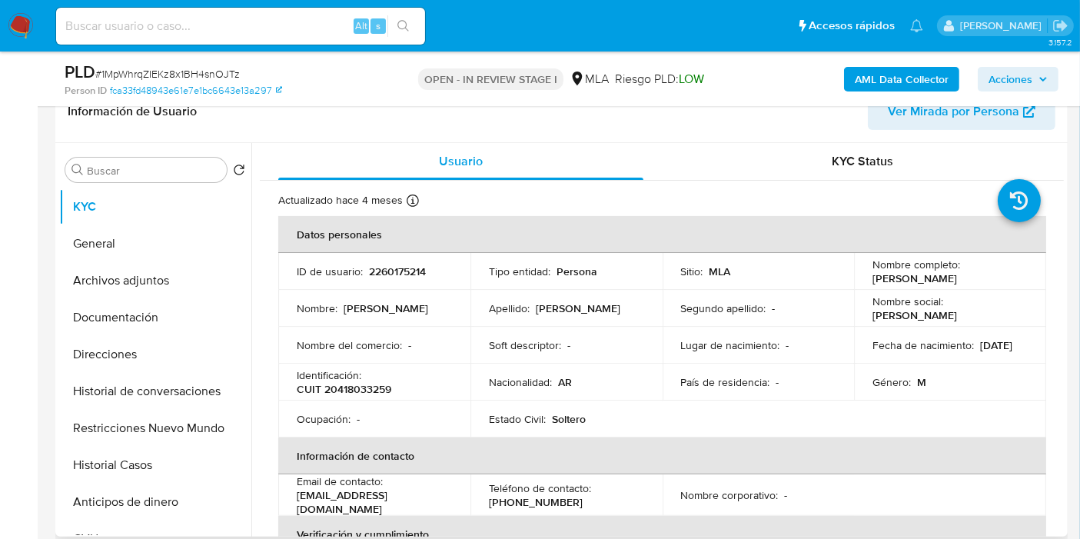
click at [359, 378] on p "Identificación :" at bounding box center [329, 375] width 65 height 14
click at [358, 382] on p "CUIT 20418033259" at bounding box center [344, 389] width 95 height 14
drag, startPoint x: 362, startPoint y: 381, endPoint x: 342, endPoint y: 381, distance: 20.0
click at [342, 382] on p "CUIT 20418033259" at bounding box center [344, 389] width 95 height 14
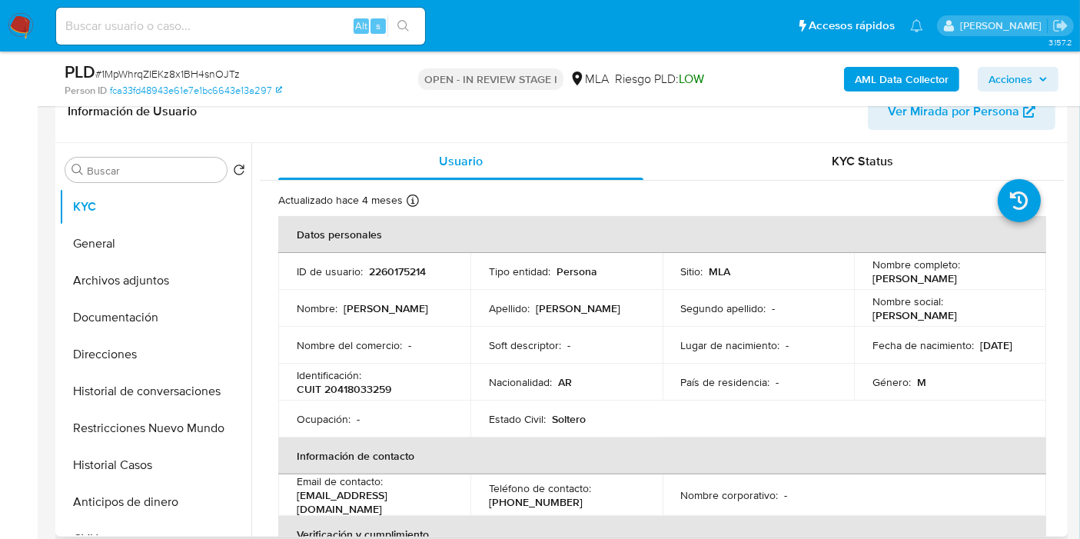
click at [344, 391] on p "CUIT 20418033259" at bounding box center [344, 389] width 95 height 14
copy p "20418033259"
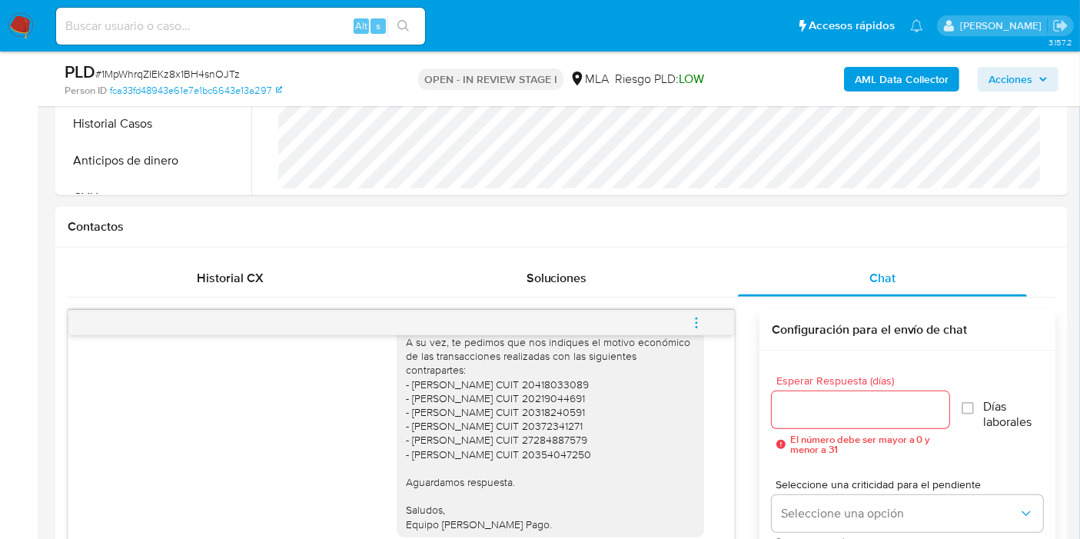
scroll to position [341, 0]
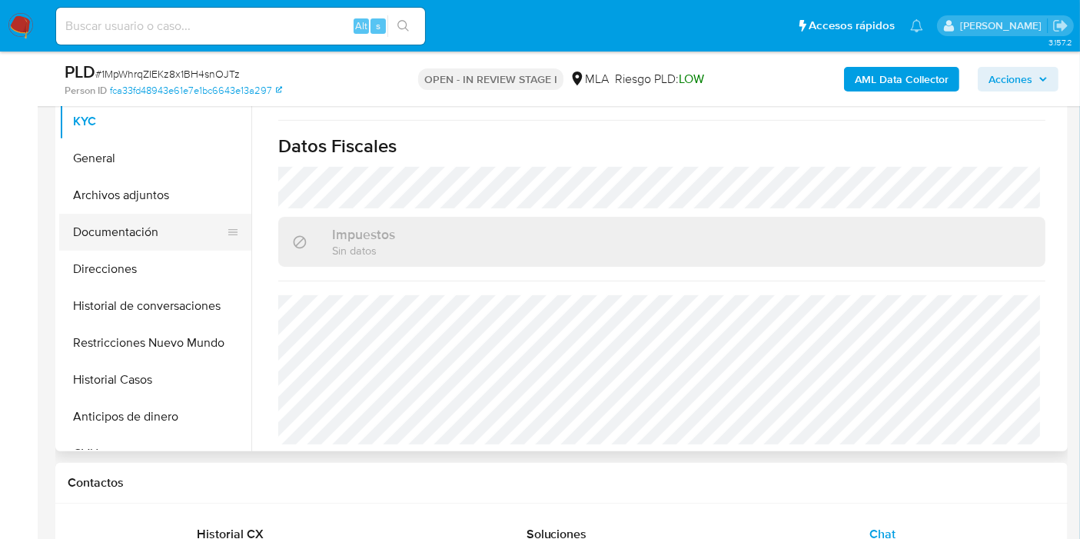
click at [140, 238] on button "Documentación" at bounding box center [149, 232] width 180 height 37
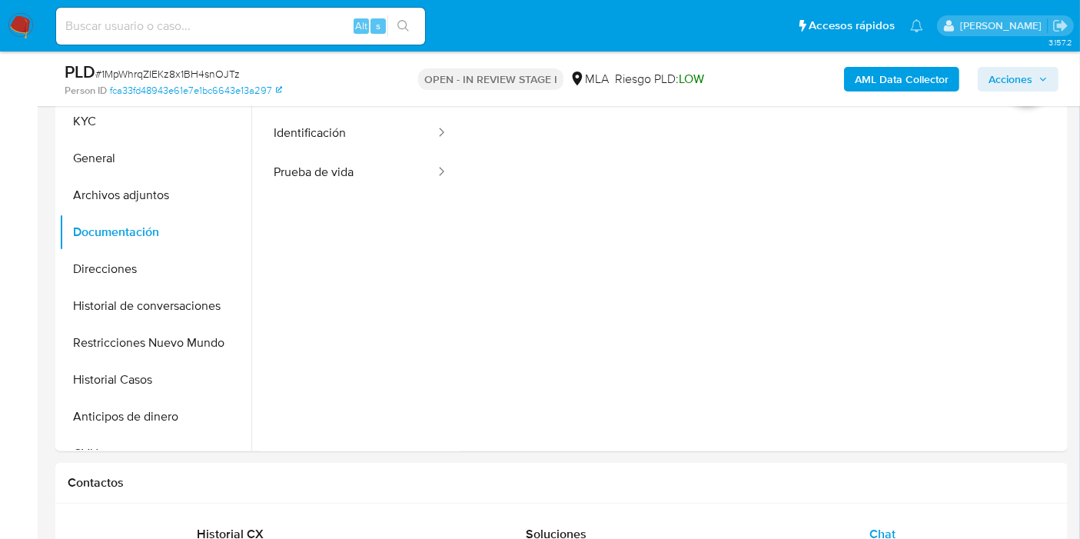
scroll to position [256, 0]
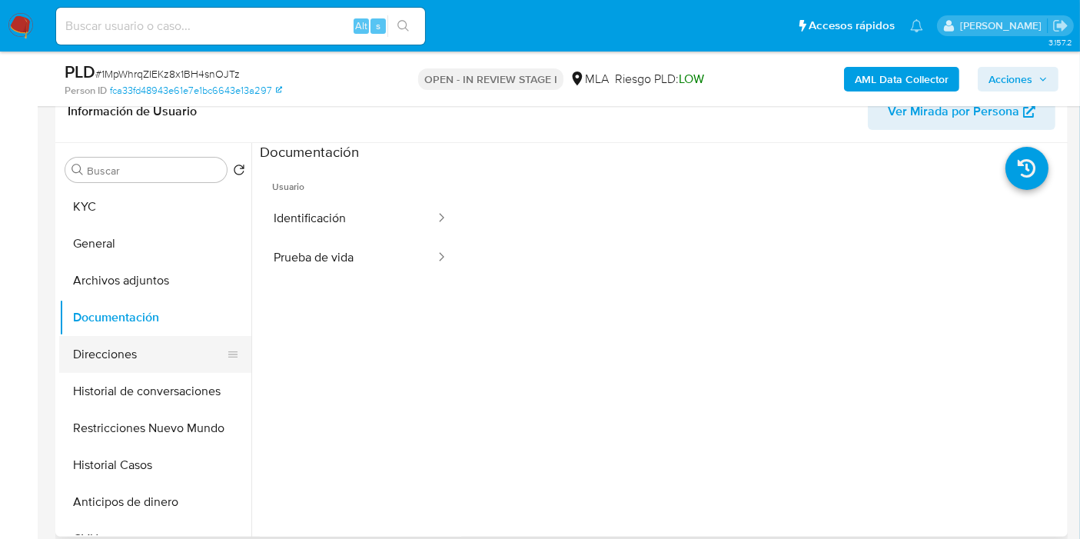
click at [132, 342] on button "Direcciones" at bounding box center [149, 354] width 180 height 37
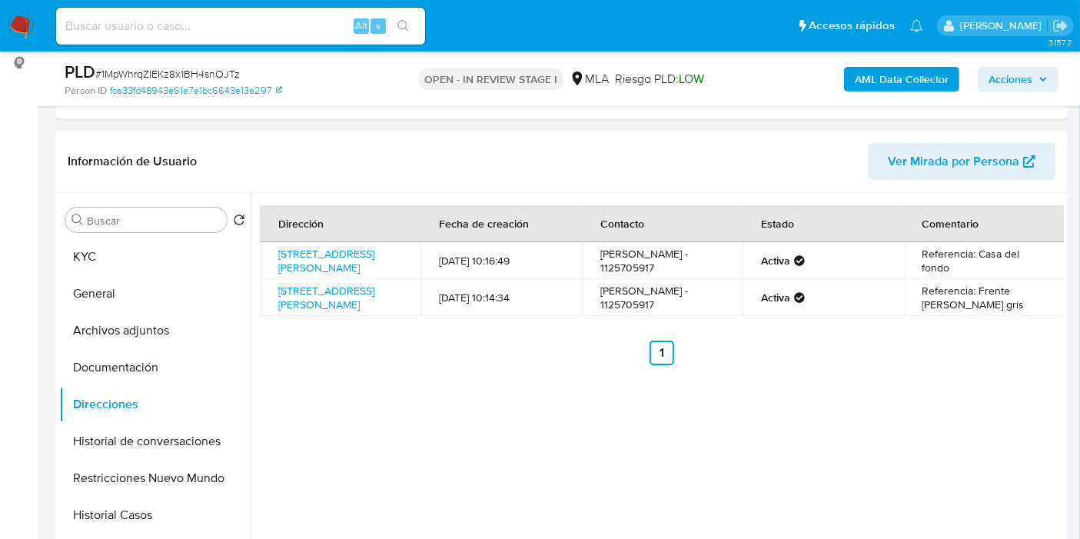
scroll to position [85, 0]
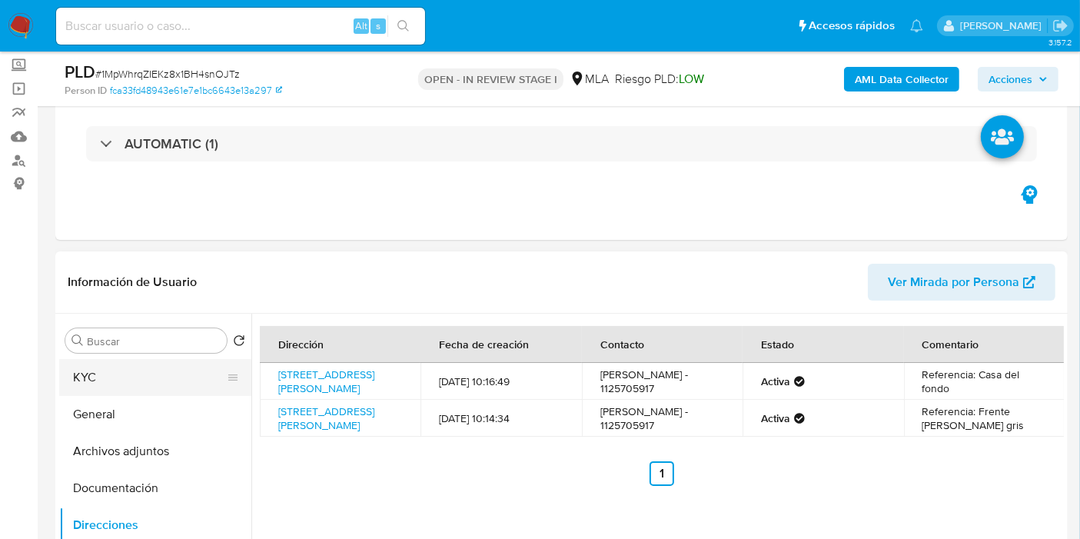
click at [105, 381] on button "KYC" at bounding box center [149, 377] width 180 height 37
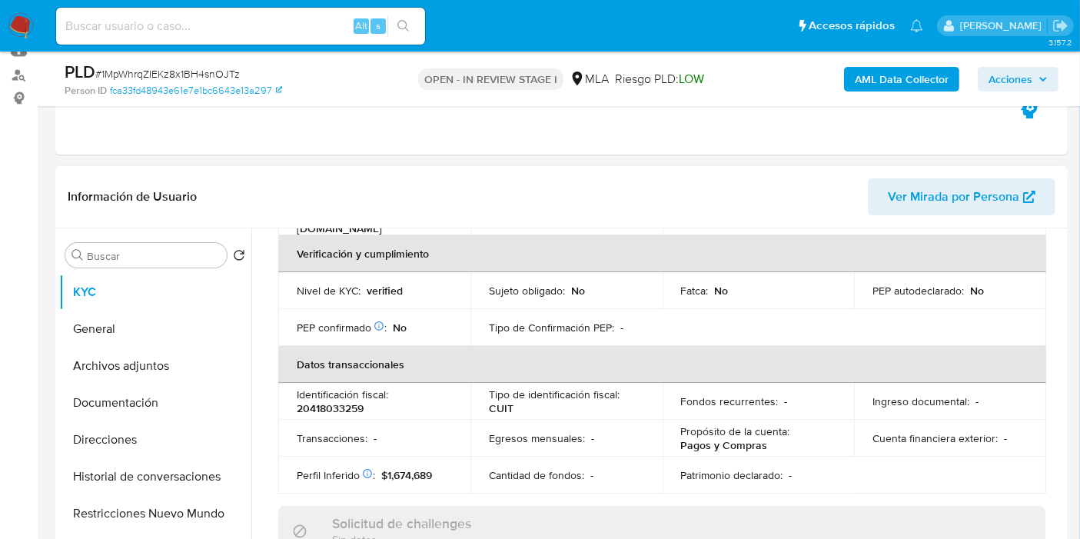
scroll to position [427, 0]
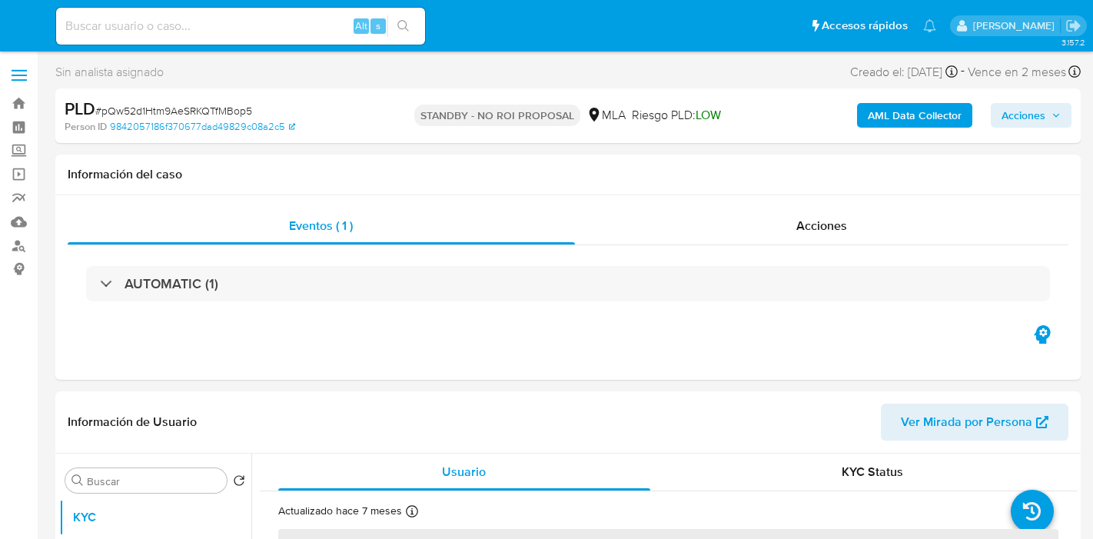
select select "10"
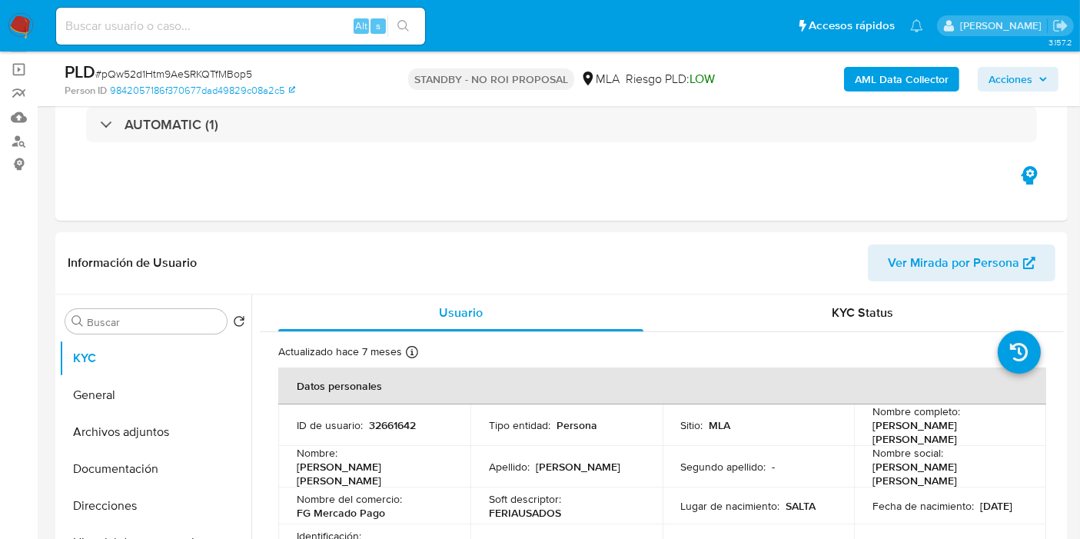
scroll to position [256, 0]
